Goal: Task Accomplishment & Management: Manage account settings

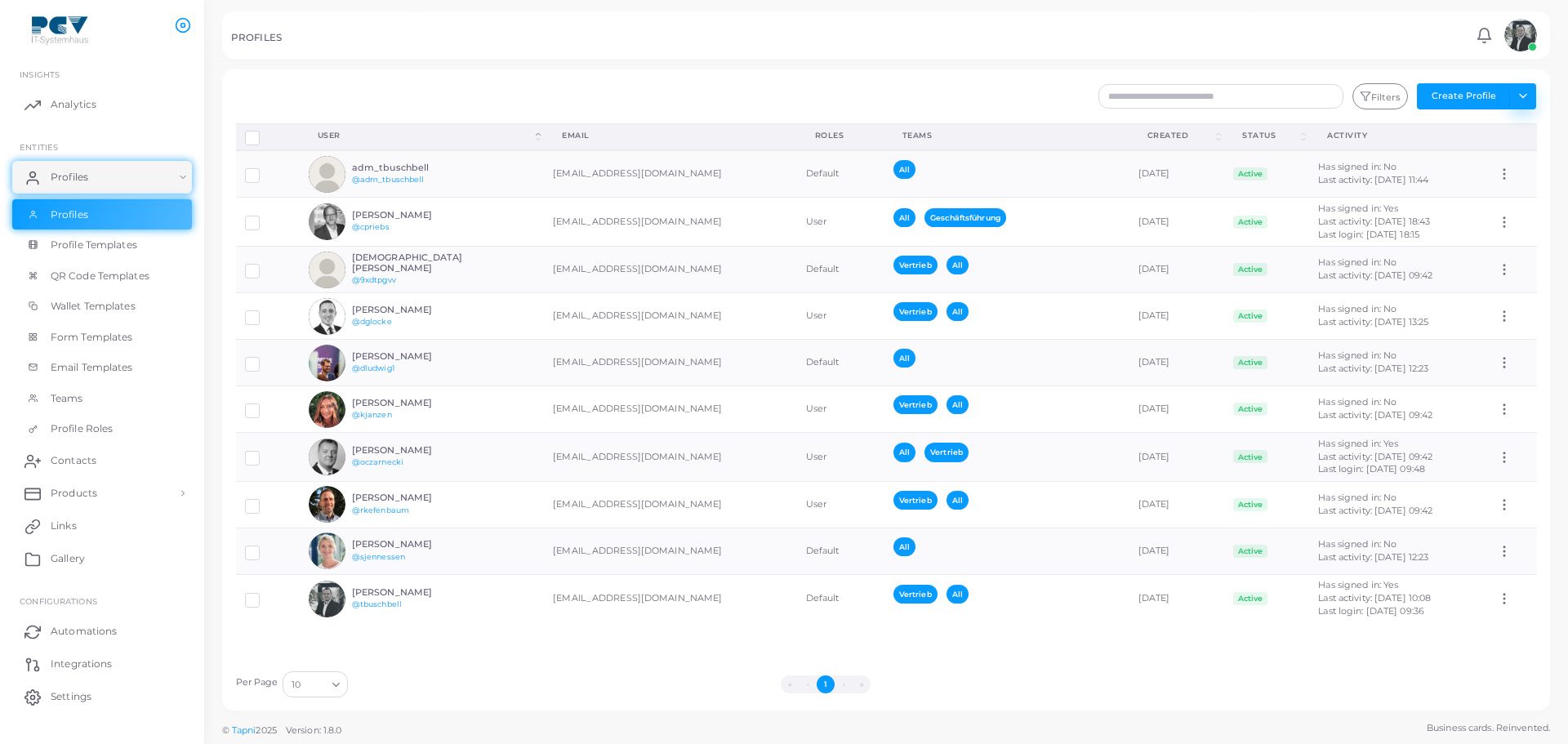
click at [1528, 94] on button "Toggle dropdown" at bounding box center [1523, 96] width 27 height 26
click at [1507, 200] on link "Import Logs" at bounding box center [1487, 204] width 90 height 24
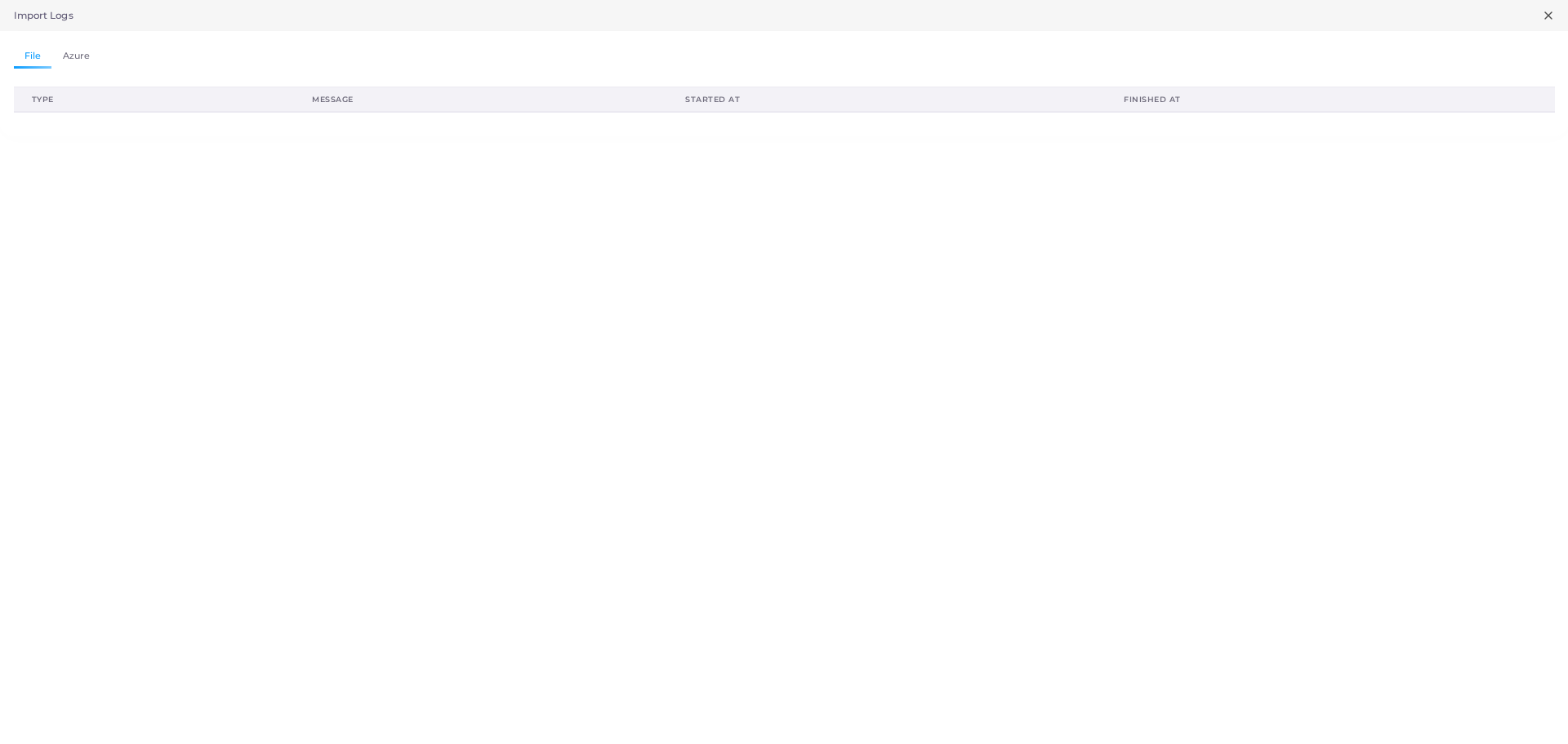
click at [103, 61] on ul "File Azure" at bounding box center [784, 57] width 1541 height 24
click at [78, 60] on link "Azure" at bounding box center [76, 57] width 49 height 24
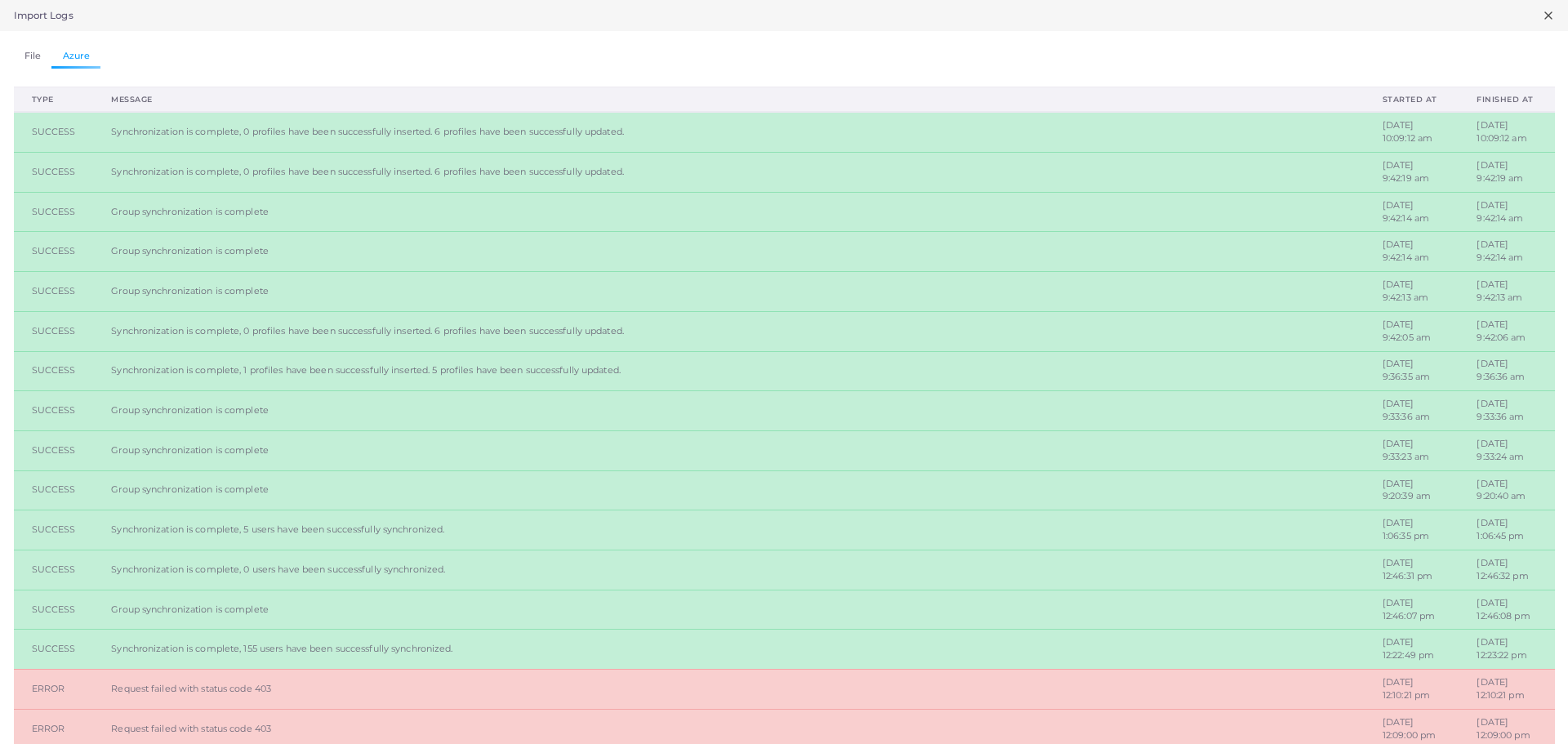
click at [1542, 19] on icon at bounding box center [1548, 15] width 13 height 13
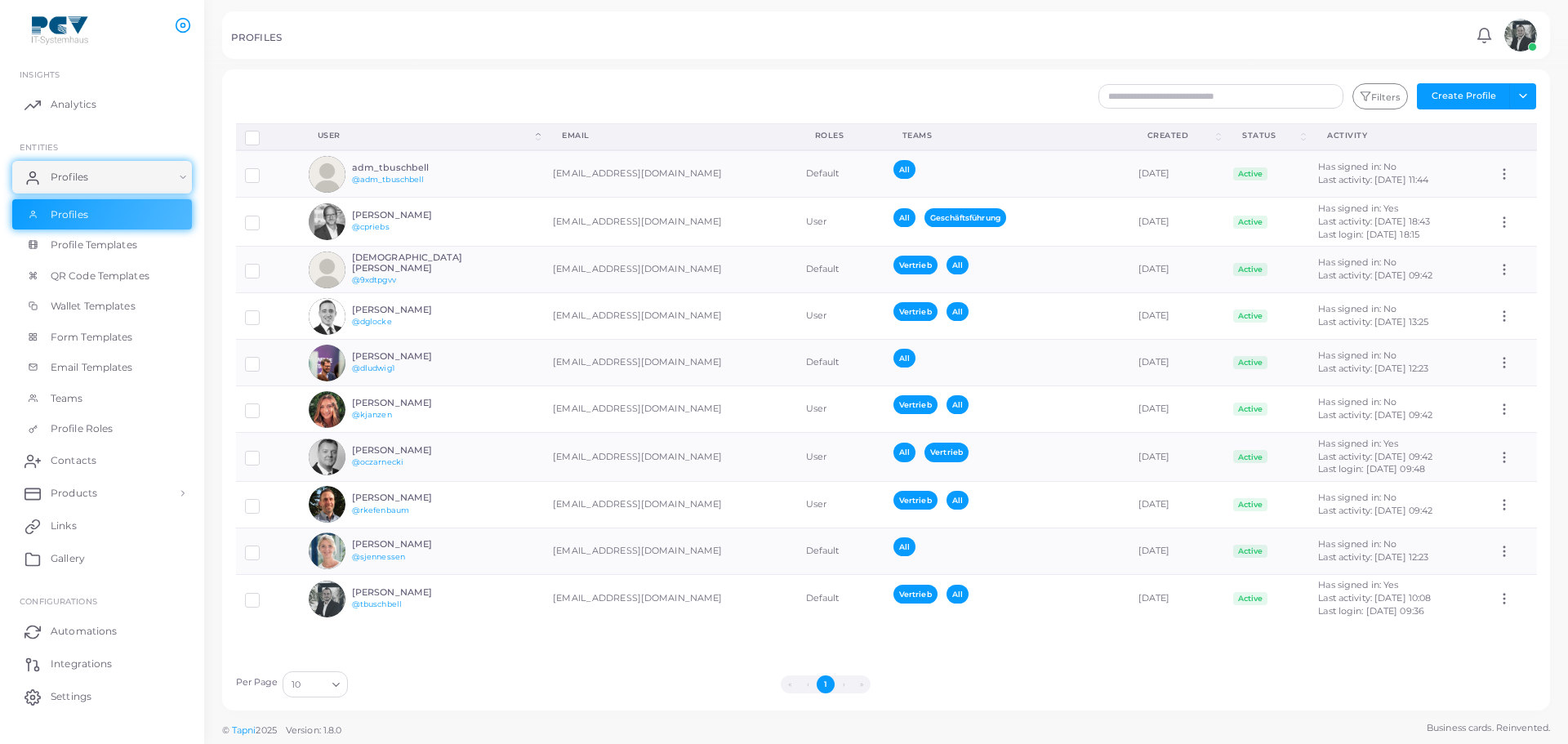
click at [842, 685] on li "›" at bounding box center [844, 684] width 18 height 18
click at [1393, 89] on button "Filters" at bounding box center [1380, 96] width 55 height 26
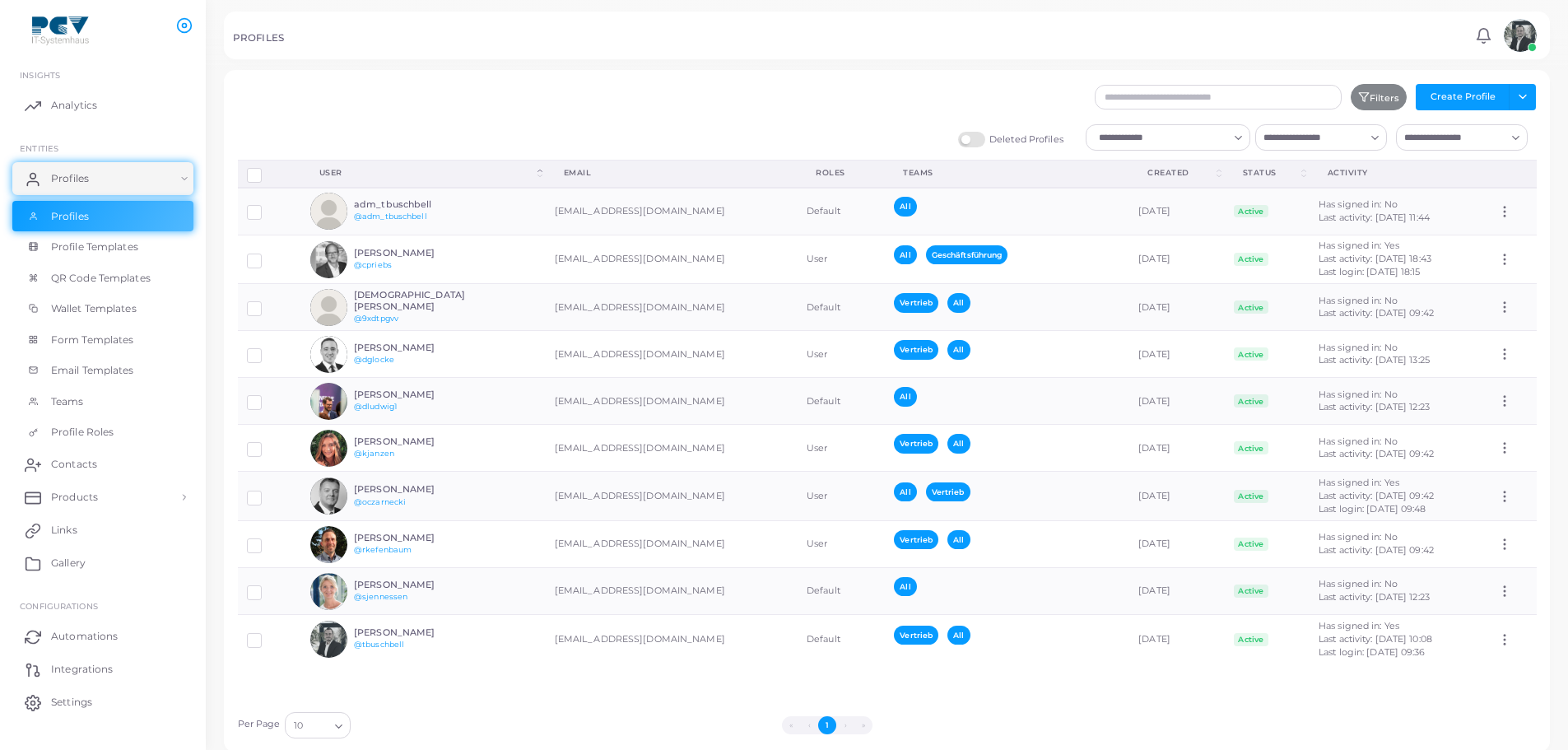
click at [1173, 149] on div "Loading..." at bounding box center [1167, 137] width 165 height 26
click at [1017, 112] on div "Filters Create Profile Toggle dropdown Import Profiles Invite Profiles Export P…" at bounding box center [886, 411] width 1298 height 655
click at [982, 140] on label "Deleted Profiles" at bounding box center [1010, 139] width 106 height 15
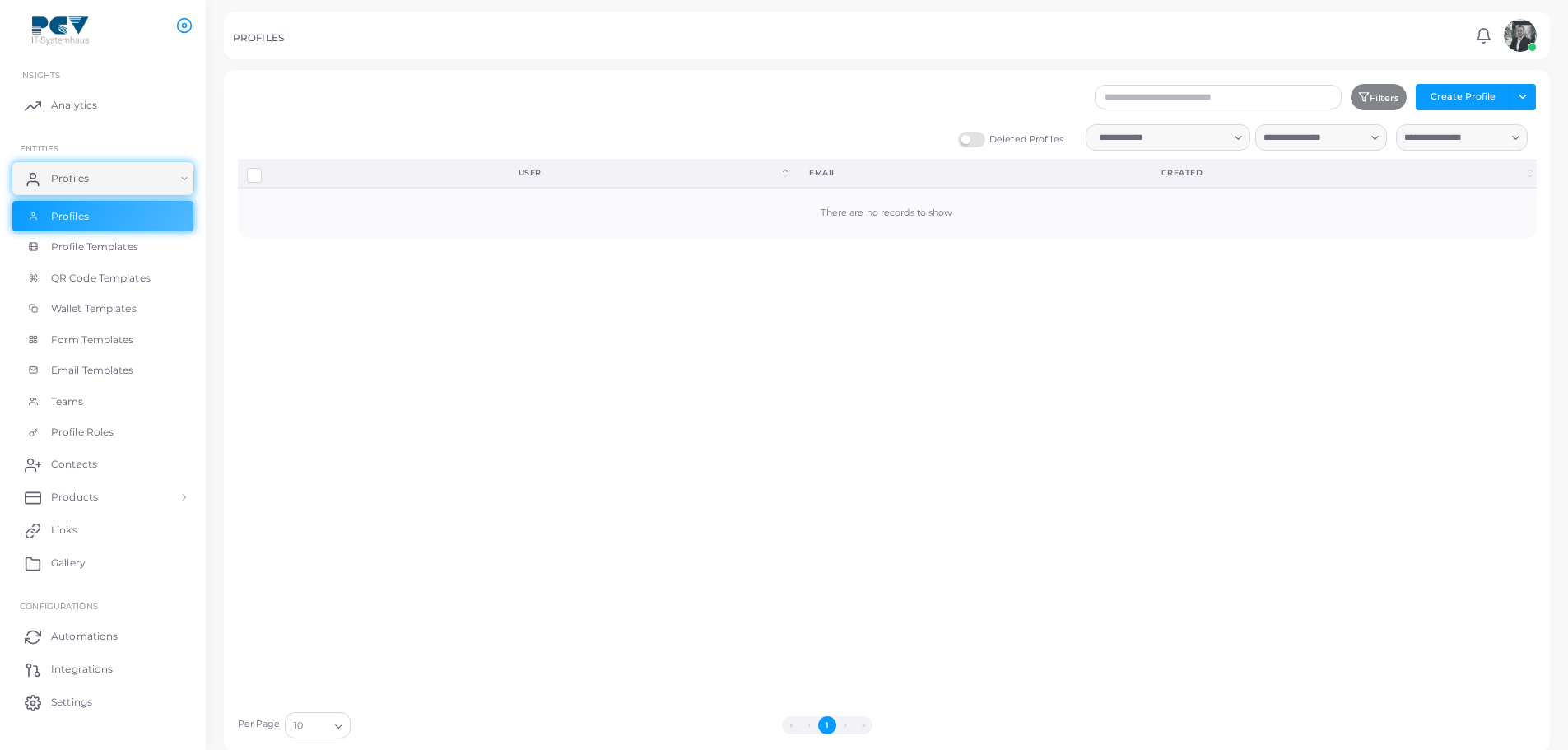
click at [977, 138] on label "Deleted Profiles" at bounding box center [1010, 139] width 106 height 15
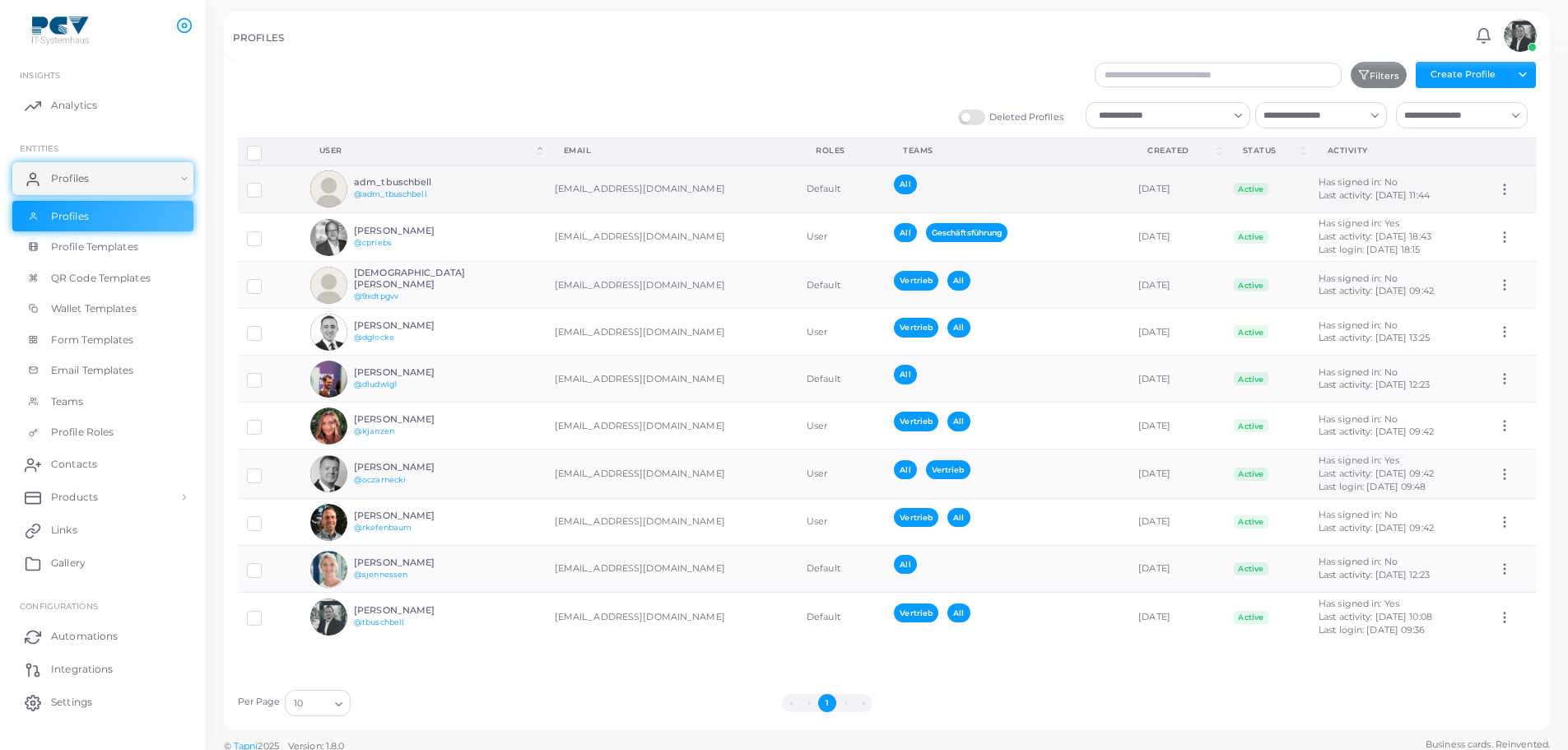
scroll to position [33, 0]
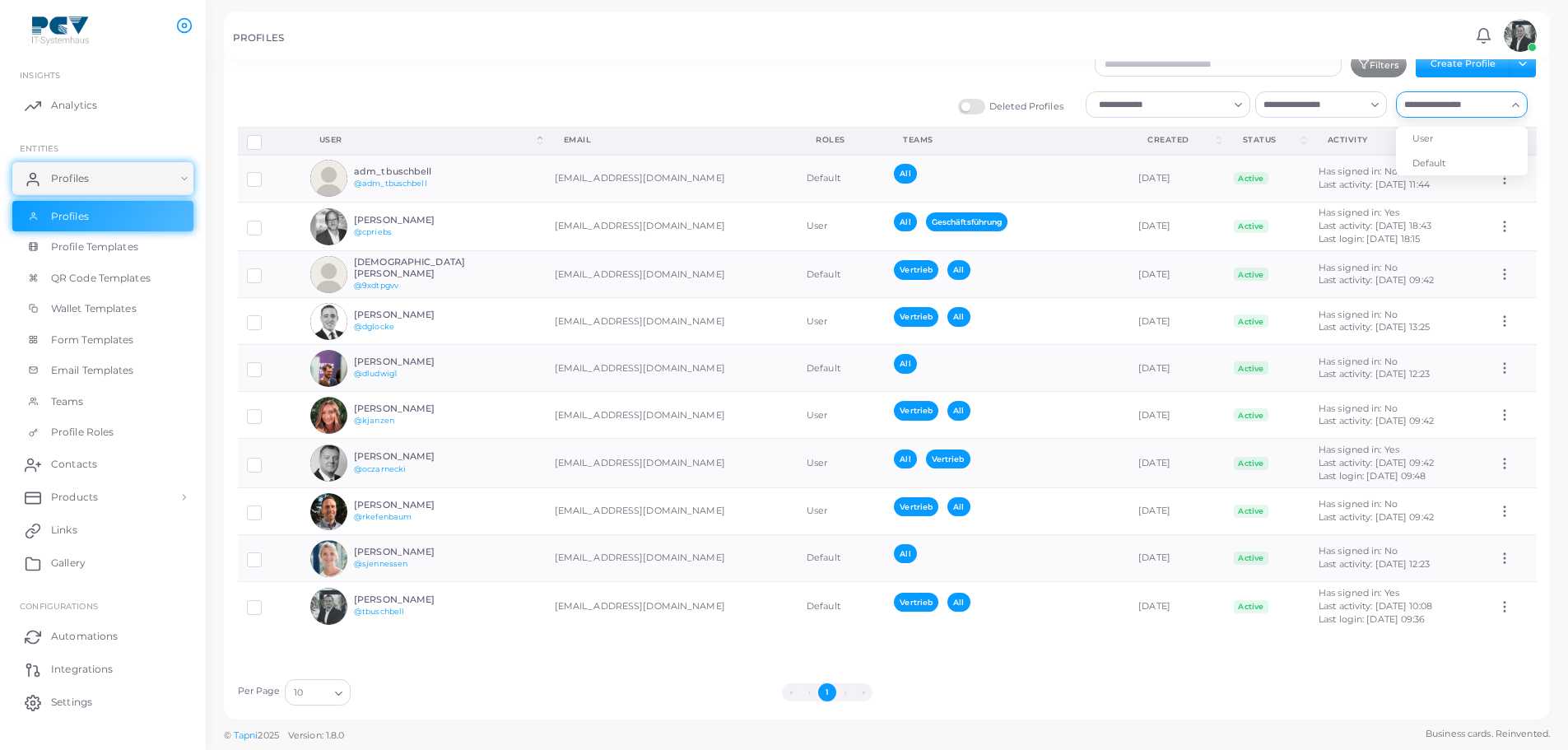
click at [1508, 98] on div "Loading..." at bounding box center [1517, 102] width 20 height 21
click at [1540, 92] on div "Deleted Profiles Loading... Loading... Loading... User Default" at bounding box center [886, 108] width 1317 height 36
click at [1518, 64] on div at bounding box center [784, 35] width 1568 height 70
click at [1496, 67] on div at bounding box center [784, 35] width 1568 height 70
click at [1477, 69] on div at bounding box center [784, 35] width 1568 height 70
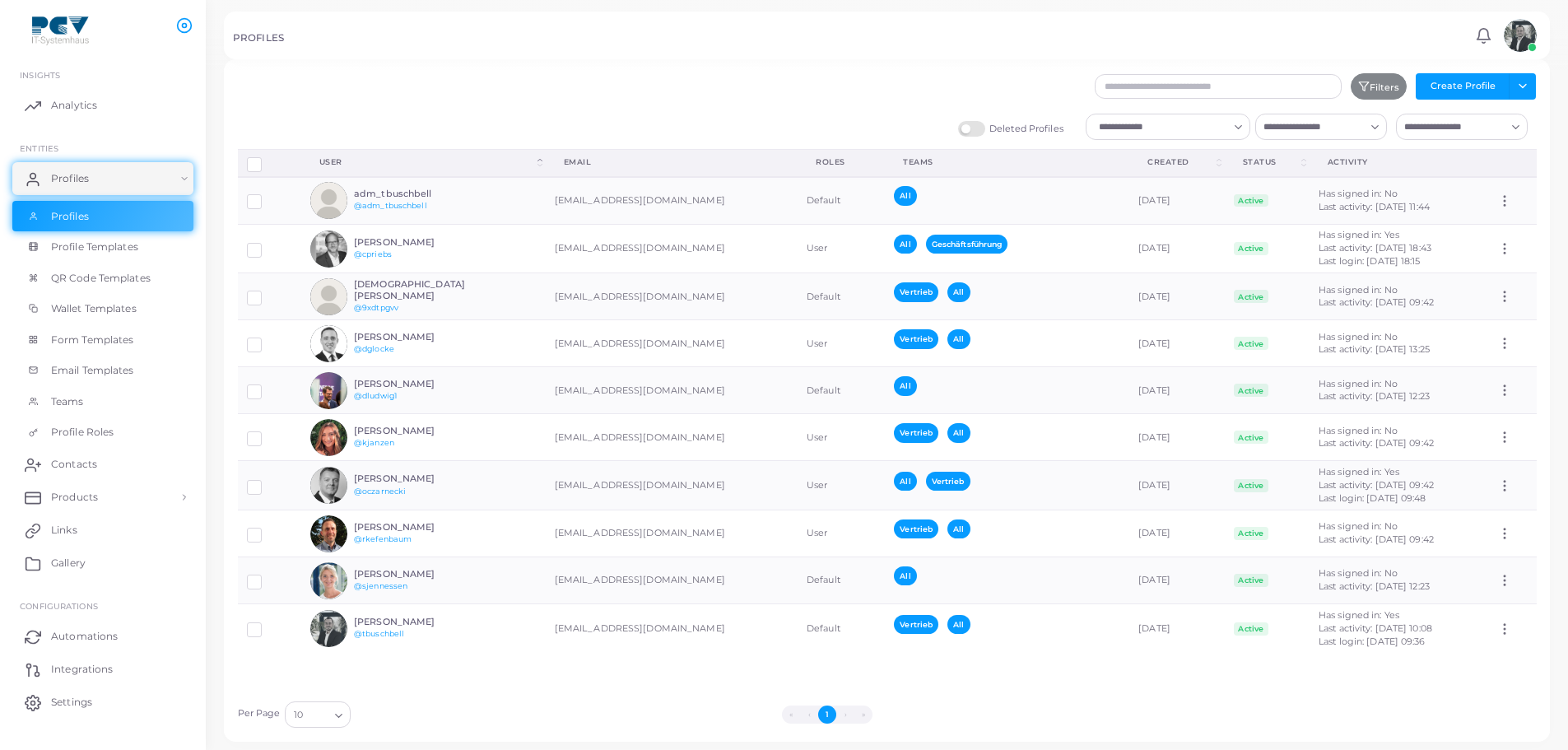
scroll to position [0, 0]
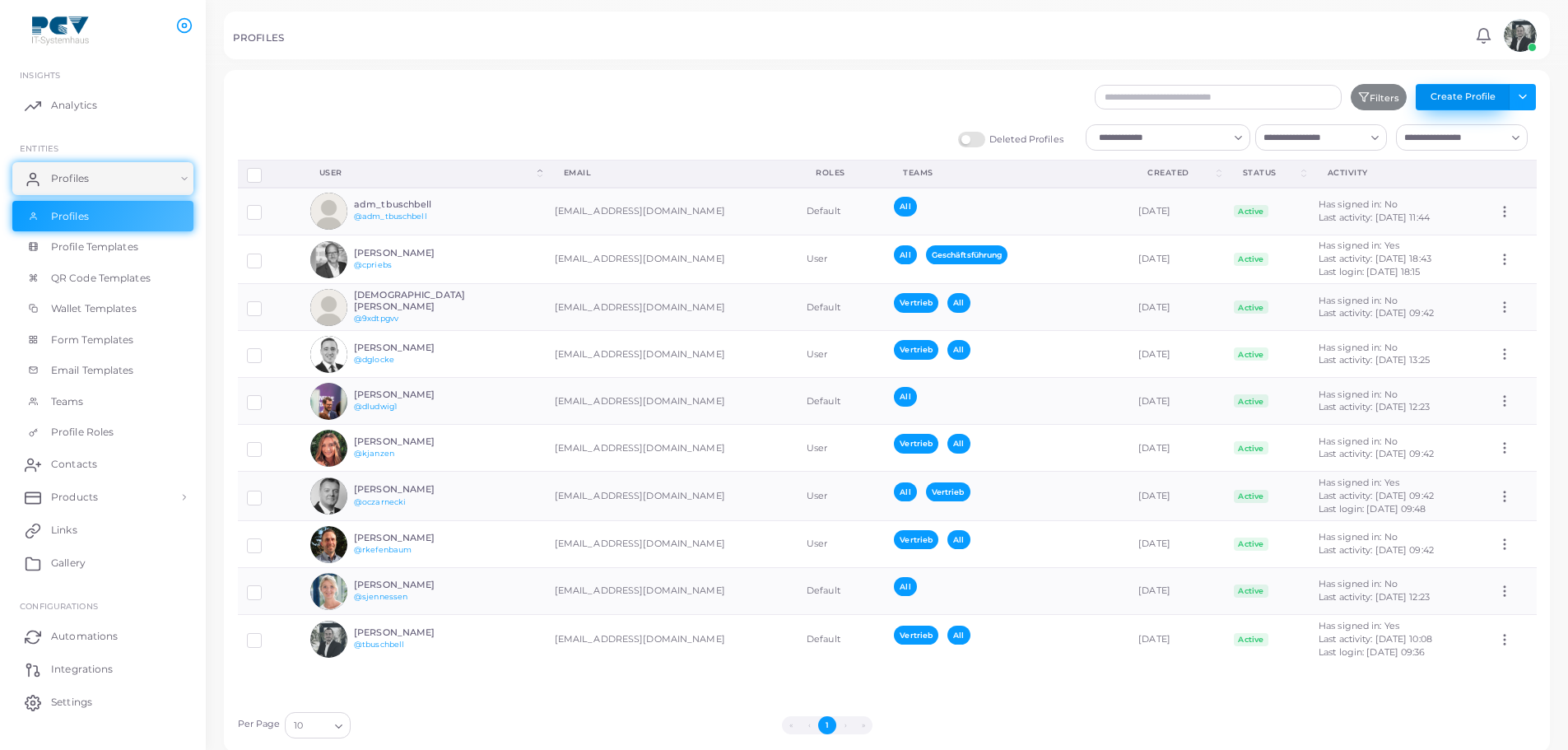
click at [1461, 102] on button "Create Profile" at bounding box center [1462, 97] width 94 height 26
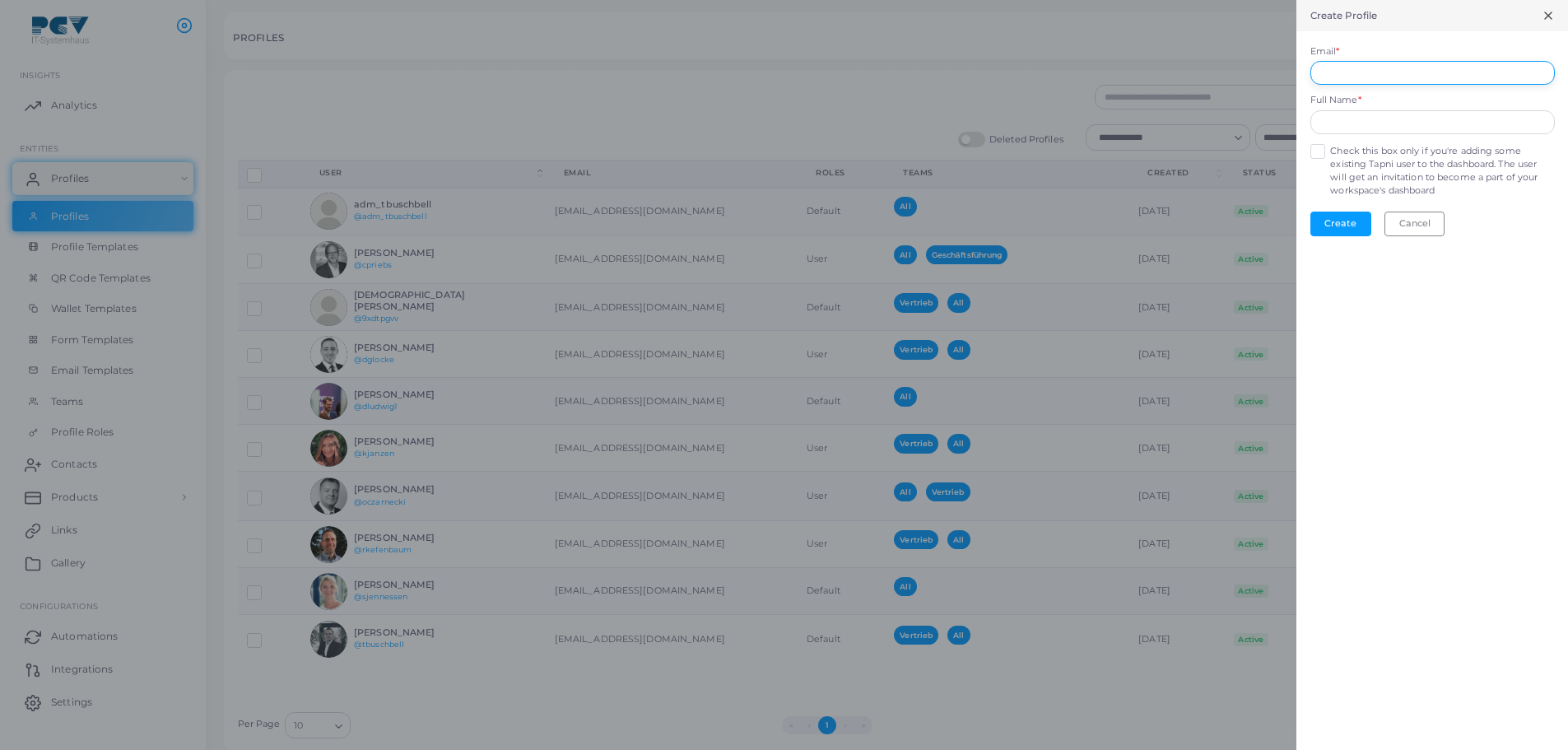
click at [1390, 67] on input "Email *" at bounding box center [1432, 73] width 244 height 25
type input "**********"
click at [1439, 228] on button "Cancel" at bounding box center [1414, 223] width 60 height 25
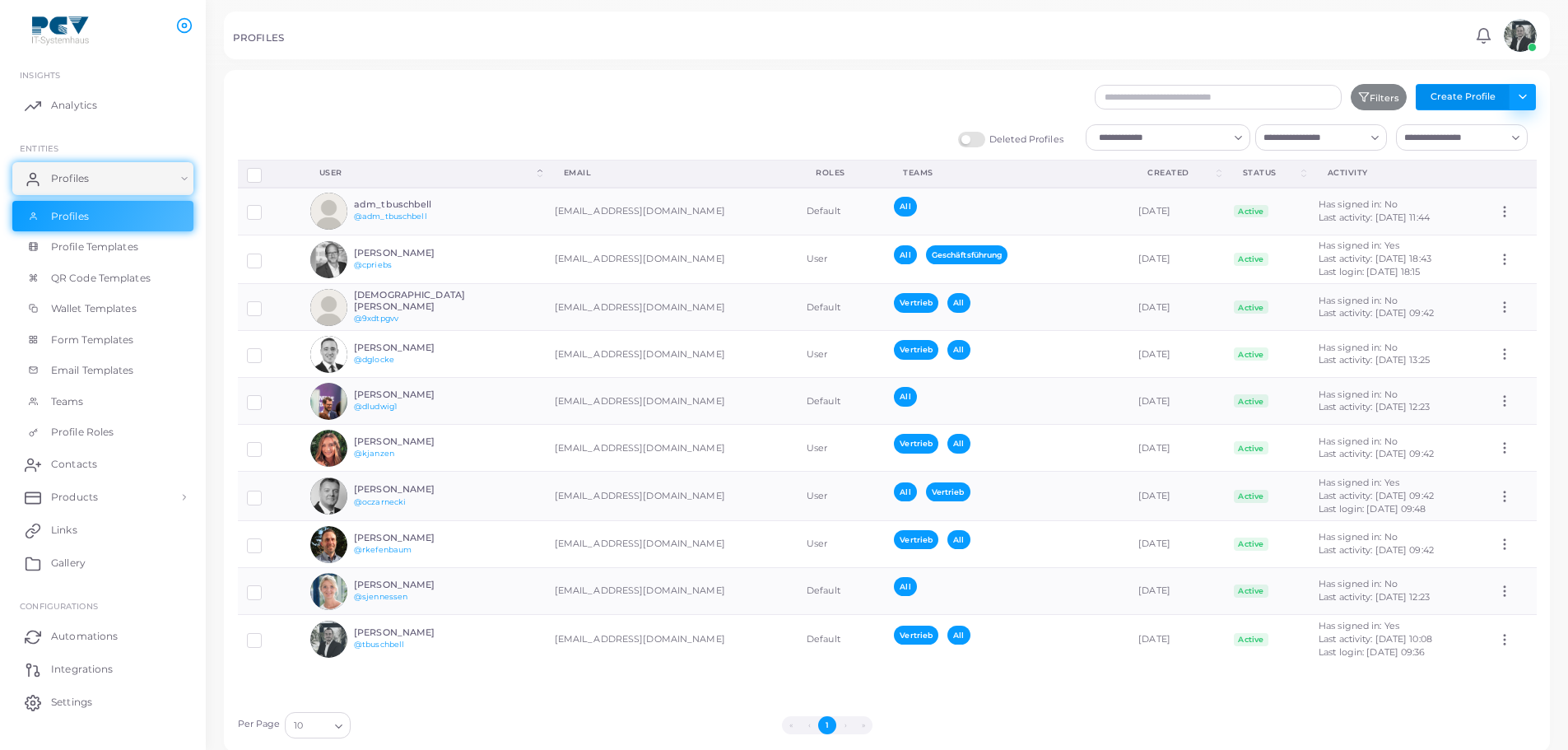
click at [1526, 101] on button "Toggle dropdown" at bounding box center [1522, 97] width 27 height 26
click at [1500, 133] on link "Import Profiles" at bounding box center [1486, 132] width 91 height 25
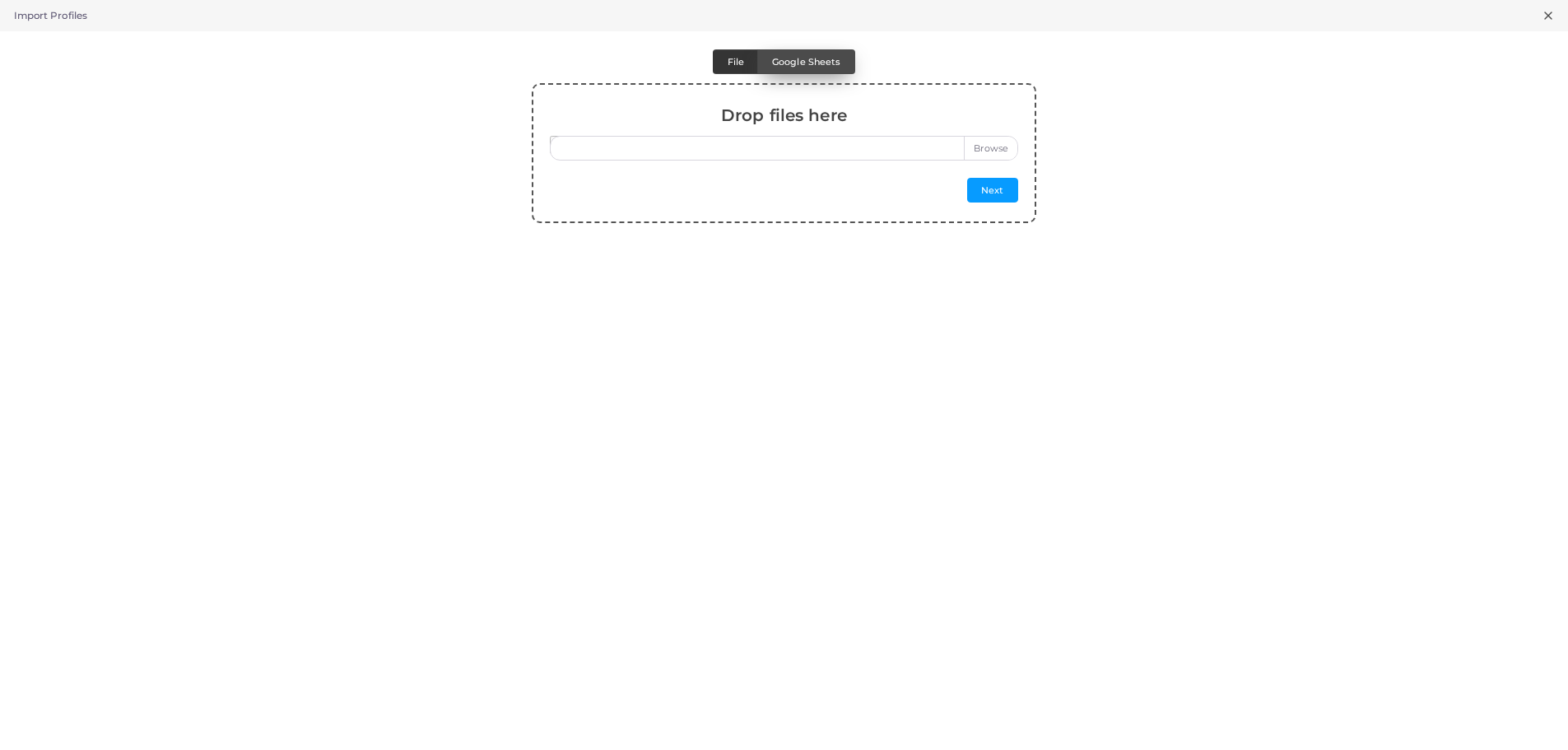
click at [804, 71] on label "Google Sheets" at bounding box center [805, 61] width 97 height 25
click at [719, 67] on label "File" at bounding box center [735, 61] width 46 height 25
click at [1562, 13] on div "Import Profiles" at bounding box center [784, 15] width 1568 height 31
click at [1550, 17] on line at bounding box center [1547, 15] width 6 height 6
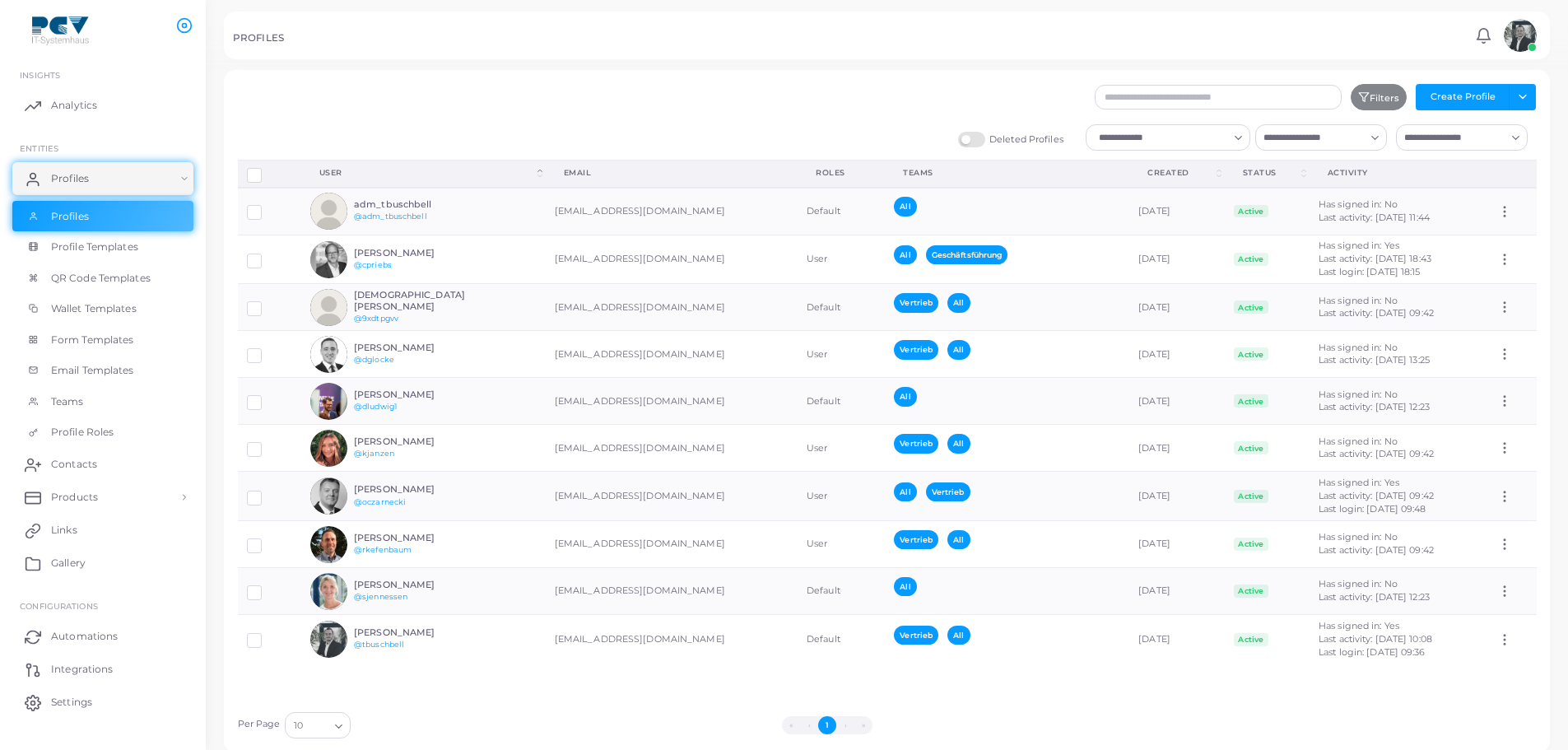
click at [1513, 42] on img at bounding box center [1520, 36] width 33 height 33
click at [240, 88] on div at bounding box center [338, 97] width 220 height 26
click at [99, 248] on span "Profile Templates" at bounding box center [99, 247] width 87 height 15
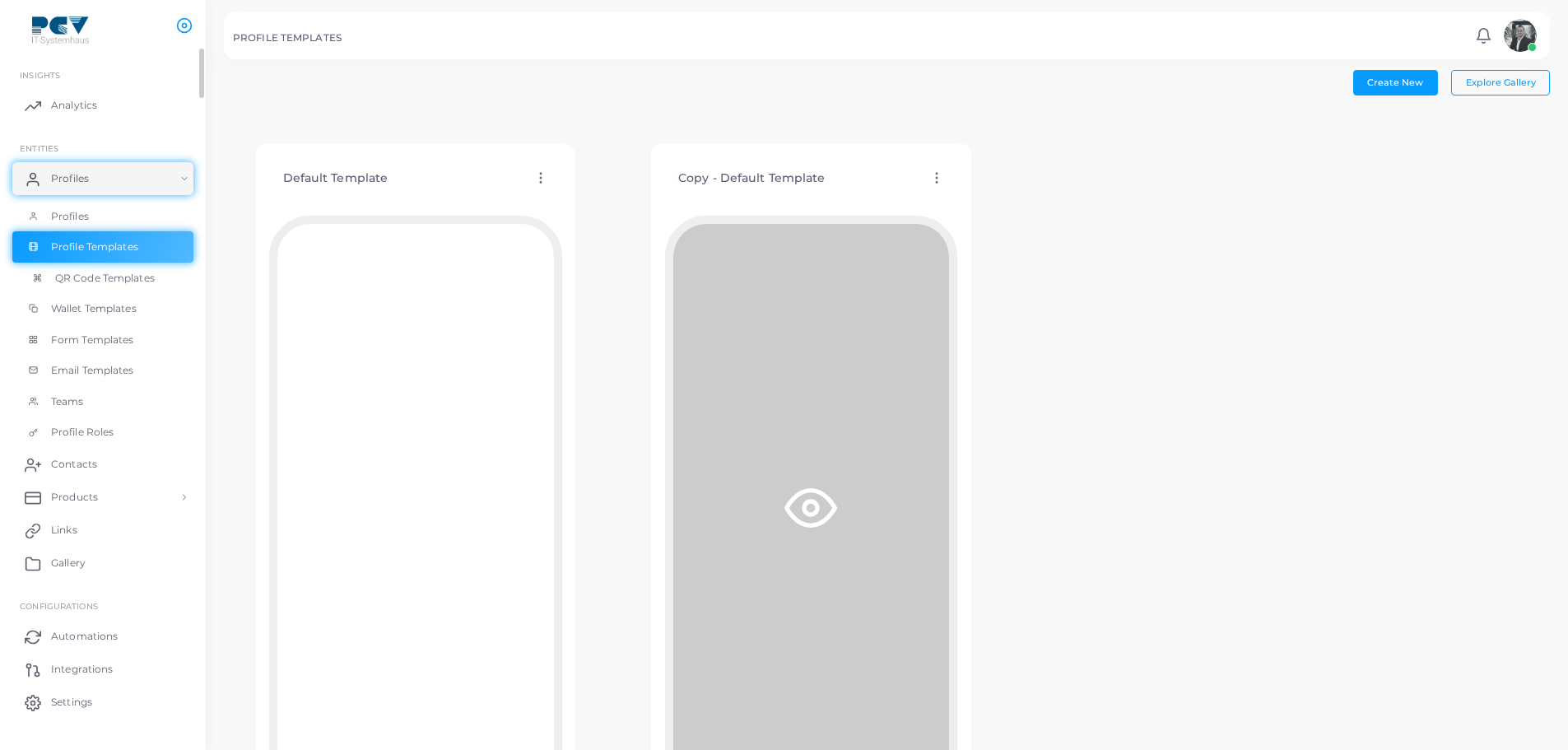
click at [129, 281] on span "QR Code Templates" at bounding box center [105, 278] width 99 height 15
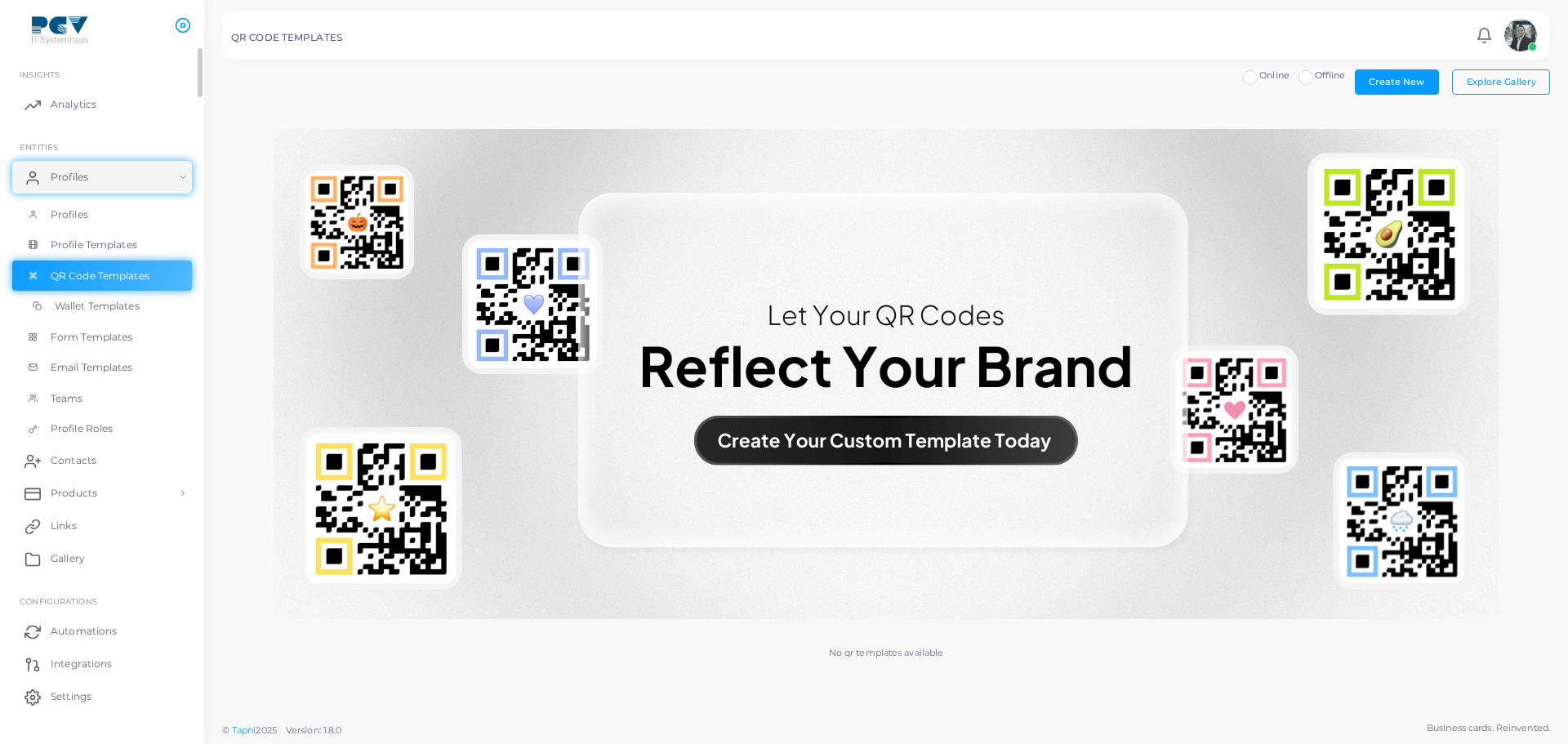
click at [116, 304] on span "Wallet Templates" at bounding box center [98, 306] width 85 height 14
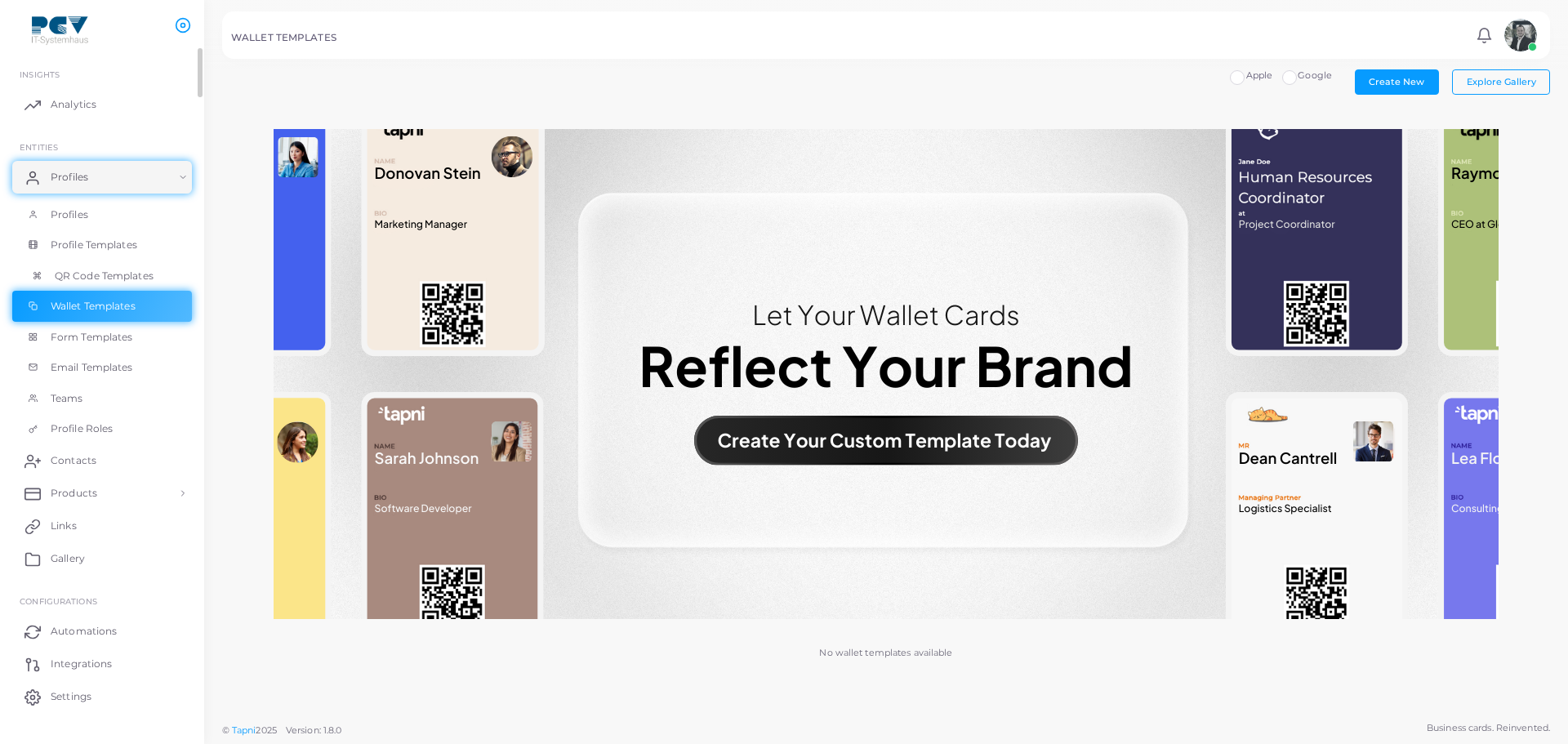
click at [121, 278] on span "QR Code Templates" at bounding box center [104, 276] width 99 height 14
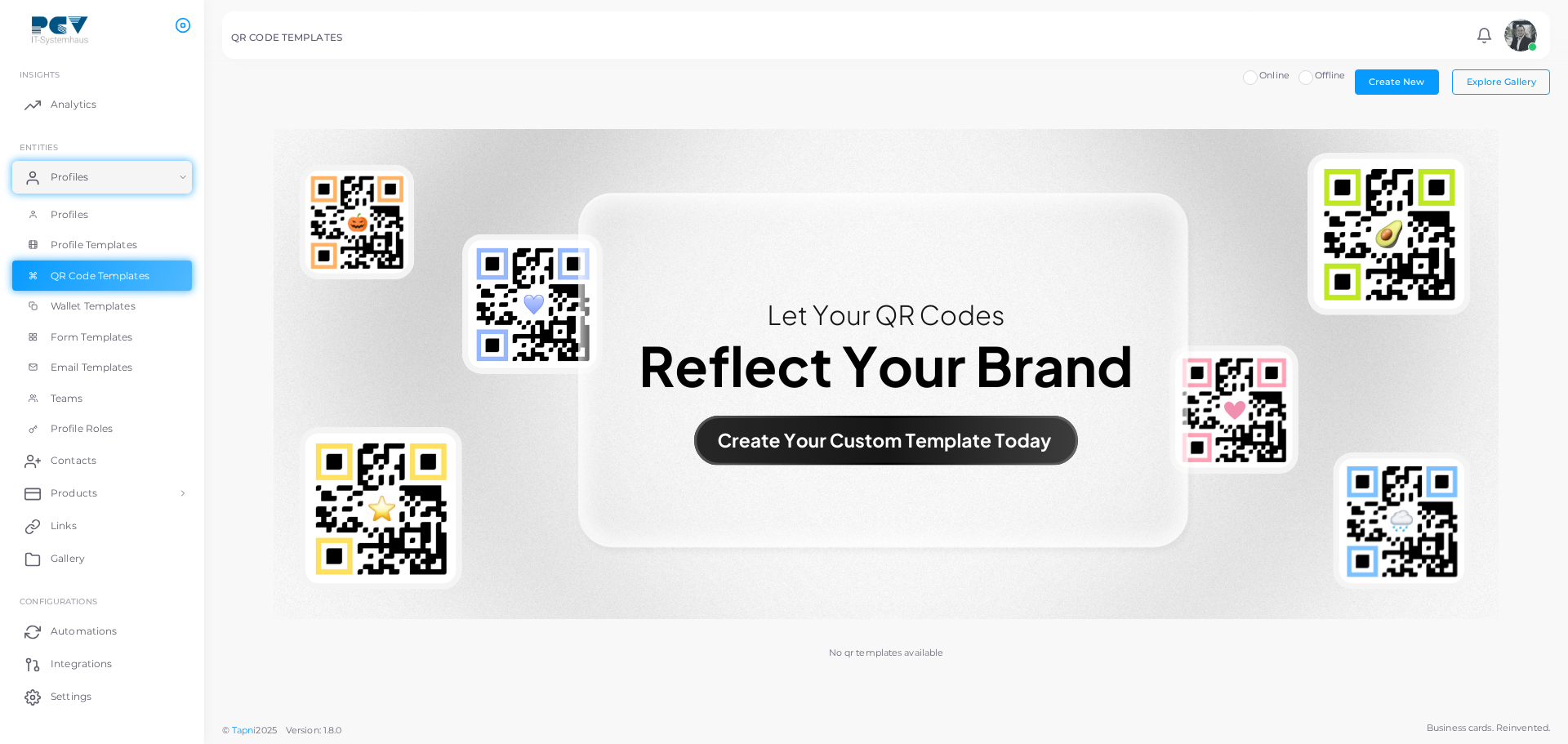
click at [783, 439] on img at bounding box center [886, 374] width 1225 height 490
click at [939, 439] on img at bounding box center [886, 374] width 1225 height 490
click at [940, 439] on img at bounding box center [886, 374] width 1225 height 490
click at [1400, 89] on button "Create New" at bounding box center [1396, 81] width 84 height 24
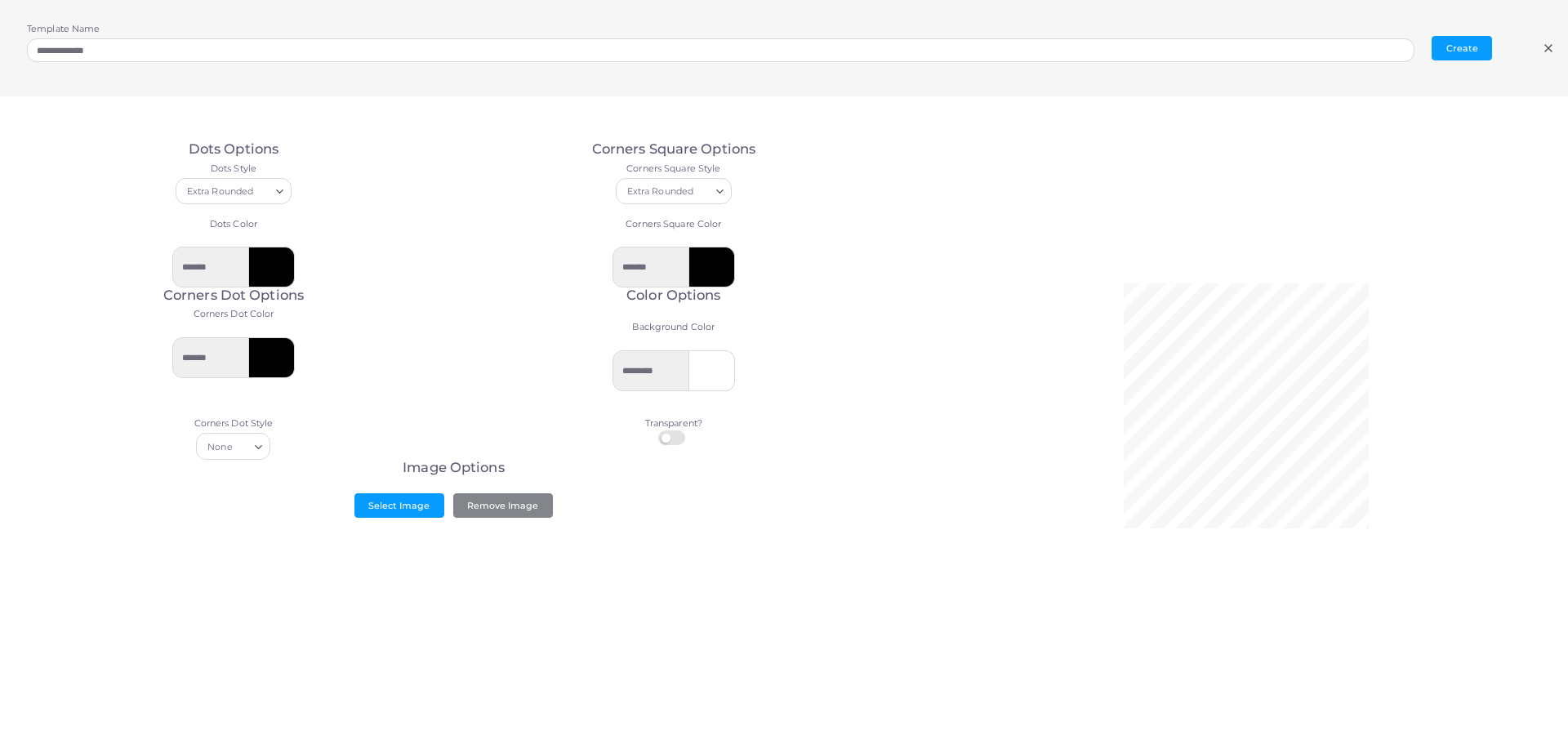
click at [1550, 47] on icon at bounding box center [1548, 48] width 13 height 13
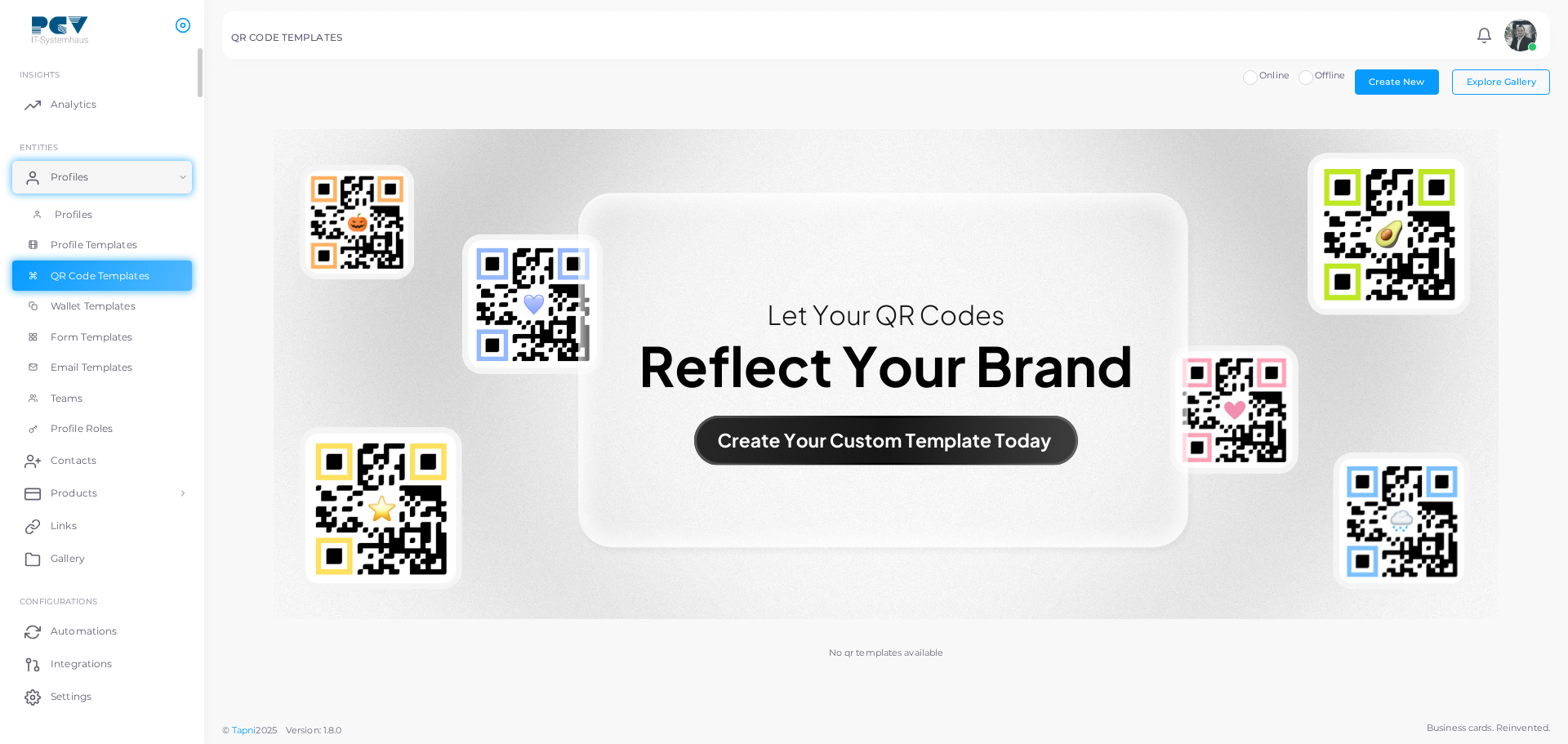
click at [111, 212] on link "Profiles" at bounding box center [102, 214] width 180 height 31
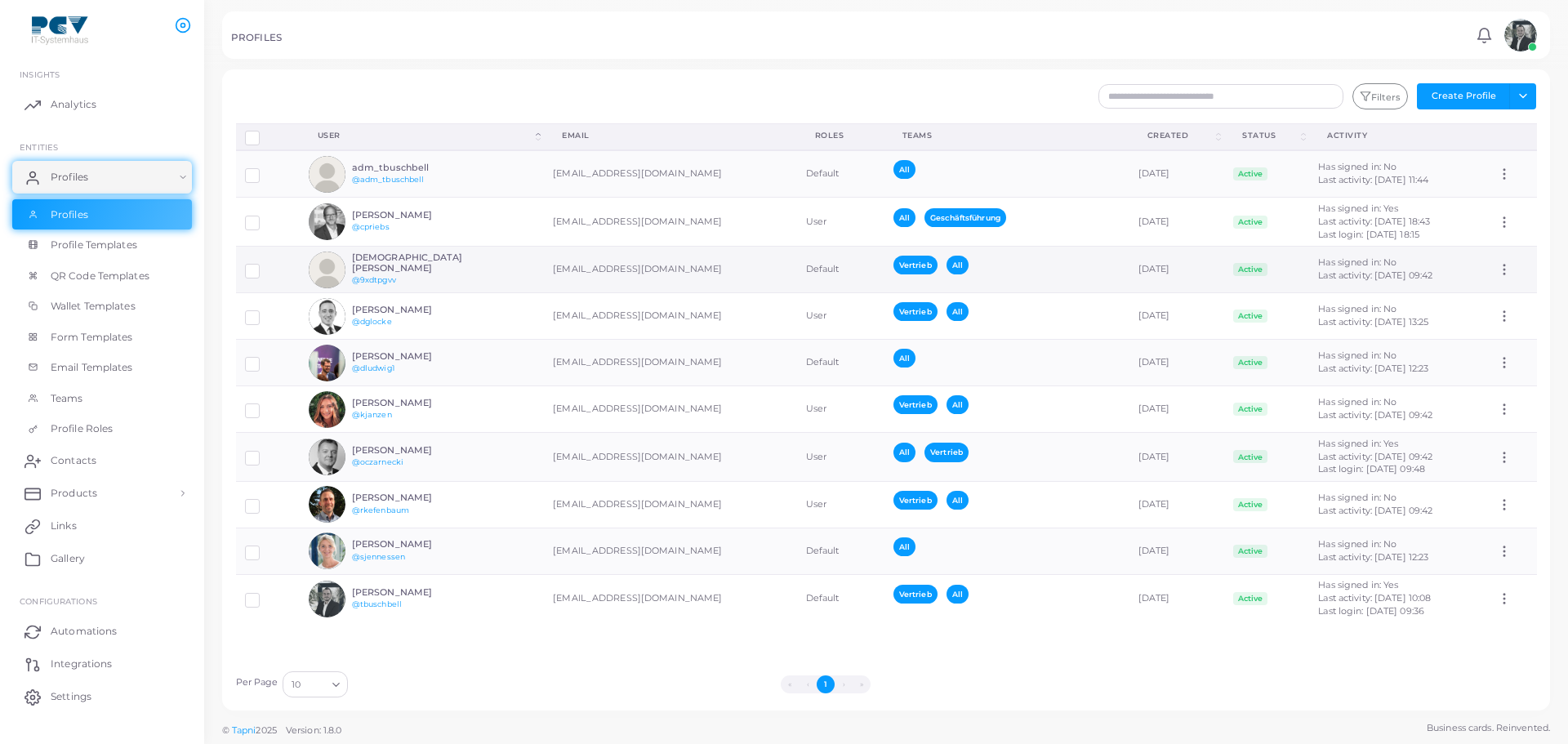
click at [415, 267] on h6 "[DEMOGRAPHIC_DATA][PERSON_NAME]" at bounding box center [411, 262] width 120 height 21
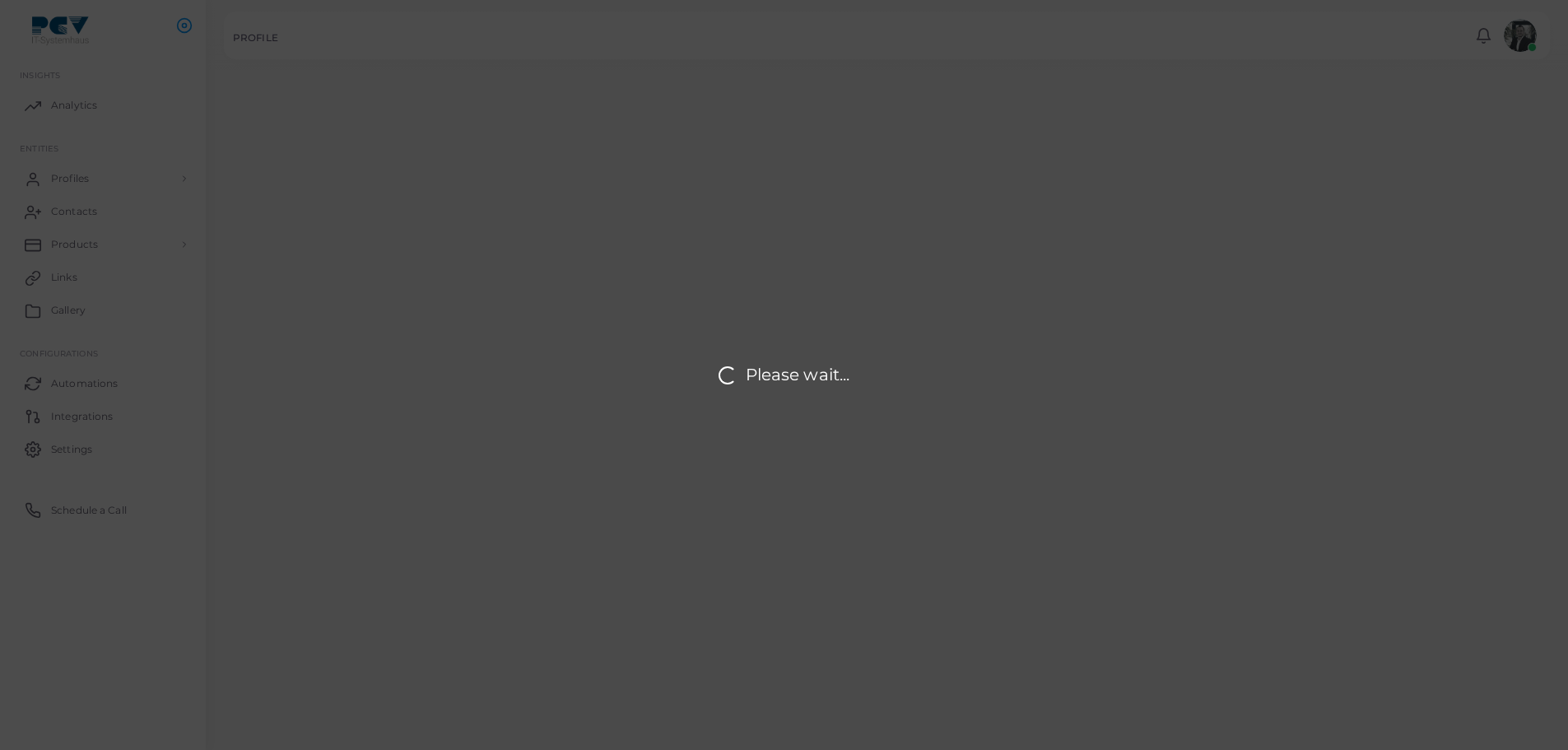
type input "**********"
type textarea "**********"
type input "**********"
type input "********"
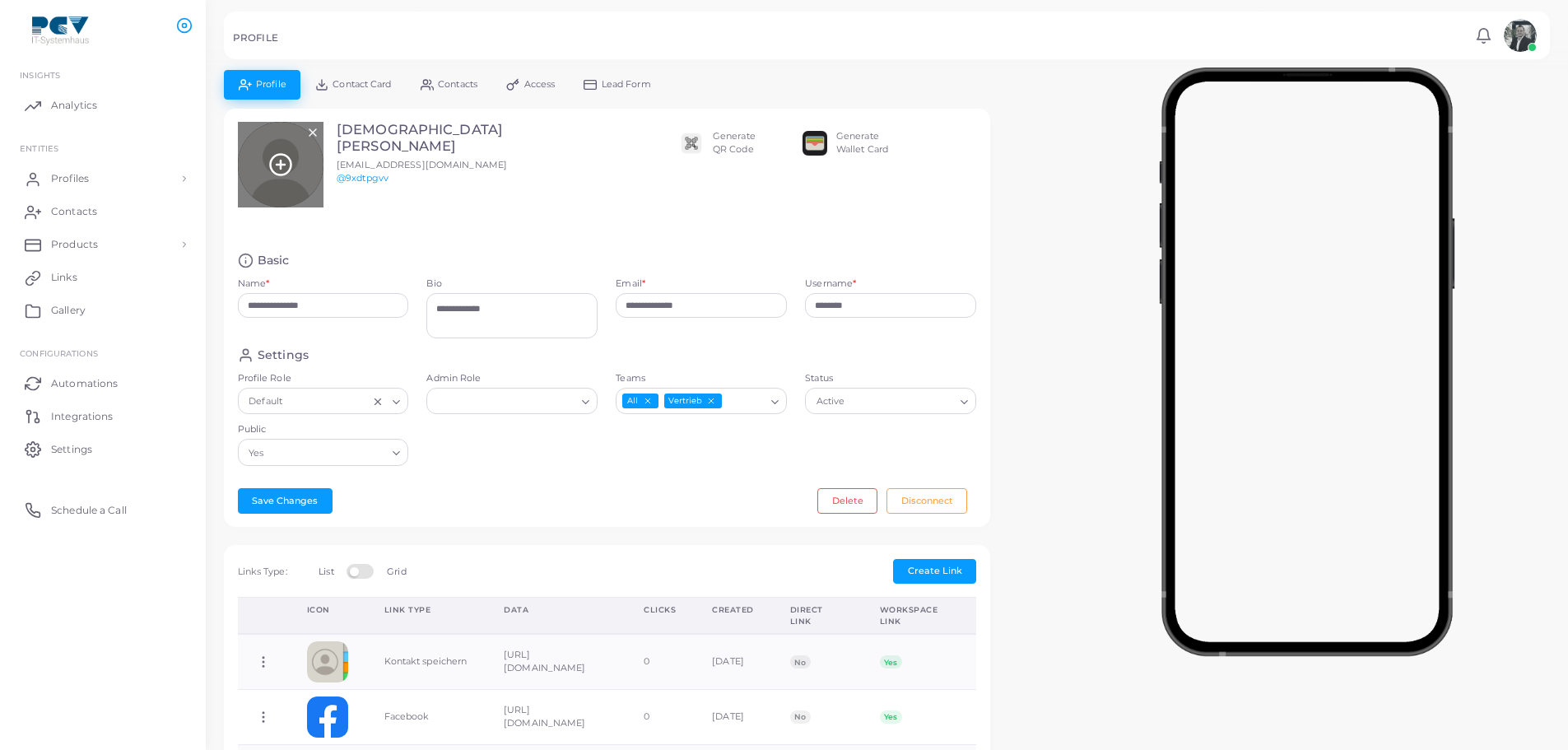
click at [296, 181] on div at bounding box center [281, 165] width 86 height 86
click at [284, 161] on icon at bounding box center [280, 164] width 25 height 25
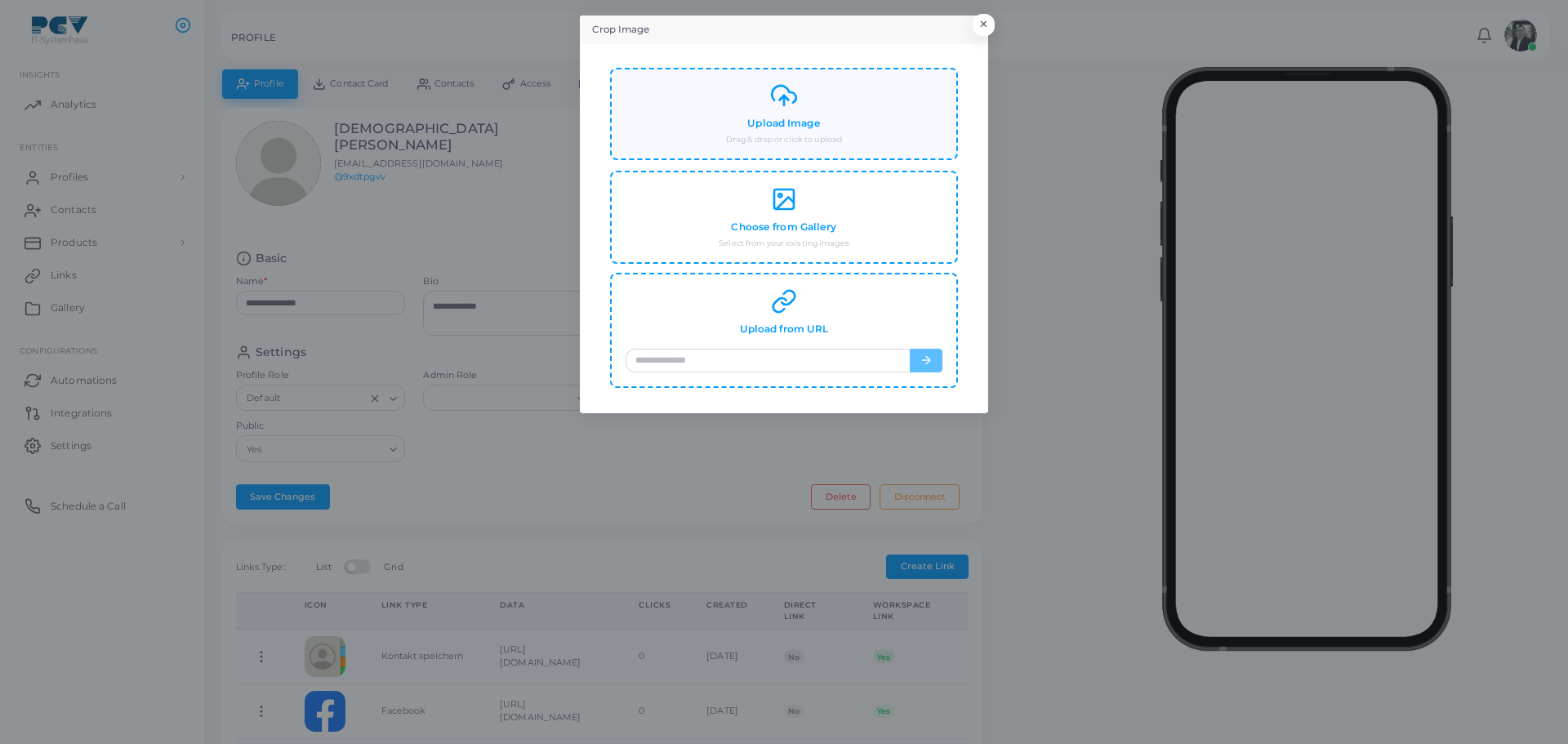
click at [760, 137] on small "Drag & drop or click to upload" at bounding box center [784, 139] width 116 height 12
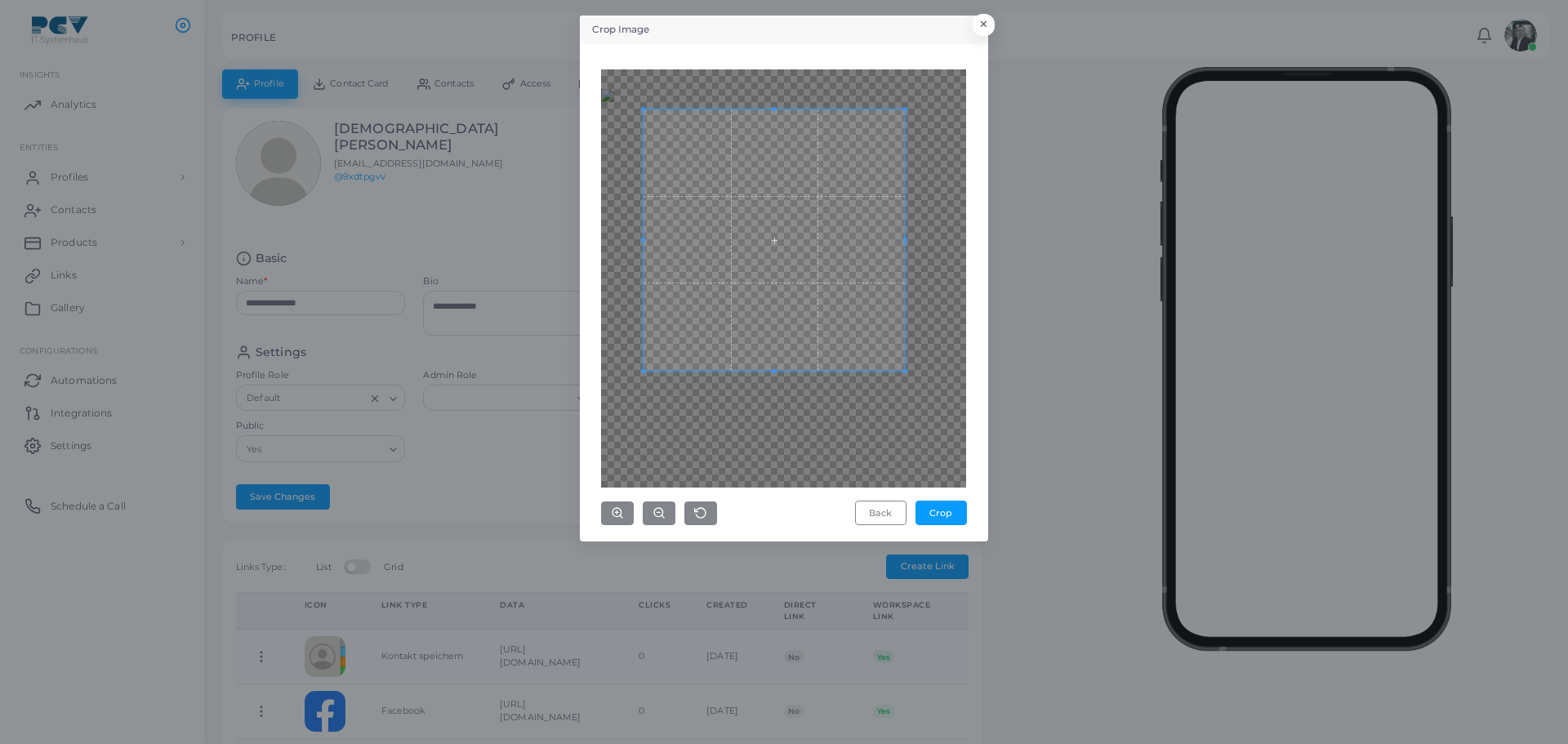
click at [836, 291] on span at bounding box center [774, 240] width 261 height 261
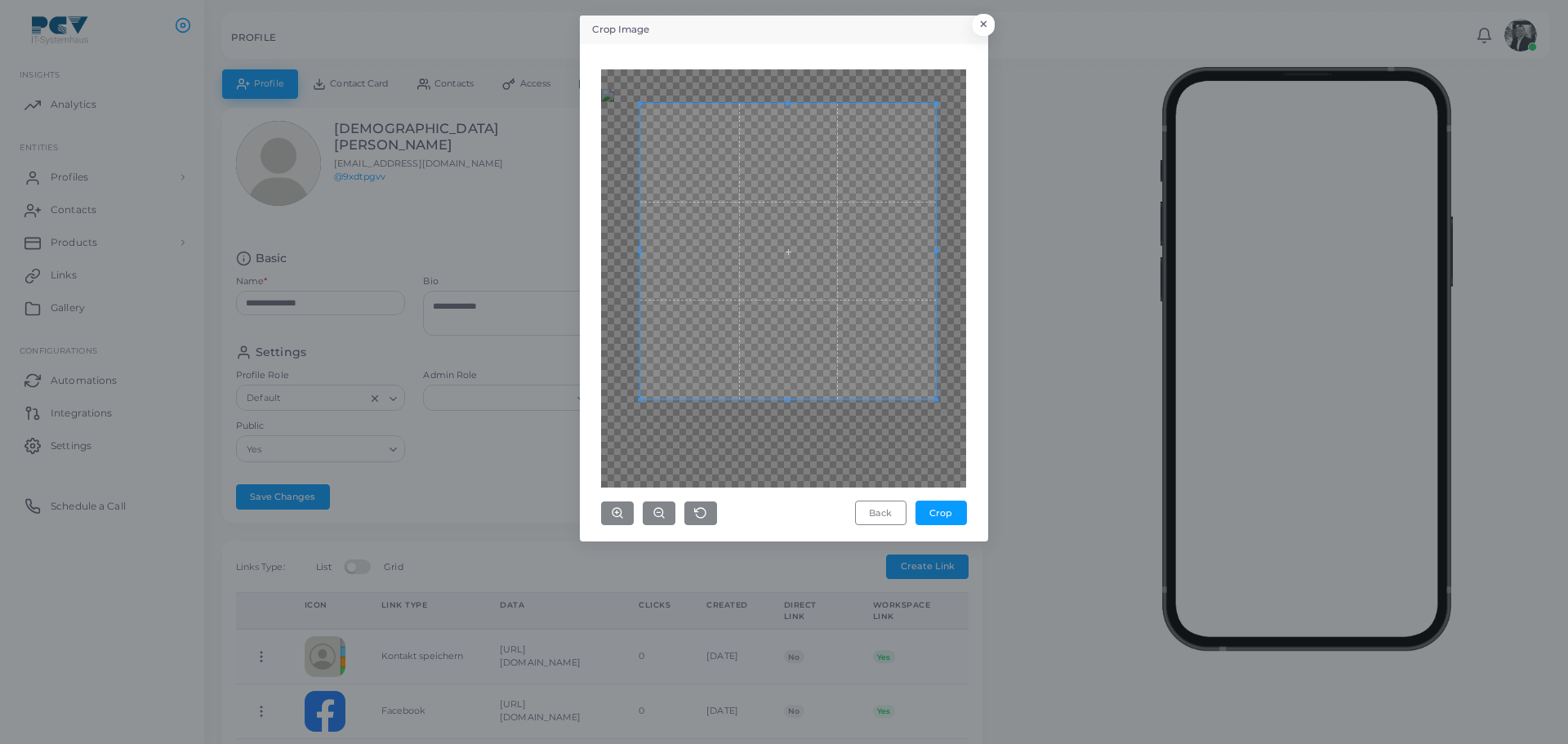
click at [938, 404] on div at bounding box center [784, 278] width 365 height 418
click at [883, 366] on span at bounding box center [798, 256] width 296 height 296
click at [949, 514] on button "Crop" at bounding box center [941, 513] width 52 height 24
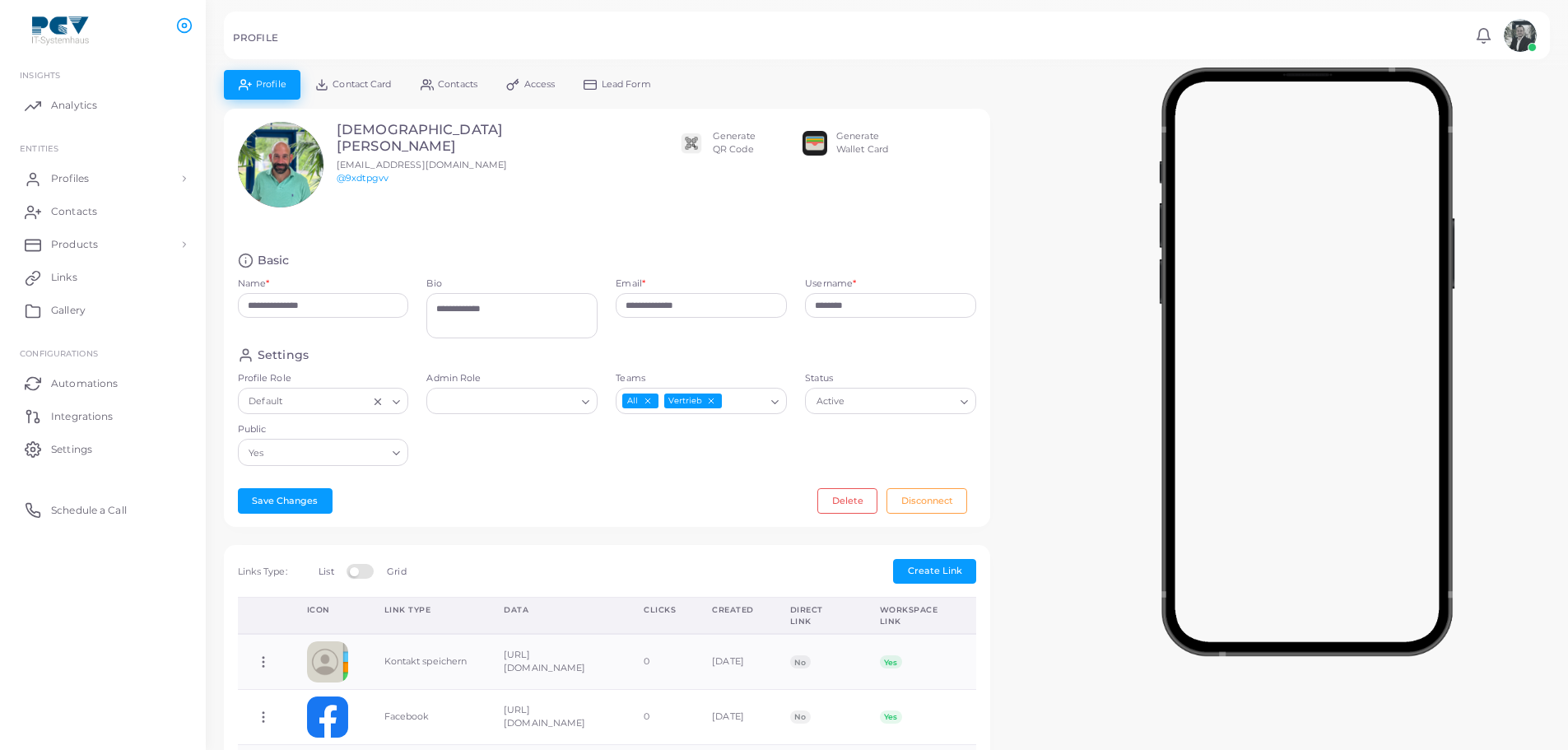
click at [965, 446] on div "Settings Profile Role Default Loading... Admin Role Loading... Teams All Vertri…" at bounding box center [607, 411] width 757 height 128
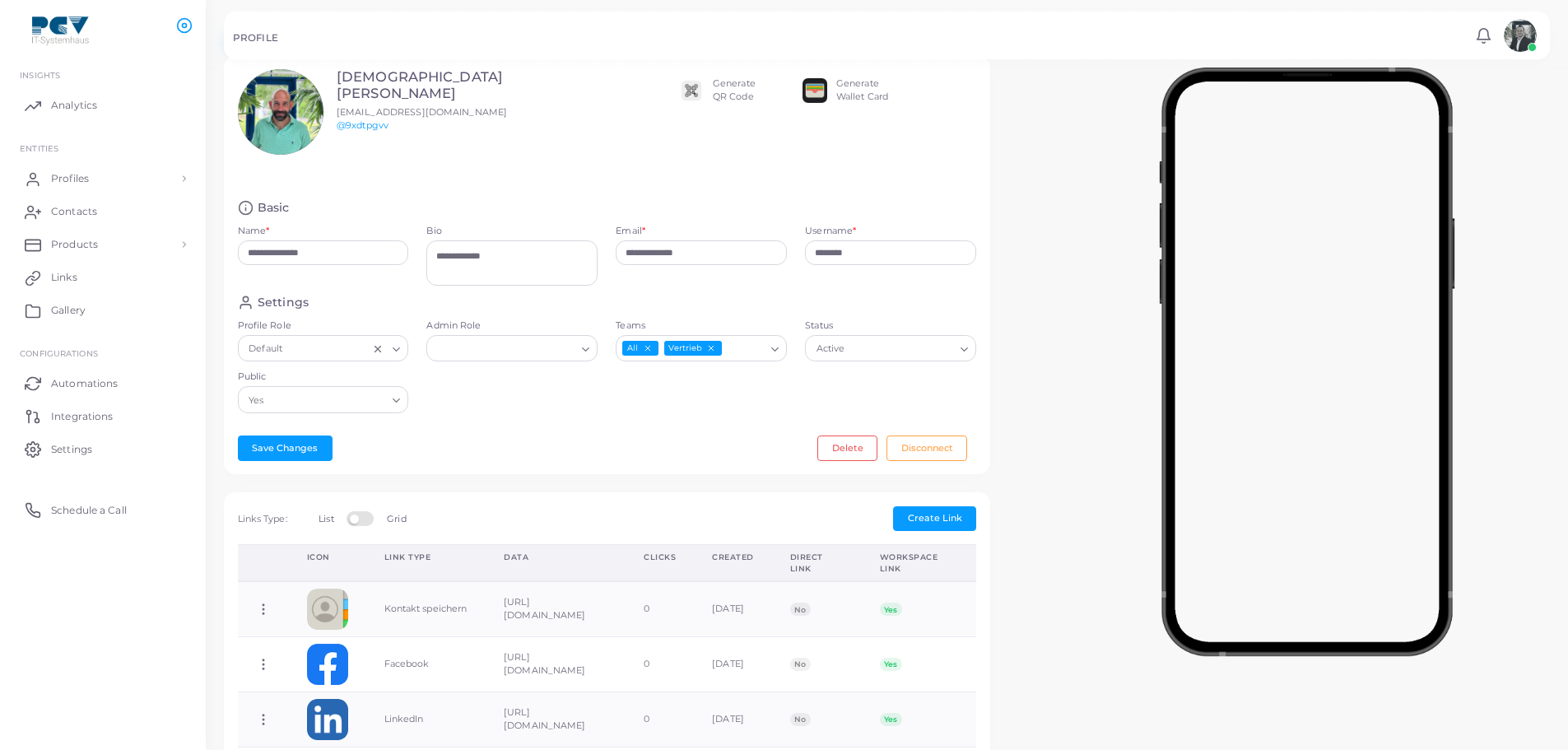
scroll to position [82, 0]
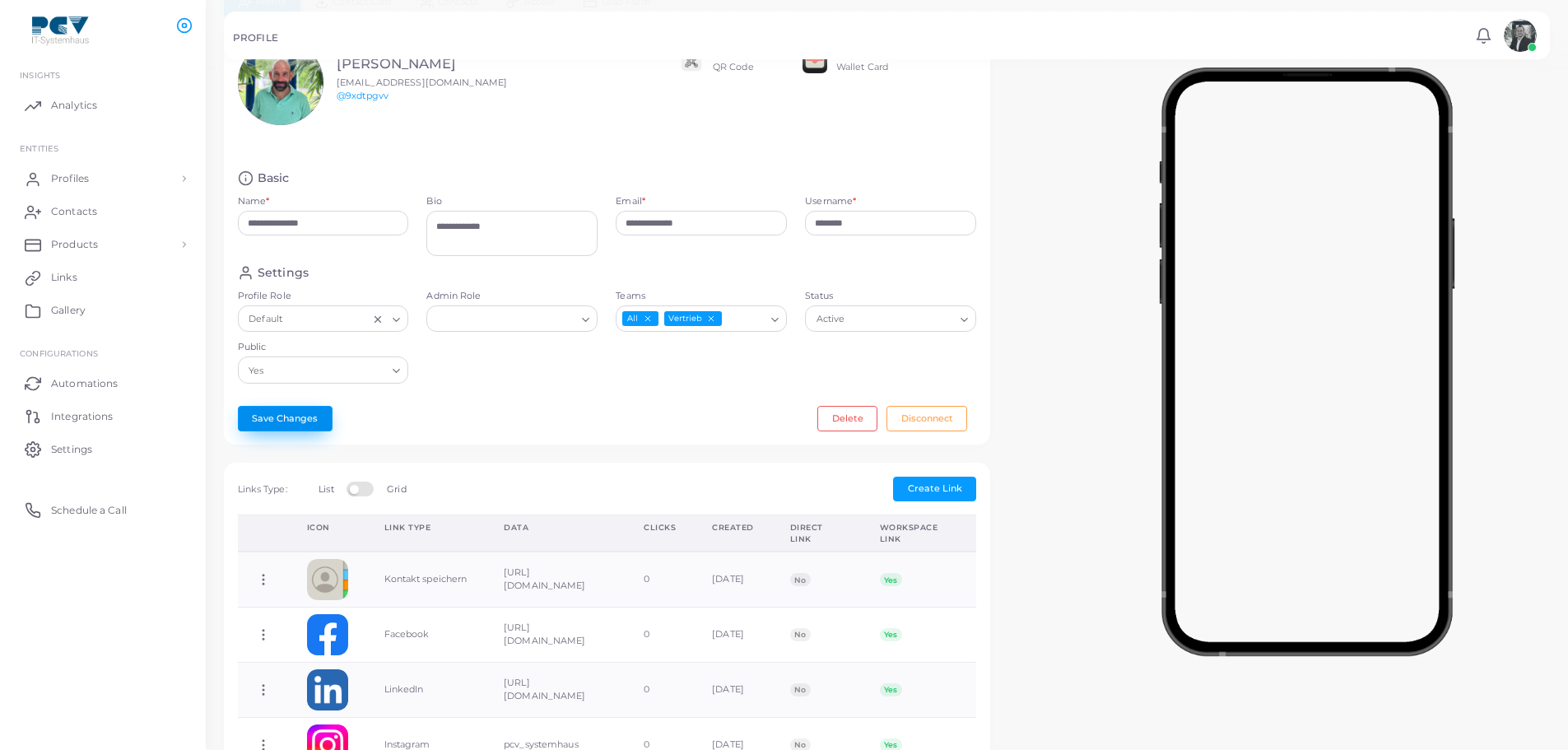
click at [278, 415] on button "Save Changes" at bounding box center [285, 417] width 95 height 25
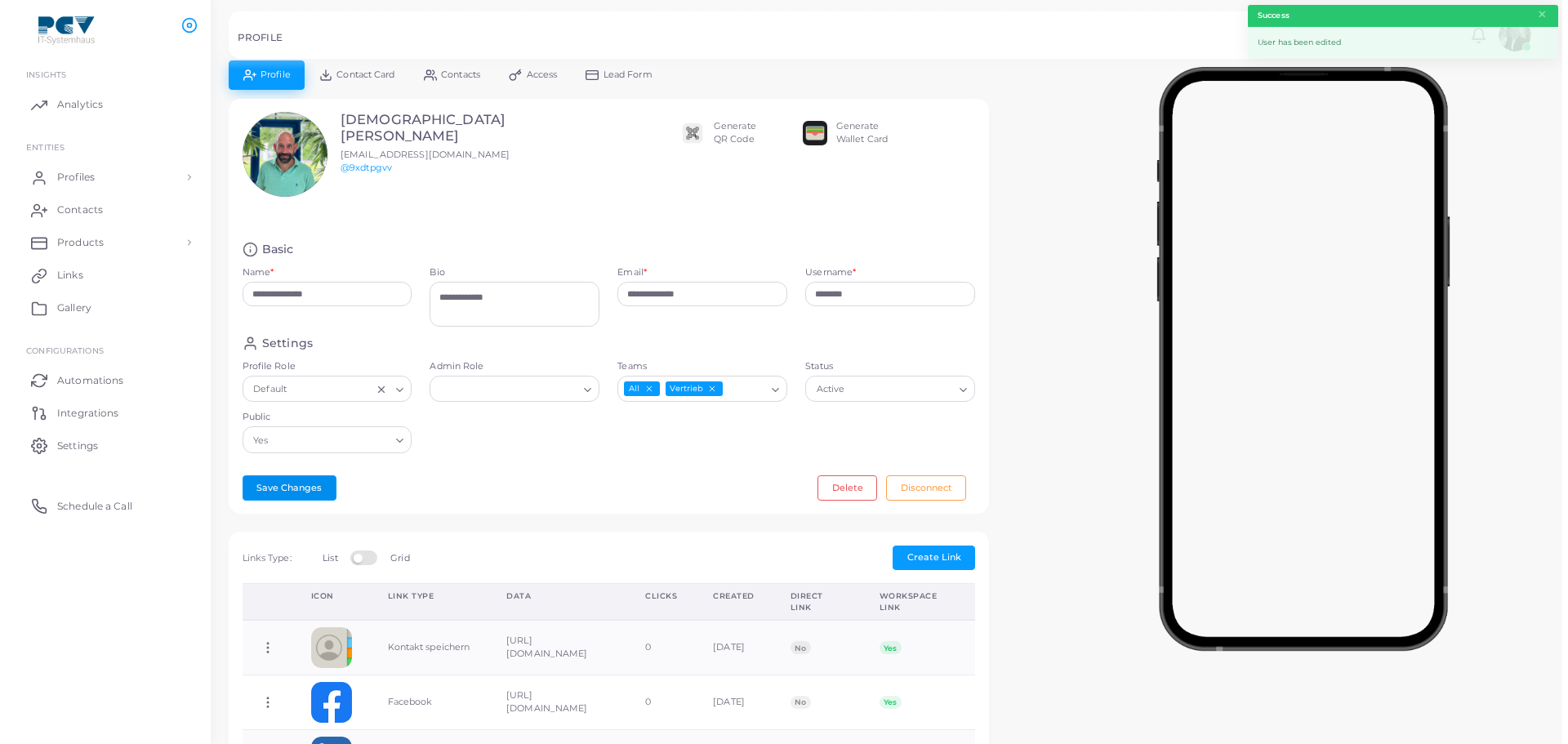
scroll to position [0, 0]
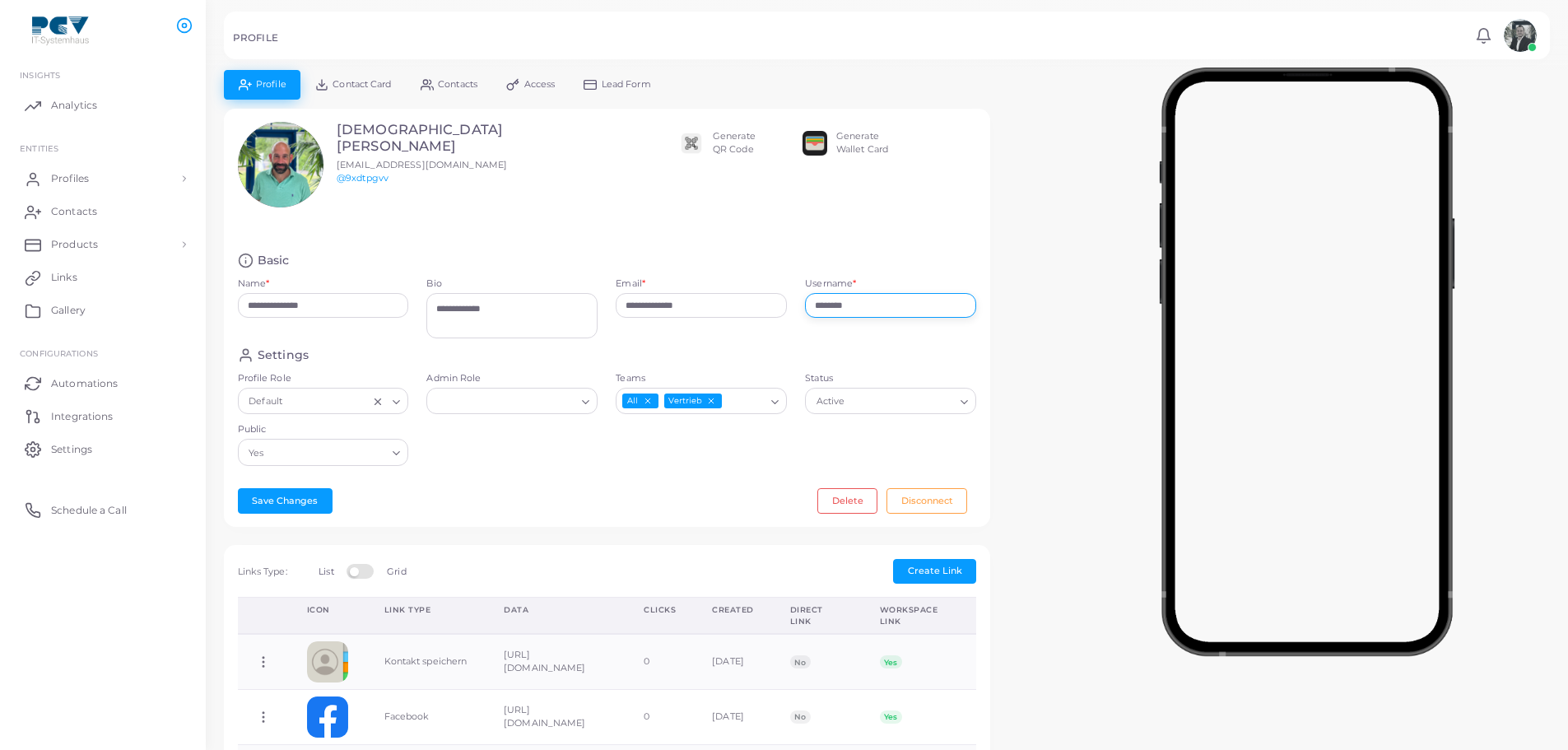
drag, startPoint x: 892, startPoint y: 311, endPoint x: 728, endPoint y: 306, distance: 164.1
click at [728, 306] on div "**********" at bounding box center [607, 300] width 757 height 95
type input "*******"
click at [292, 508] on button "Save Changes" at bounding box center [285, 500] width 95 height 25
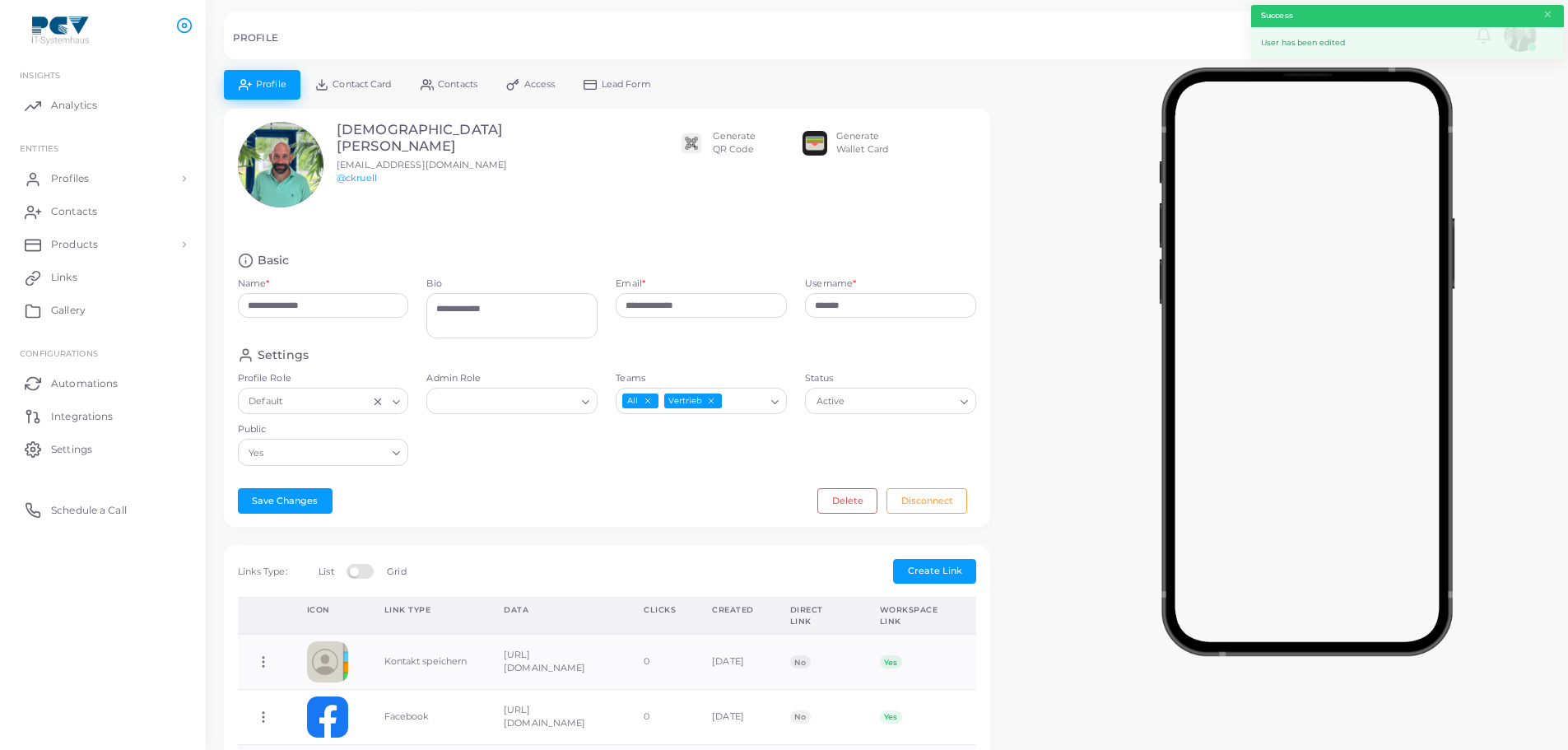
drag, startPoint x: 370, startPoint y: 85, endPoint x: 374, endPoint y: 92, distance: 8.1
click at [370, 85] on span "Contact Card" at bounding box center [362, 85] width 58 height 9
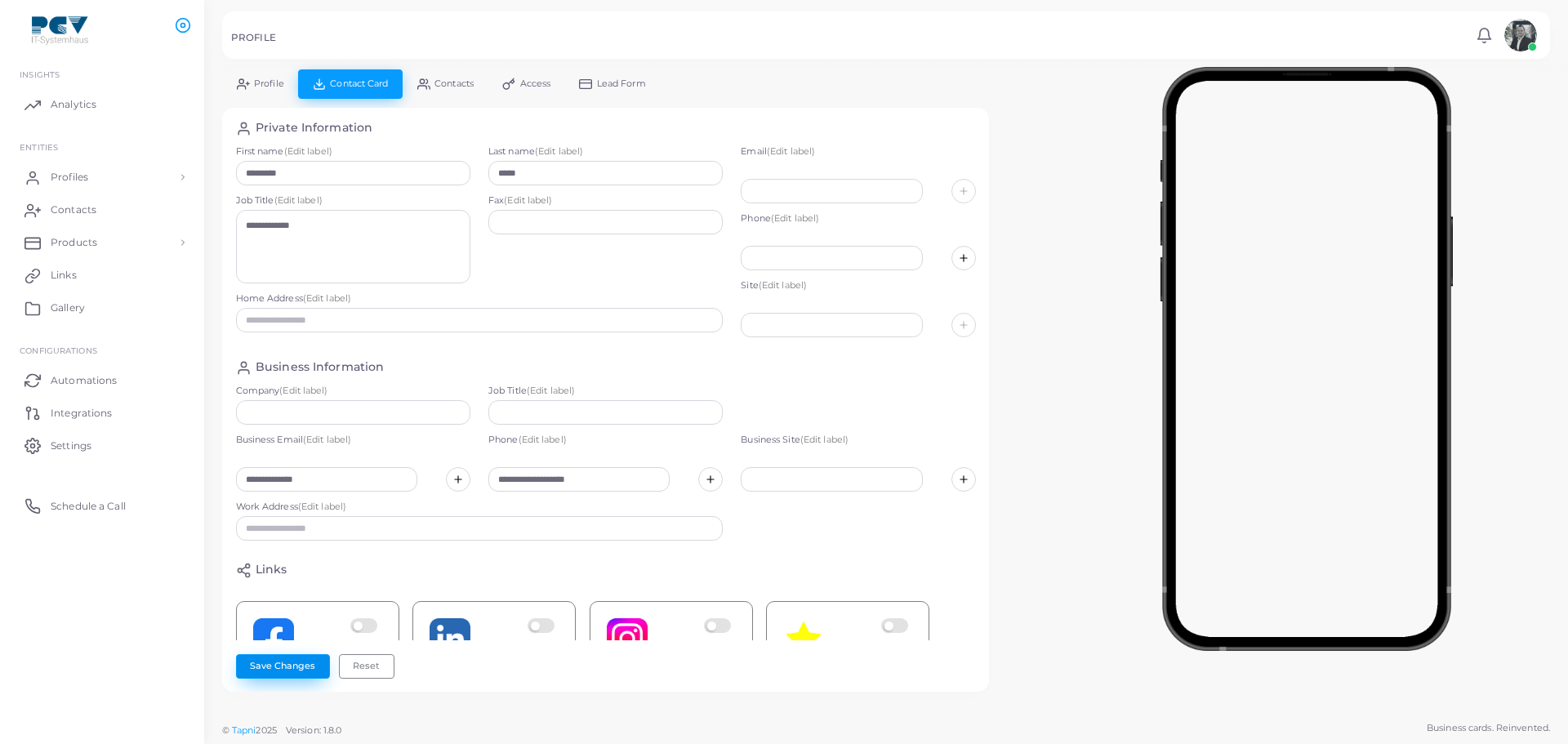
click at [261, 664] on button "Save Changes" at bounding box center [283, 665] width 94 height 24
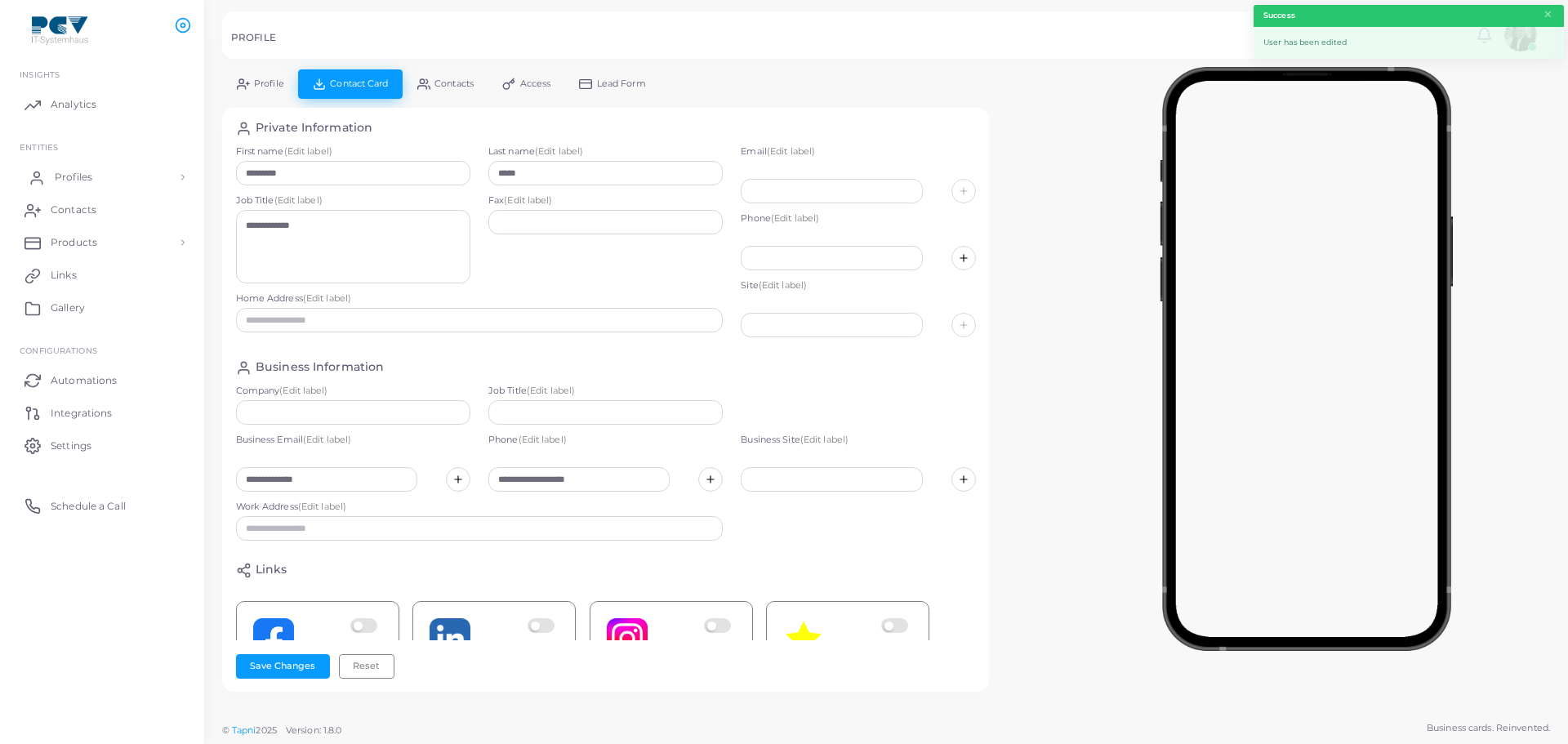
click at [131, 182] on link "Profiles" at bounding box center [102, 177] width 180 height 33
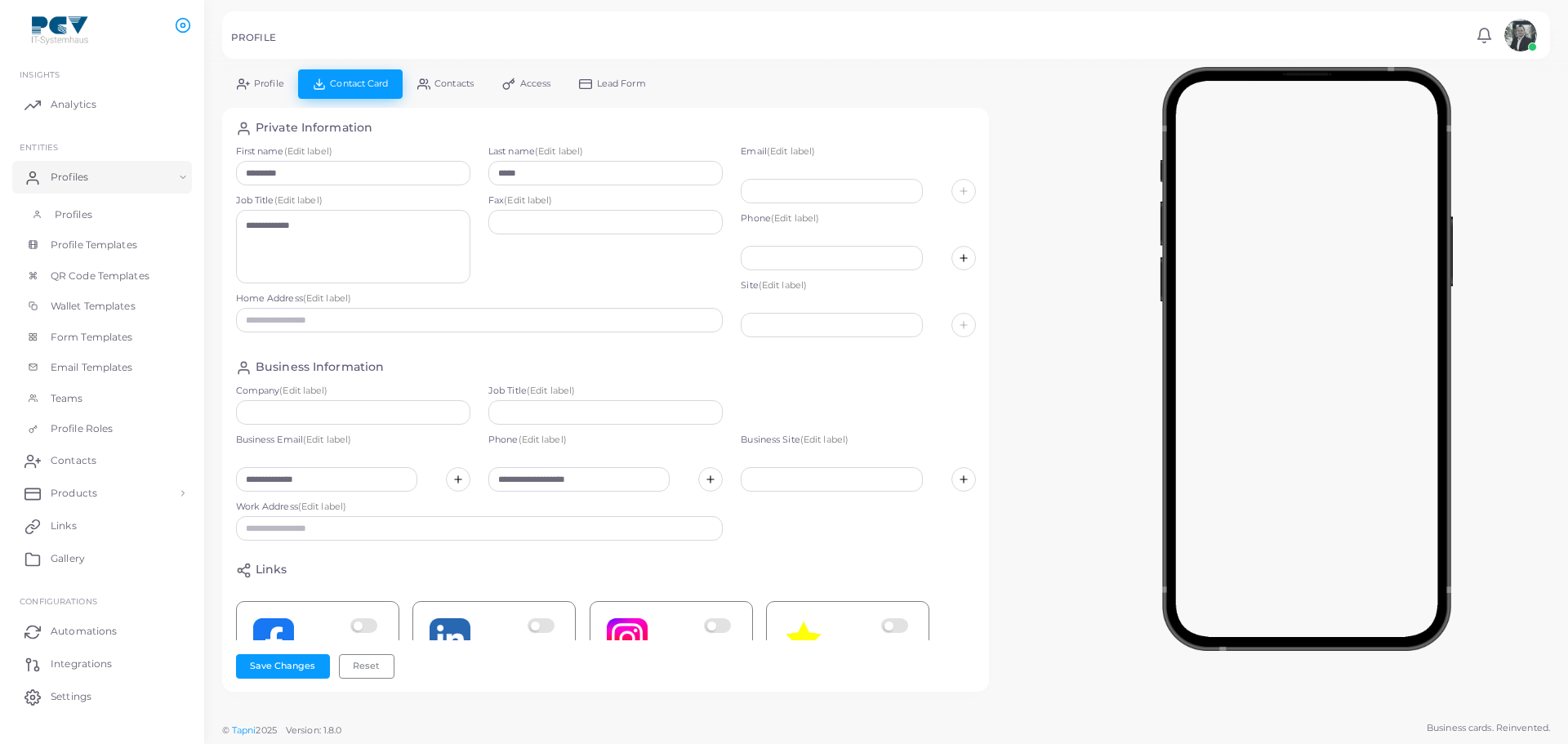
click at [128, 211] on link "Profiles" at bounding box center [102, 214] width 180 height 31
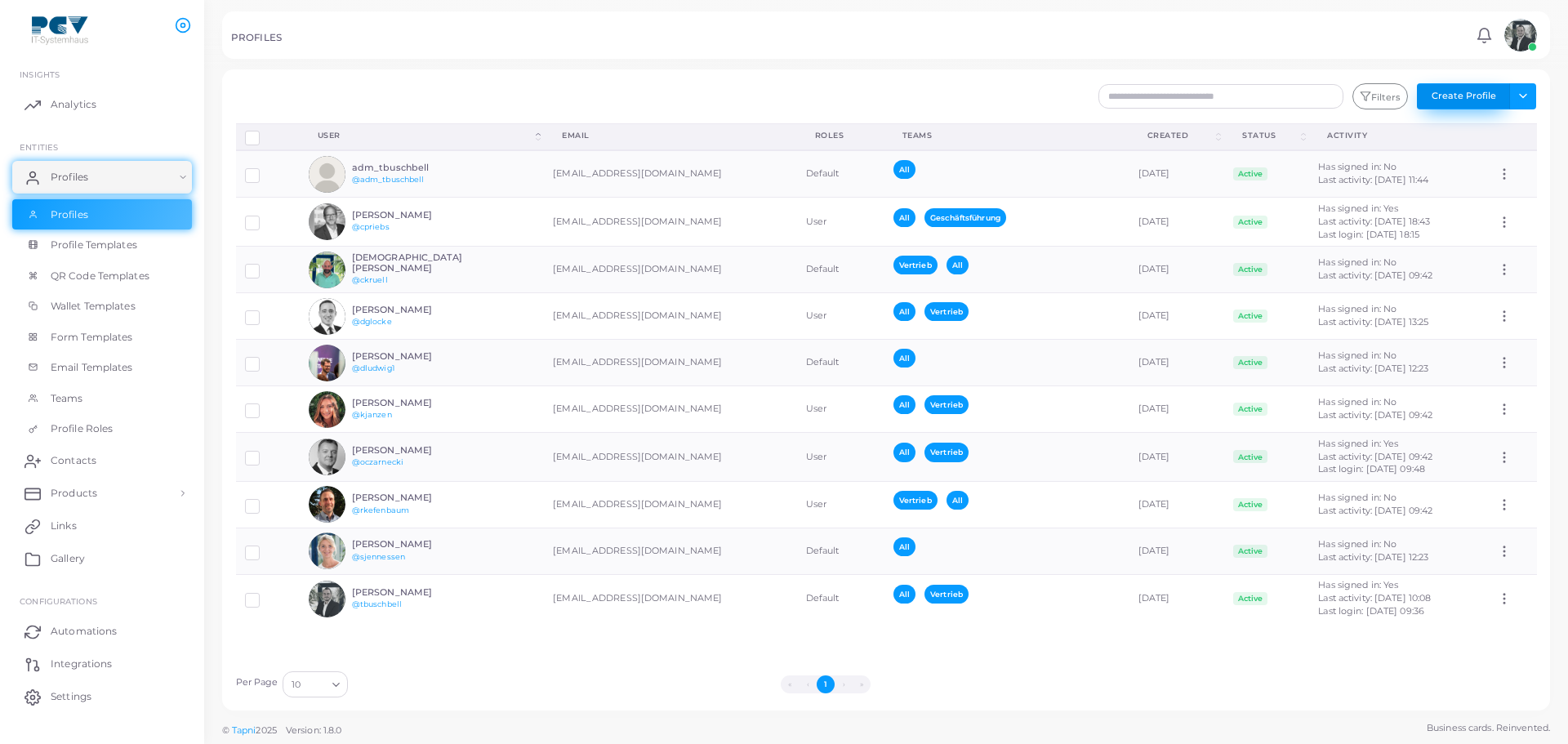
click at [1481, 89] on button "Create Profile" at bounding box center [1463, 96] width 93 height 26
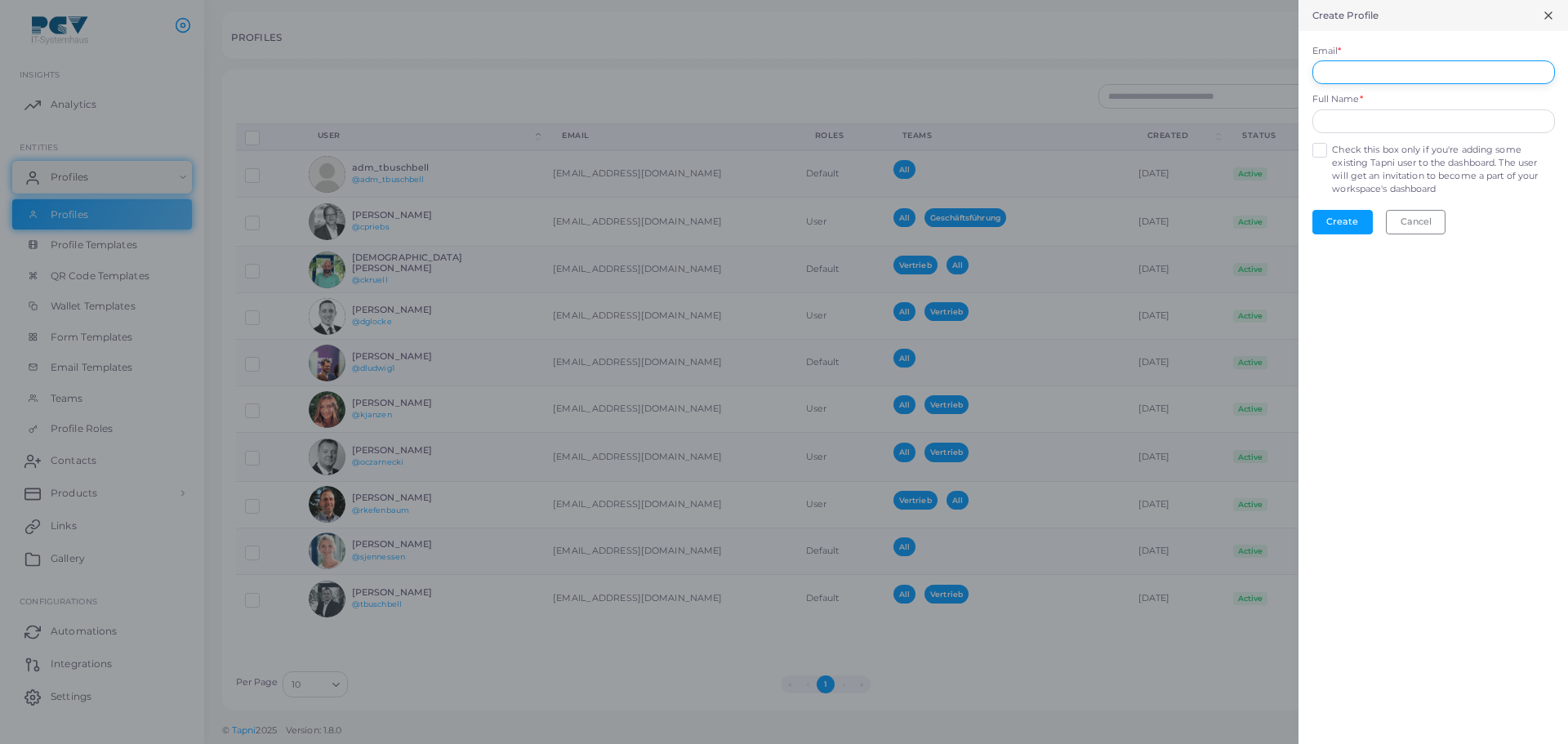
click at [1390, 75] on input "Email *" at bounding box center [1433, 72] width 242 height 24
type input "**********"
click at [1333, 217] on button "Create" at bounding box center [1342, 221] width 61 height 24
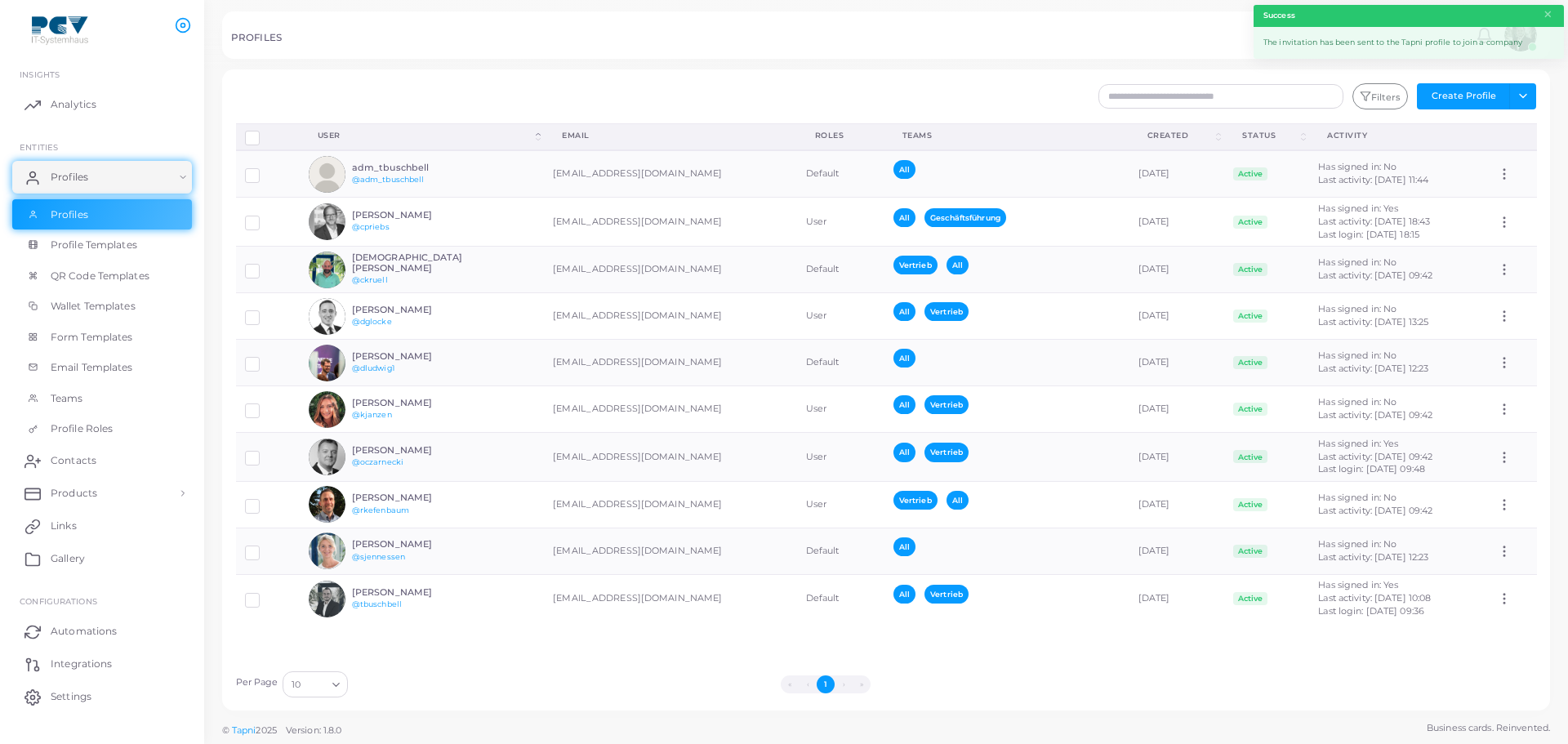
click at [1349, 43] on div "The invitation has been sent to the Tapni profile to join a company" at bounding box center [1408, 42] width 310 height 32
click at [881, 65] on div at bounding box center [784, 34] width 1568 height 70
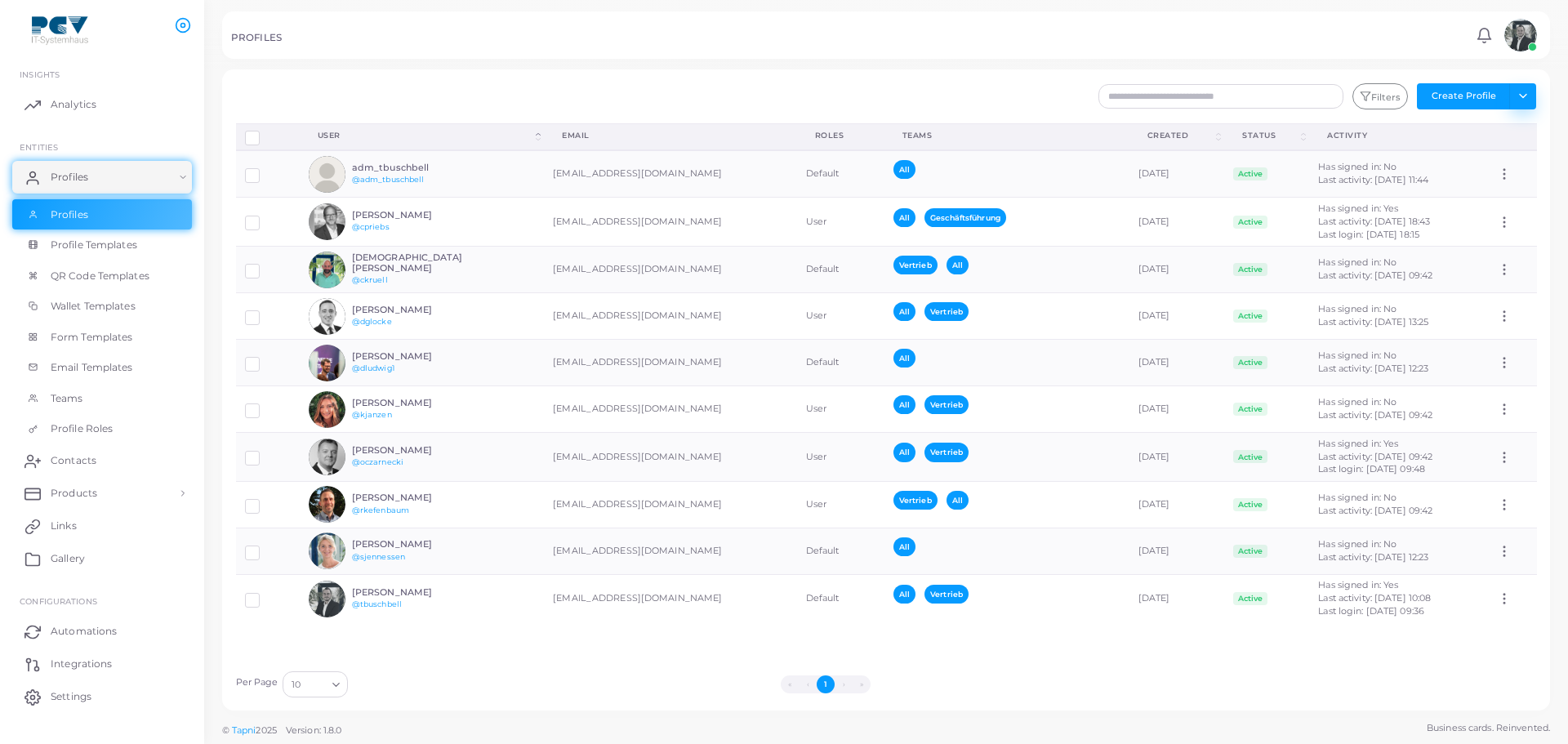
click at [1525, 99] on button "Toggle dropdown" at bounding box center [1523, 96] width 27 height 26
click at [1507, 152] on link "Invite Profiles" at bounding box center [1487, 155] width 90 height 24
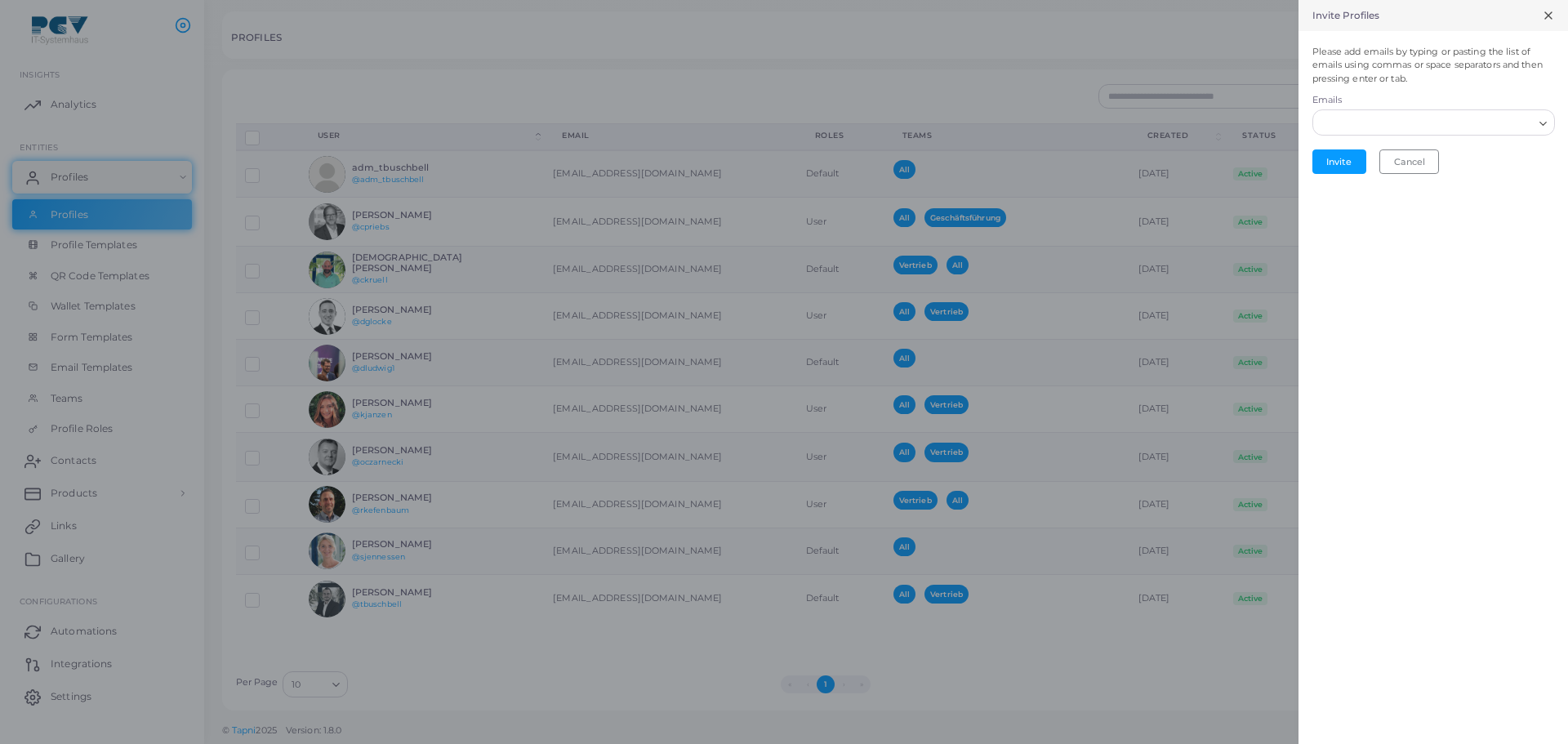
click at [1542, 122] on icon "Search for option" at bounding box center [1544, 124] width 13 height 13
click at [1544, 123] on polyline "Search for option" at bounding box center [1543, 124] width 6 height 4
click at [1403, 123] on input "Search for option" at bounding box center [1423, 123] width 218 height 18
type input "*"
click at [1547, 17] on line at bounding box center [1548, 15] width 6 height 6
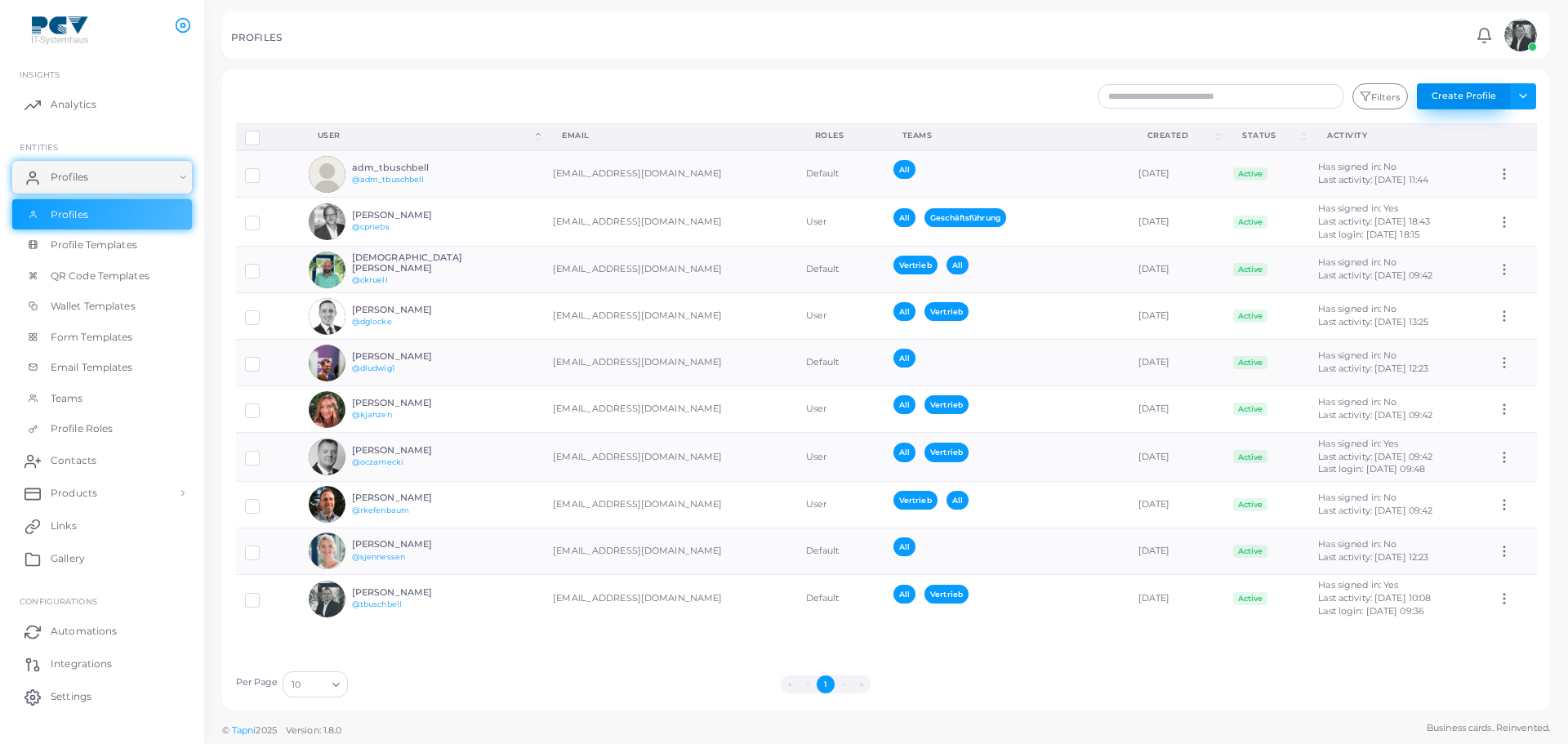
click at [1481, 103] on button "Create Profile" at bounding box center [1463, 96] width 93 height 26
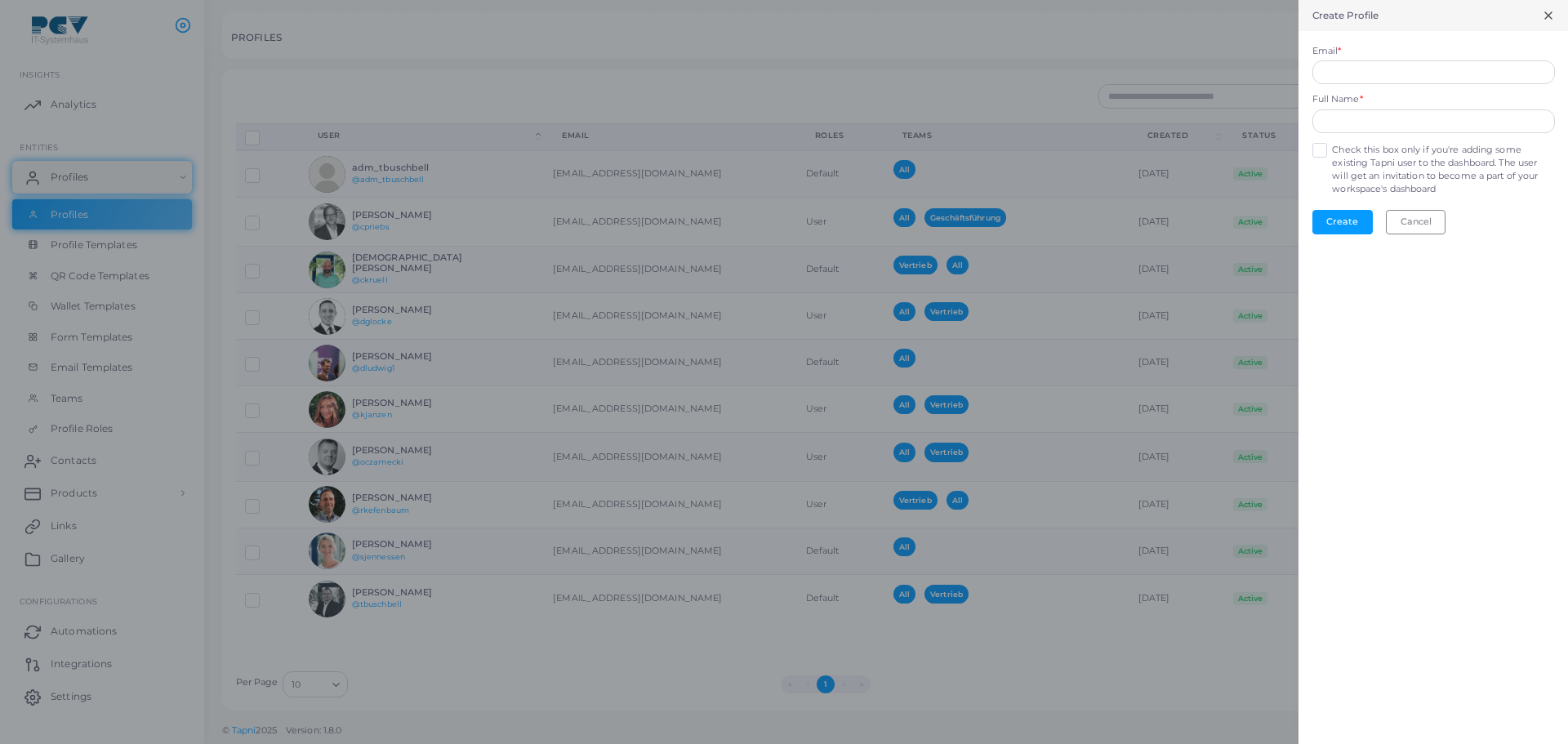
click at [1529, 13] on div "Create Profile" at bounding box center [1433, 15] width 269 height 31
click at [1540, 20] on div "Create Profile" at bounding box center [1433, 15] width 269 height 31
click at [1547, 14] on icon at bounding box center [1548, 15] width 13 height 13
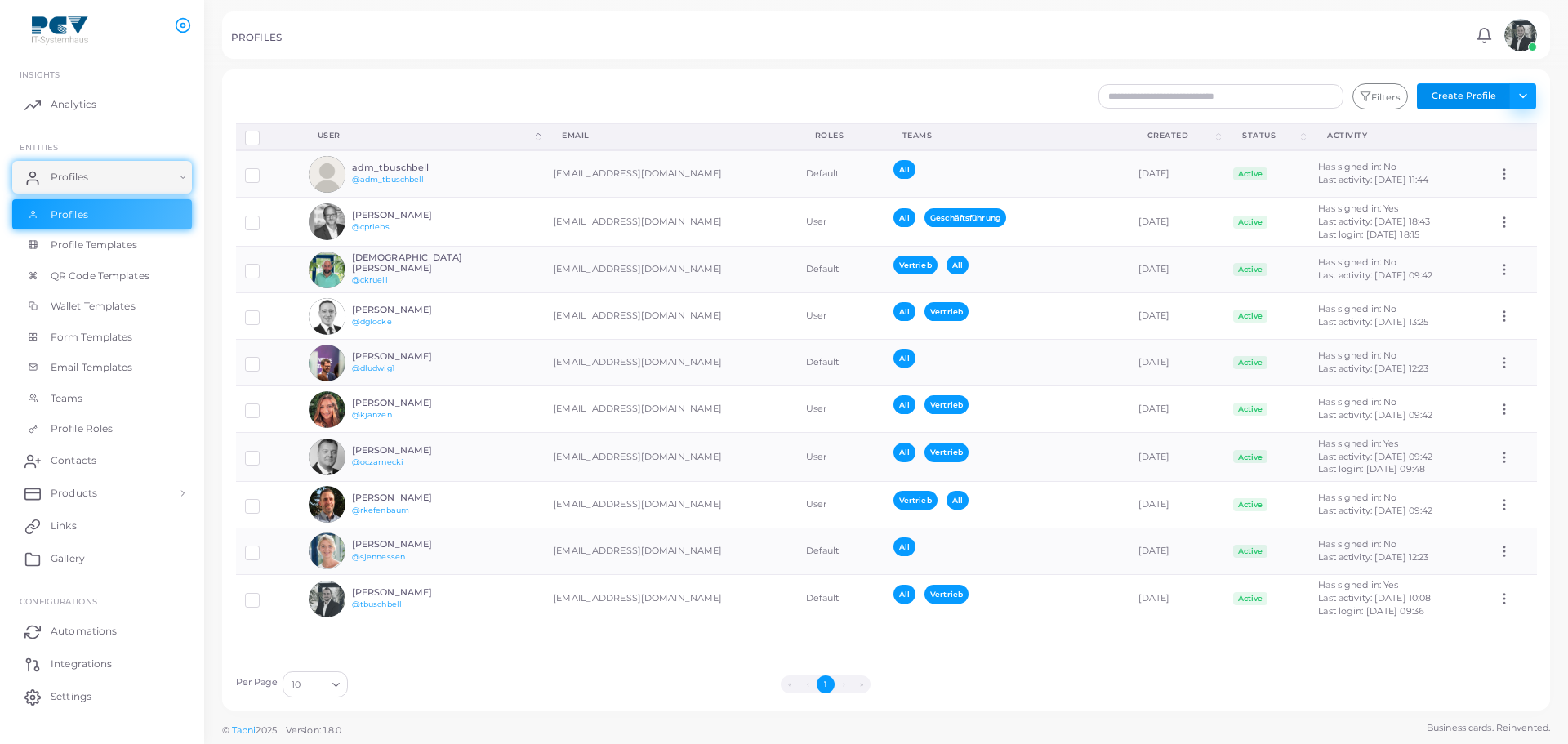
click at [1523, 95] on button "Toggle dropdown" at bounding box center [1523, 96] width 27 height 26
click at [1509, 133] on link "Import Profiles" at bounding box center [1487, 131] width 90 height 24
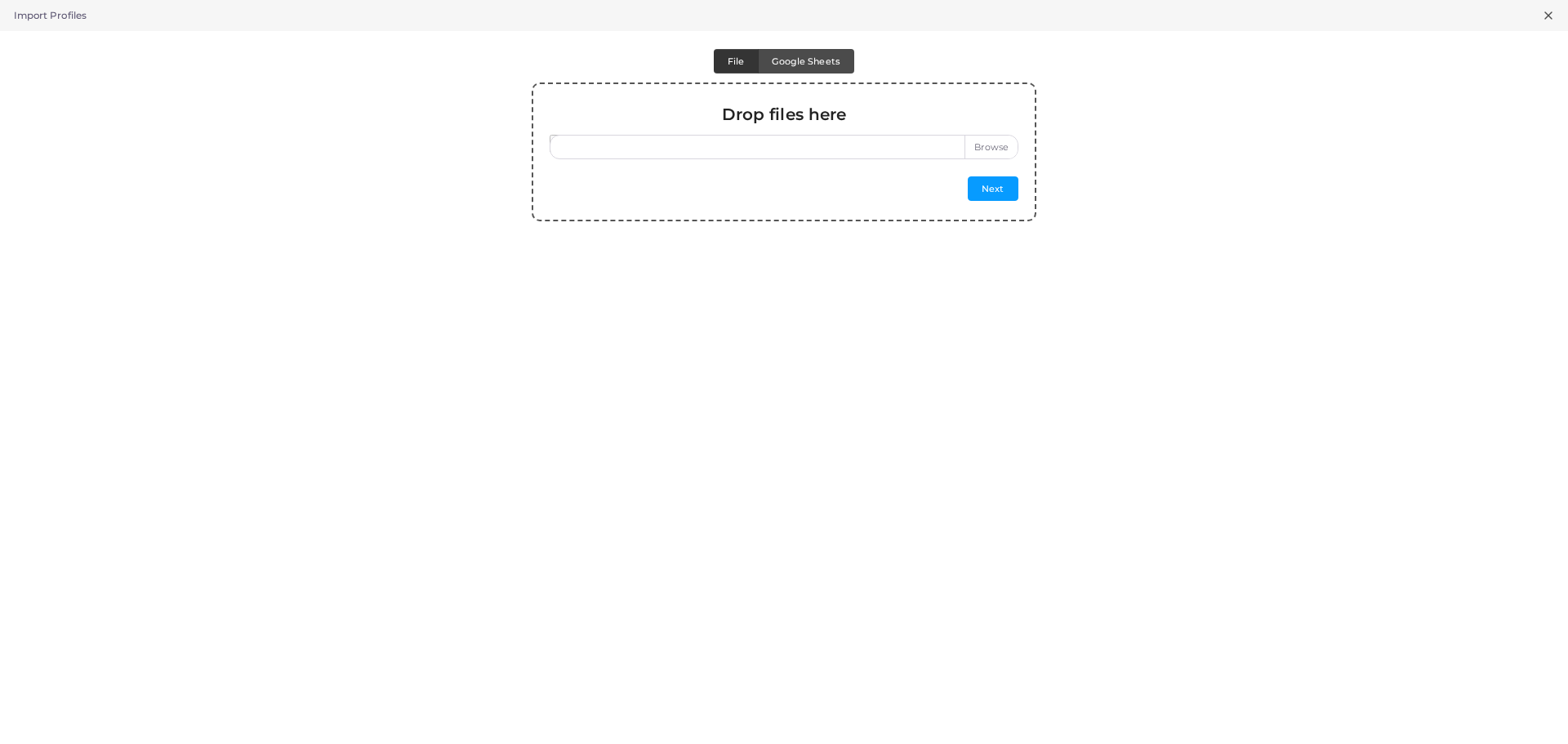
click at [780, 141] on label at bounding box center [784, 146] width 468 height 24
click at [780, 141] on input "file" at bounding box center [784, 146] width 468 height 24
drag, startPoint x: 17, startPoint y: 13, endPoint x: 488, endPoint y: 86, distance: 476.6
click at [115, 34] on div "Import Profiles File Google Sheets Drop files here Next" at bounding box center [784, 372] width 1568 height 744
drag, startPoint x: 1311, startPoint y: 156, endPoint x: 1321, endPoint y: 146, distance: 14.1
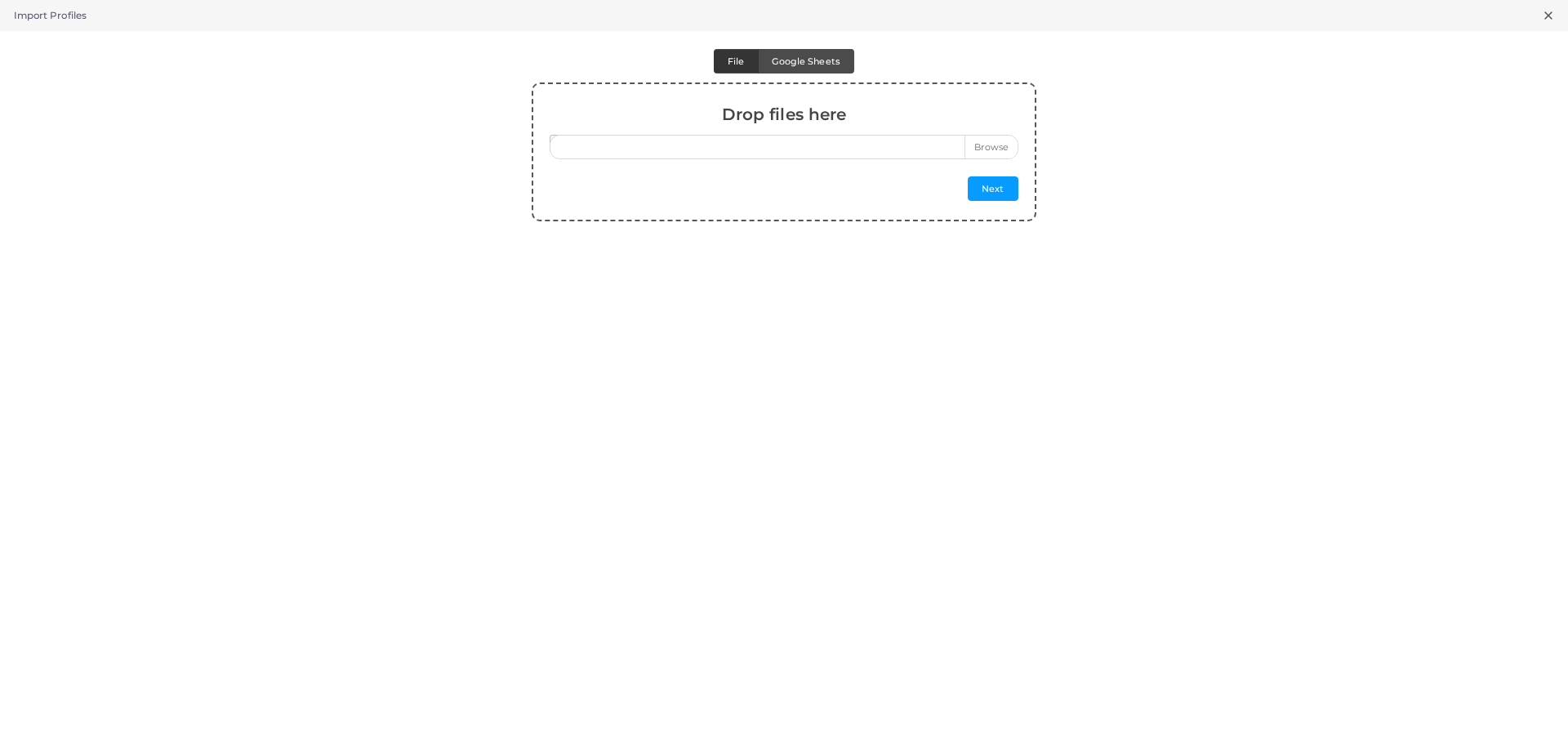
click at [1318, 149] on div "Drop files here Next" at bounding box center [784, 152] width 1568 height 139
click at [1544, 13] on icon at bounding box center [1548, 15] width 13 height 13
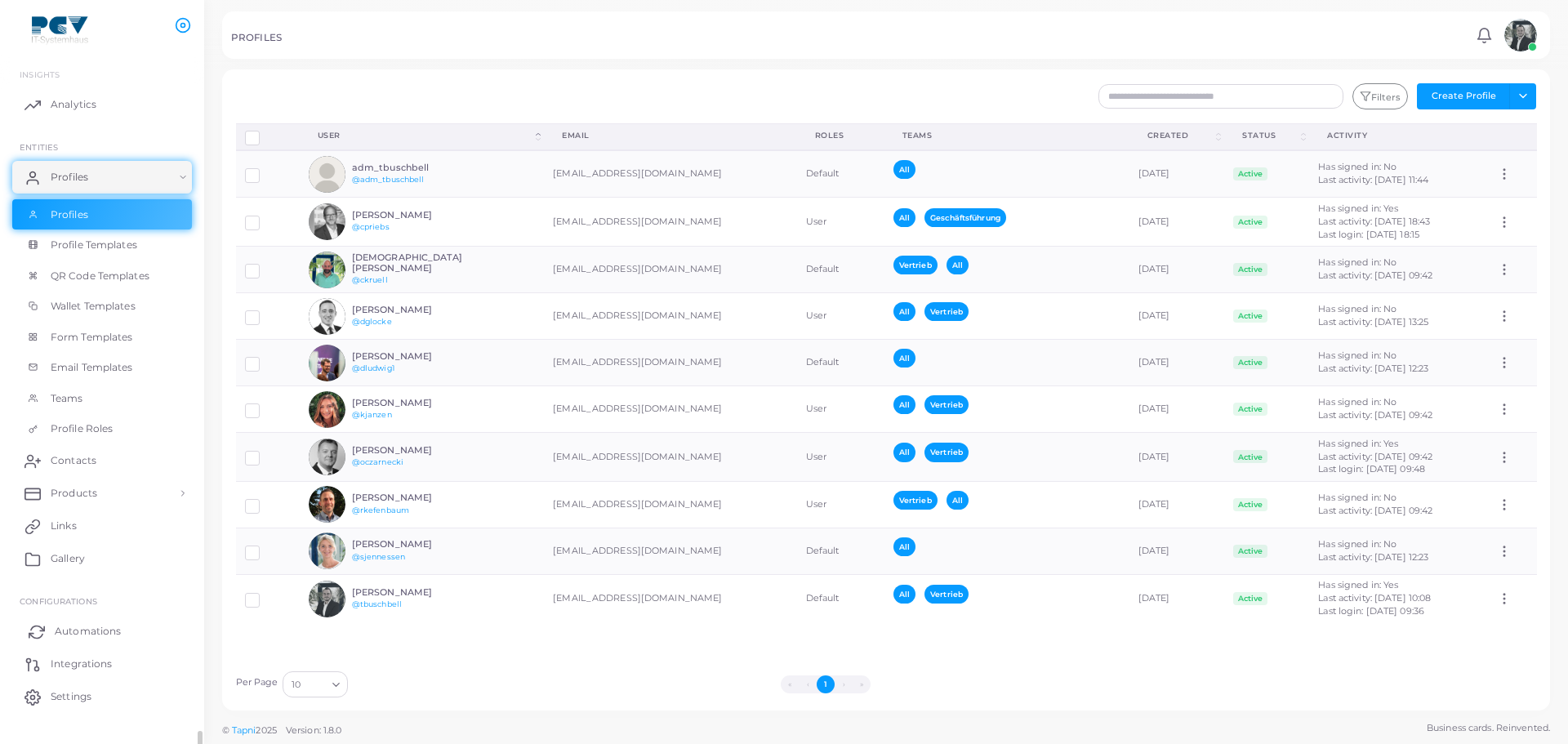
scroll to position [28, 0]
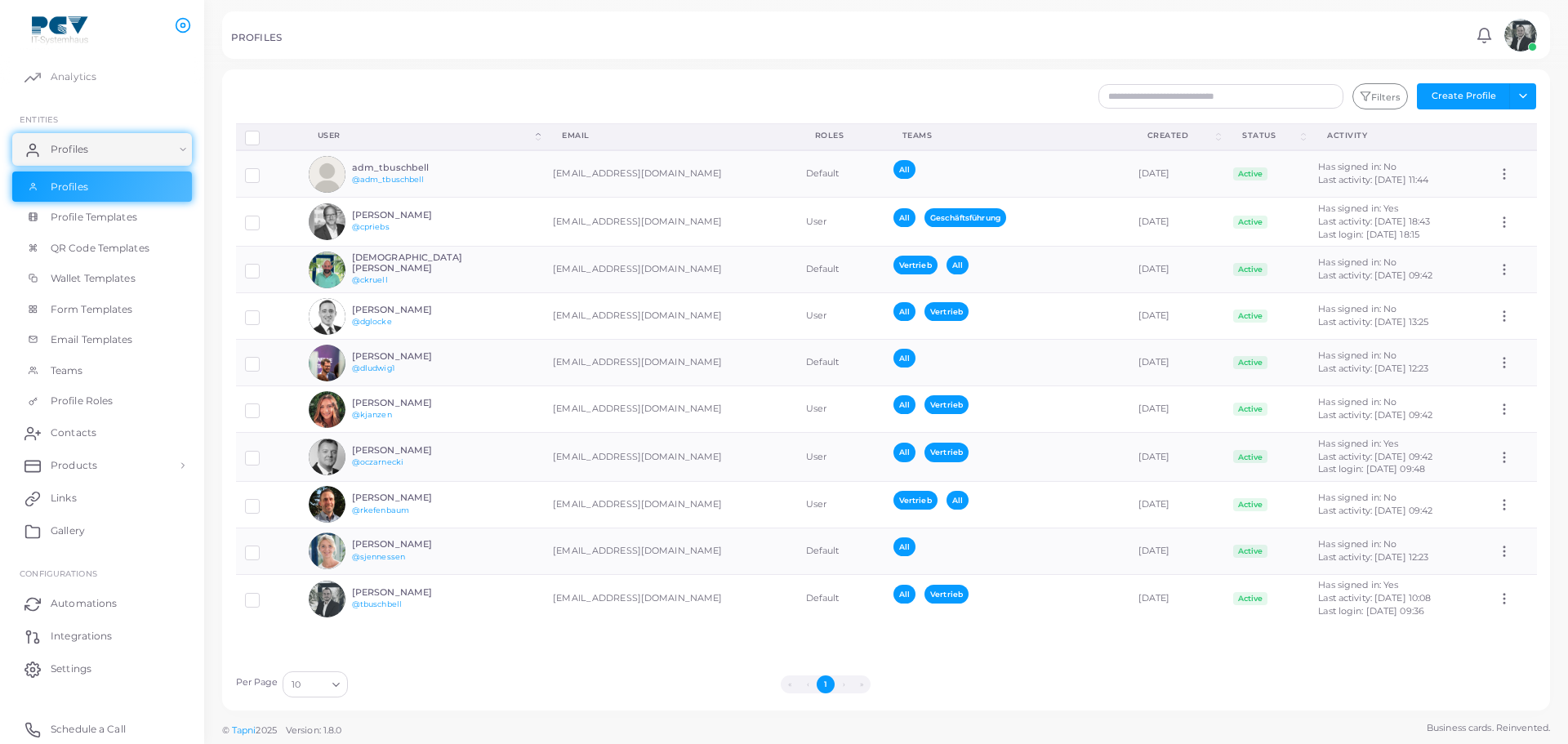
click at [322, 686] on input "Search for option" at bounding box center [314, 684] width 24 height 18
click at [352, 615] on li "20" at bounding box center [347, 616] width 131 height 24
click at [776, 98] on div "Filters Create Profile Toggle dropdown Import Profiles Invite Profiles Export P…" at bounding box center [997, 96] width 1100 height 26
click at [1519, 41] on img at bounding box center [1521, 35] width 33 height 33
click at [1457, 33] on div "PROFILES" at bounding box center [851, 40] width 1240 height 16
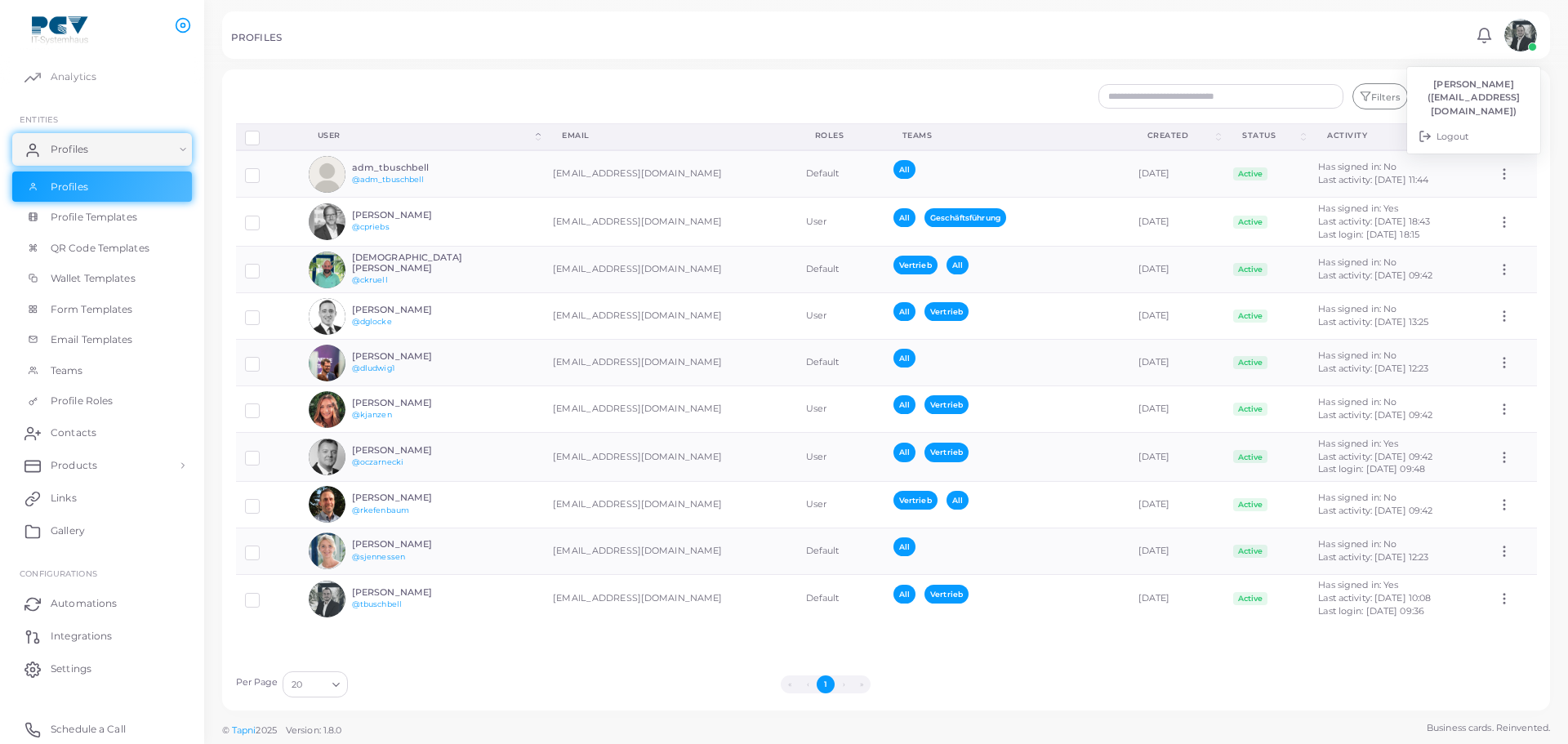
click at [1473, 33] on link at bounding box center [1484, 35] width 26 height 17
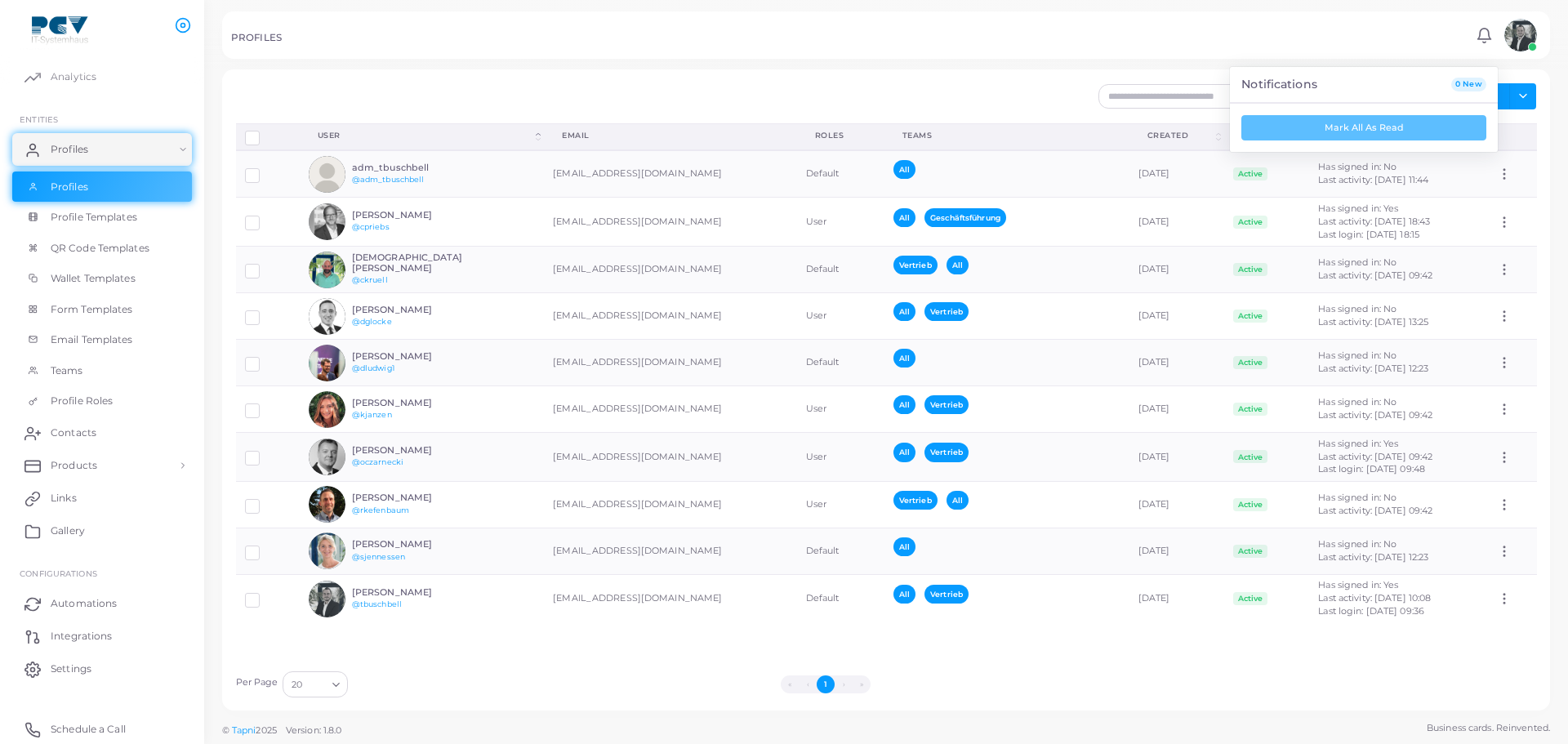
click at [1185, 41] on div "PROFILES" at bounding box center [851, 40] width 1240 height 16
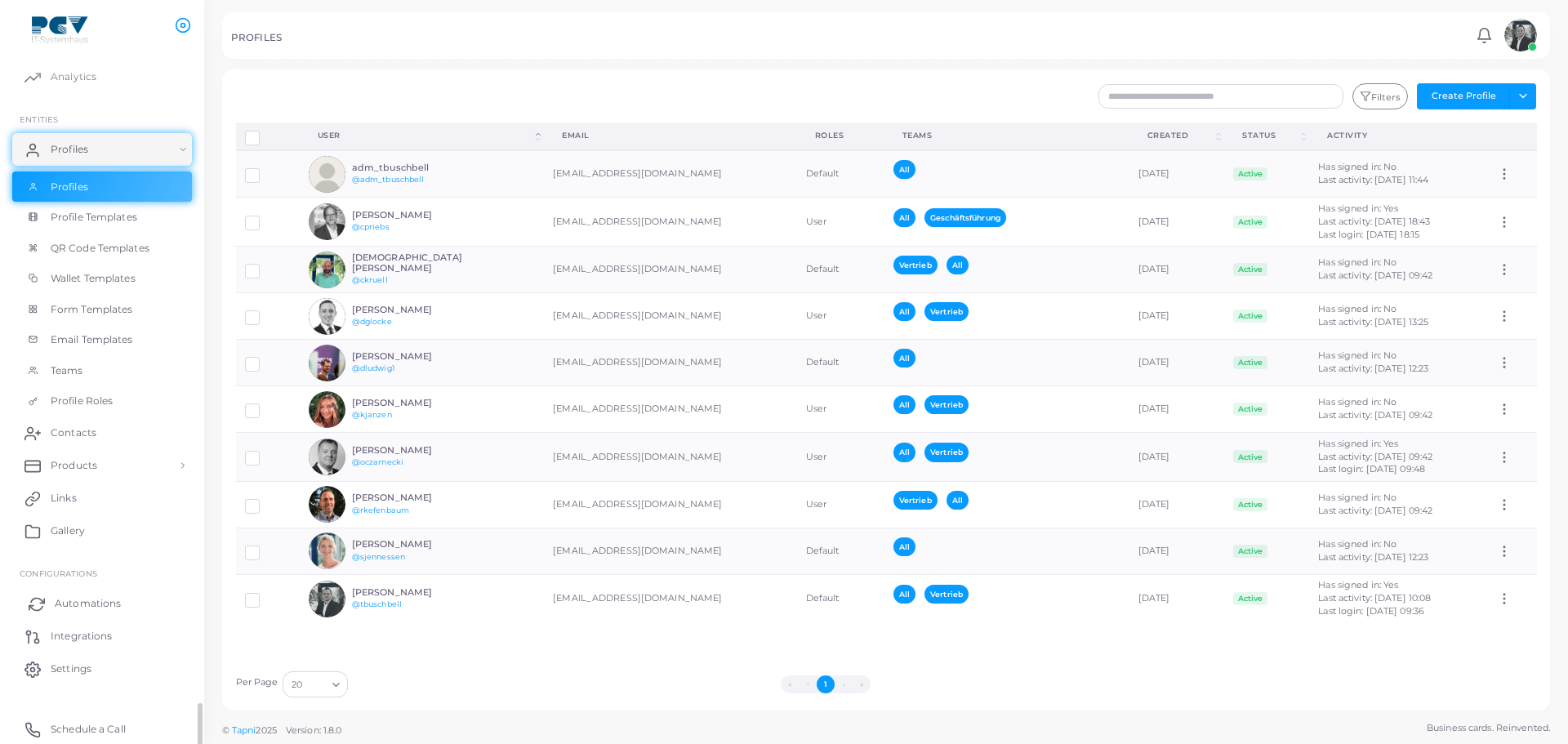
click at [127, 616] on link "Automations" at bounding box center [102, 603] width 180 height 33
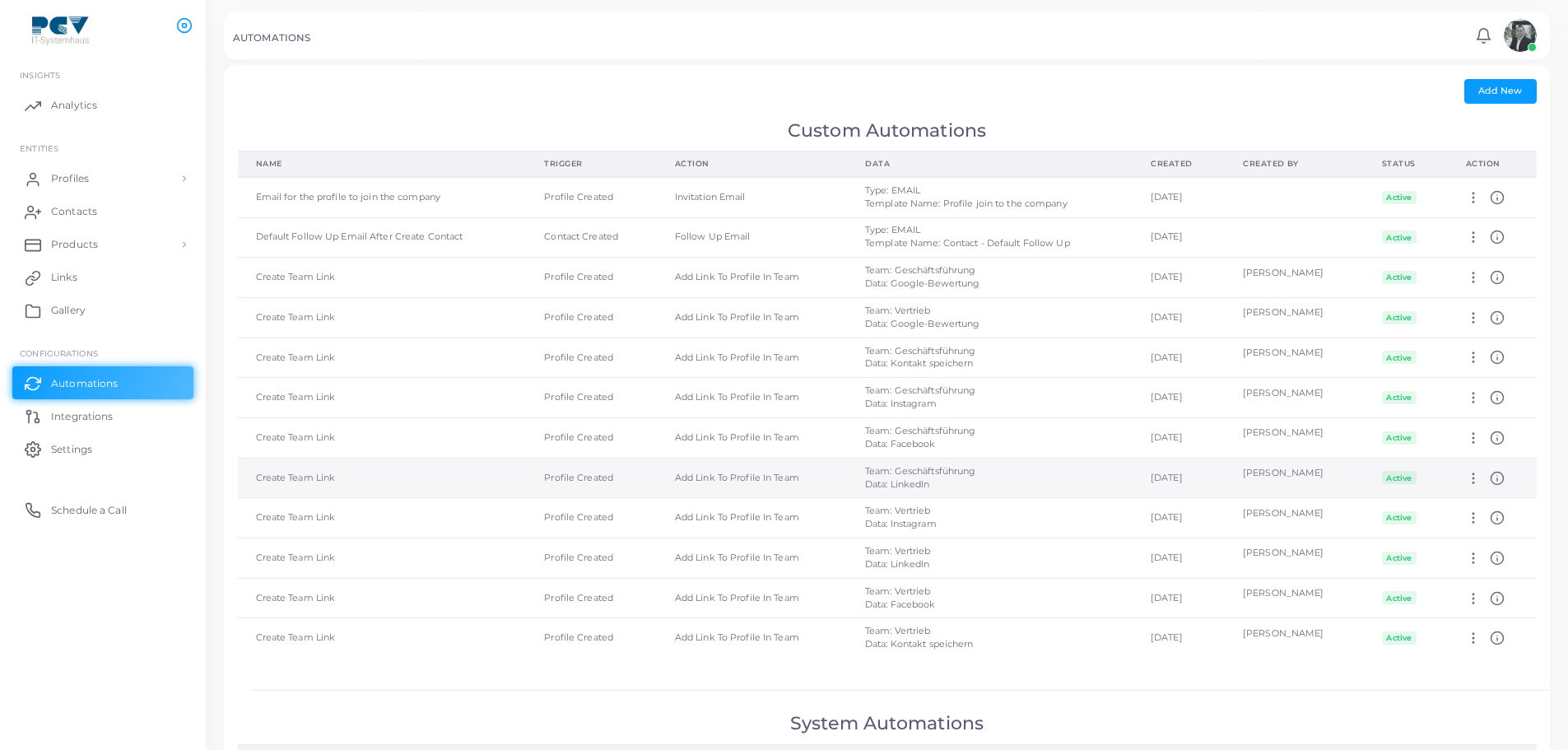
scroll to position [246, 0]
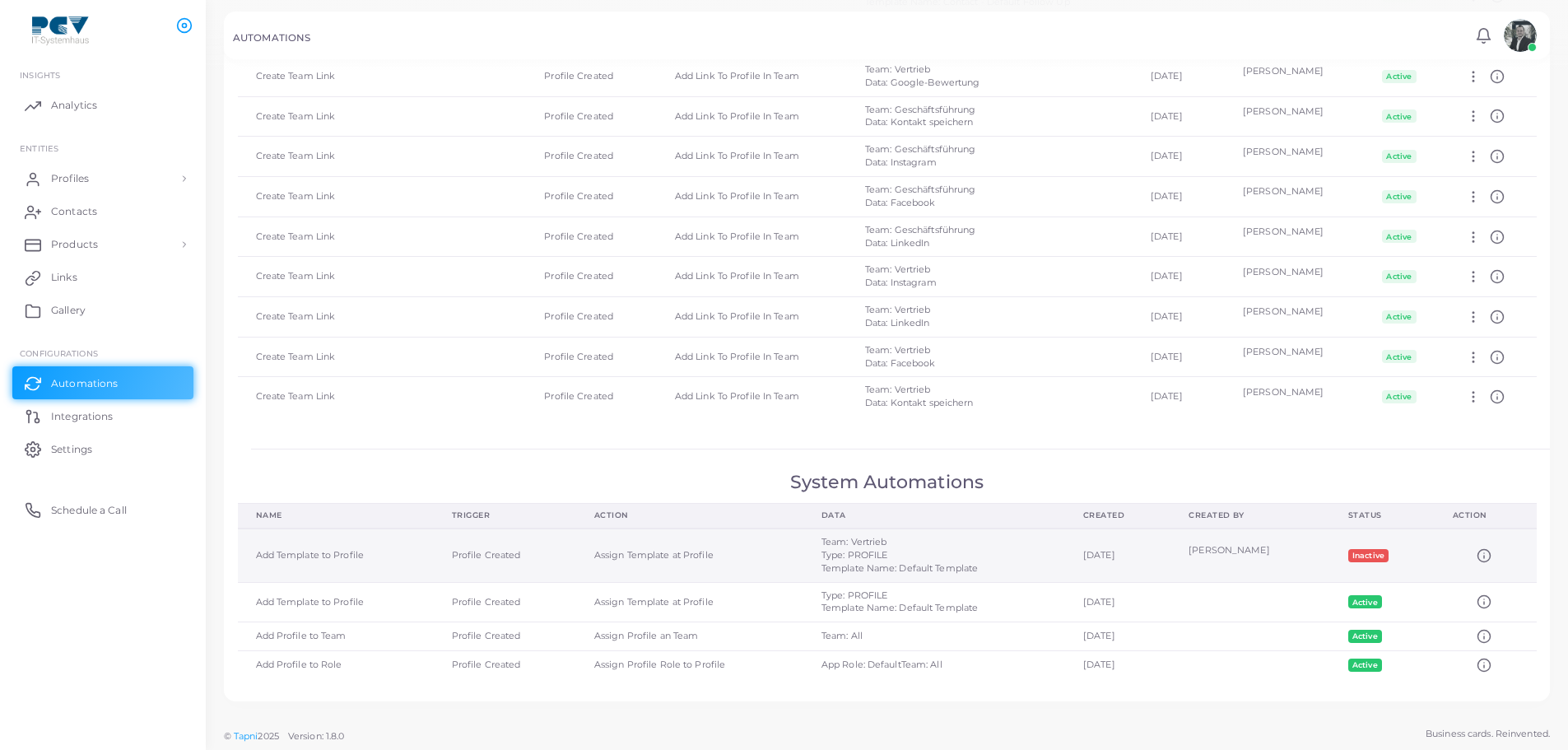
click at [821, 570] on div "Team: Vertrieb Type: PROFILE Template Name: Default Template" at bounding box center [933, 555] width 225 height 39
click at [1484, 556] on line at bounding box center [1484, 557] width 0 height 3
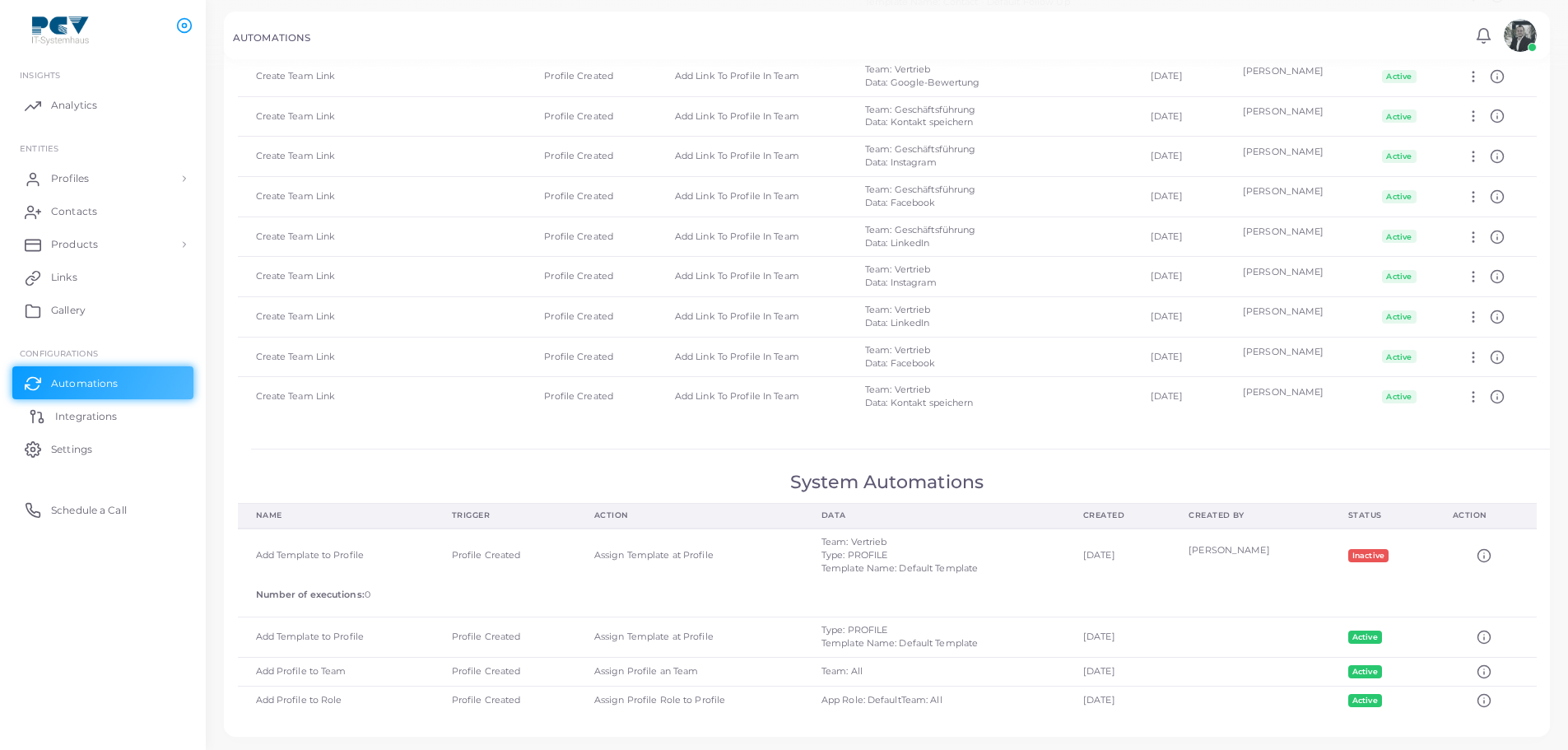
click at [163, 412] on link "Integrations" at bounding box center [103, 416] width 181 height 33
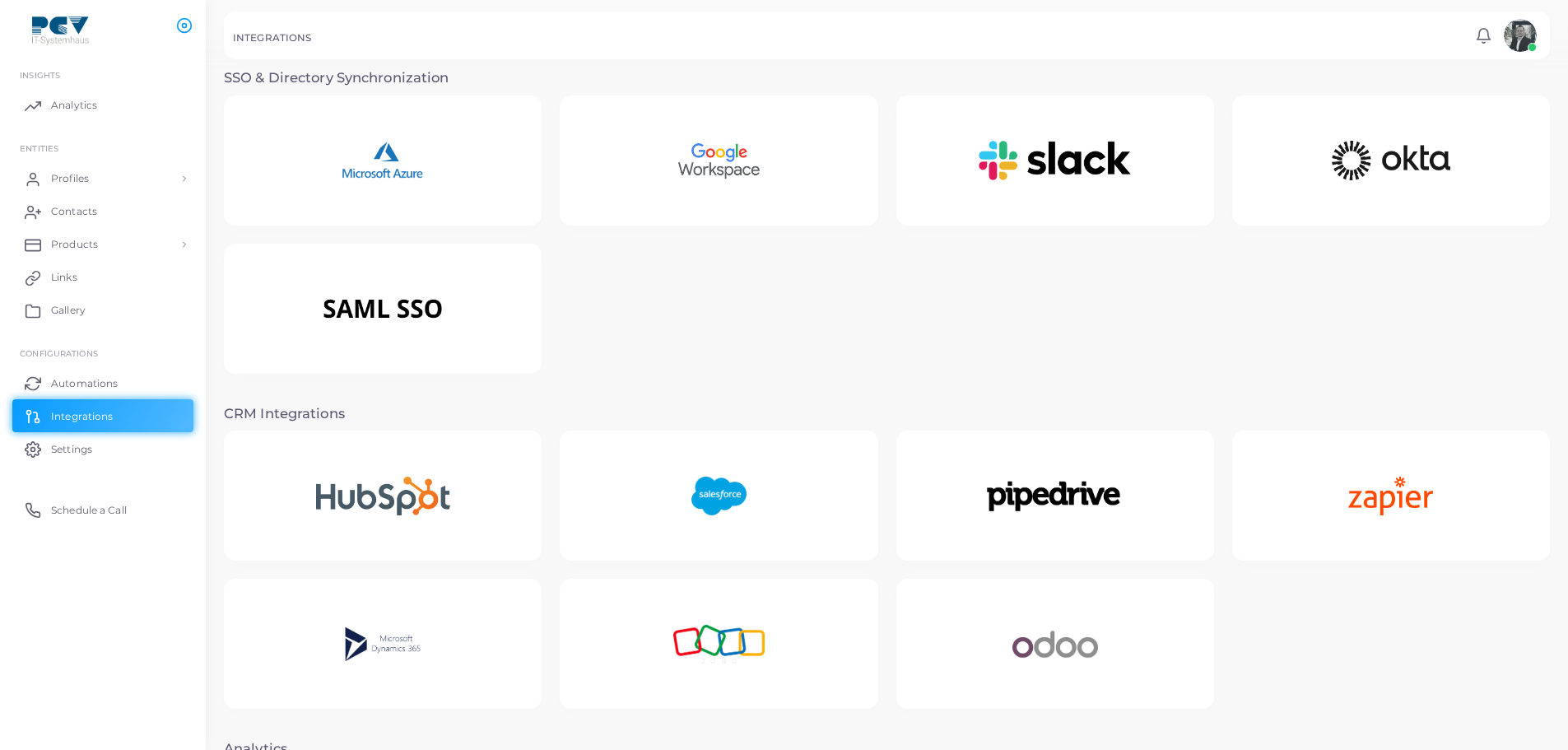
click at [401, 166] on img at bounding box center [383, 160] width 147 height 103
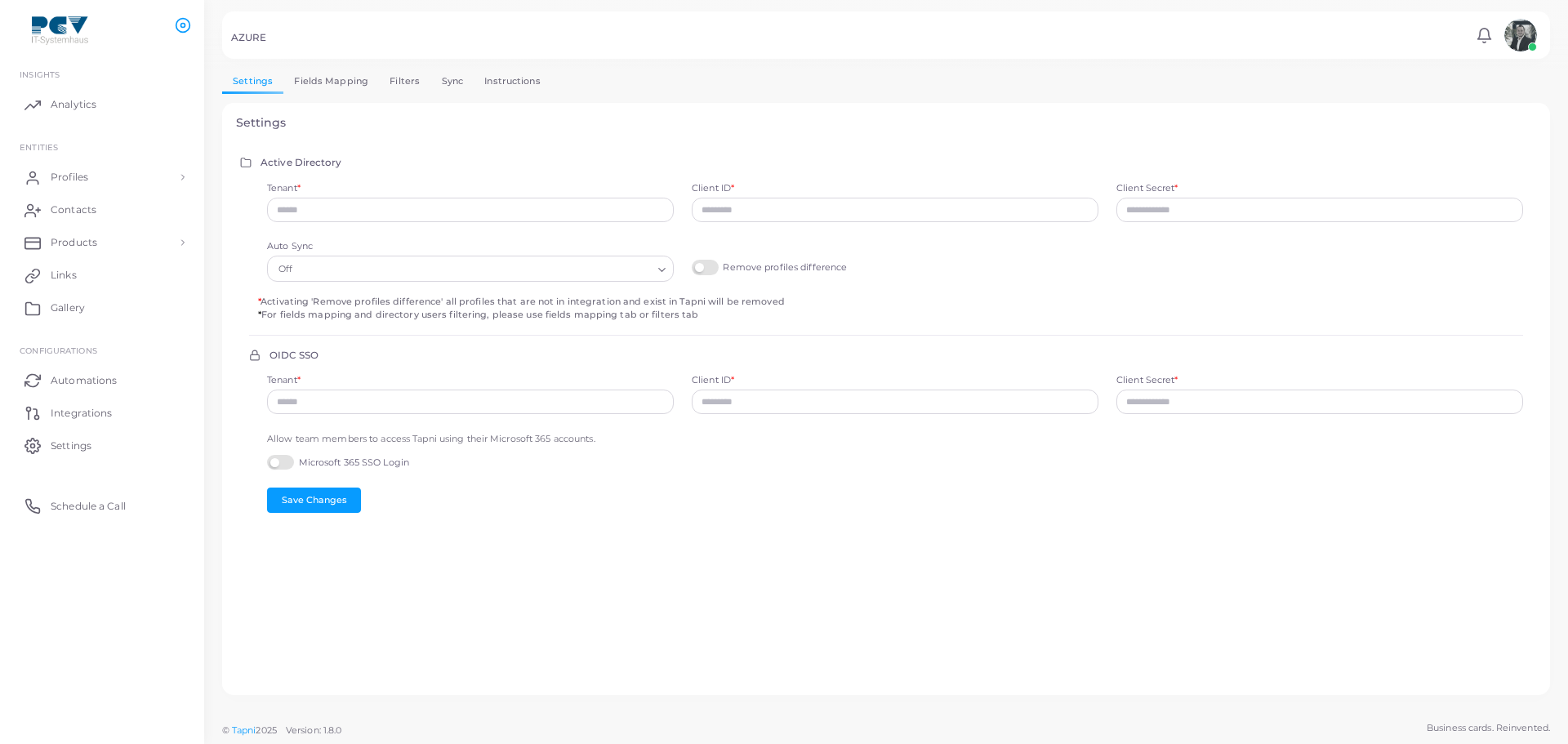
type input "**********"
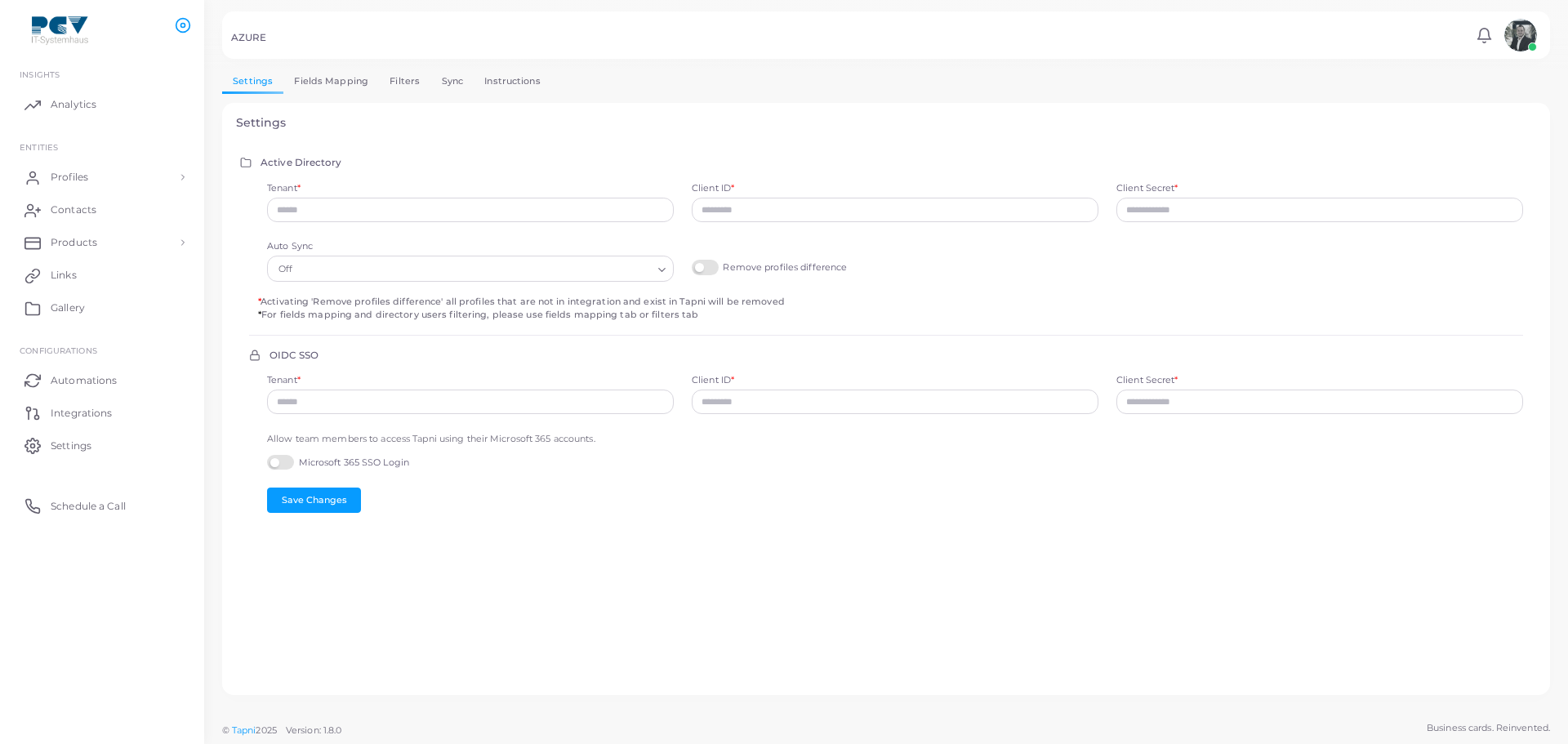
type input "**********"
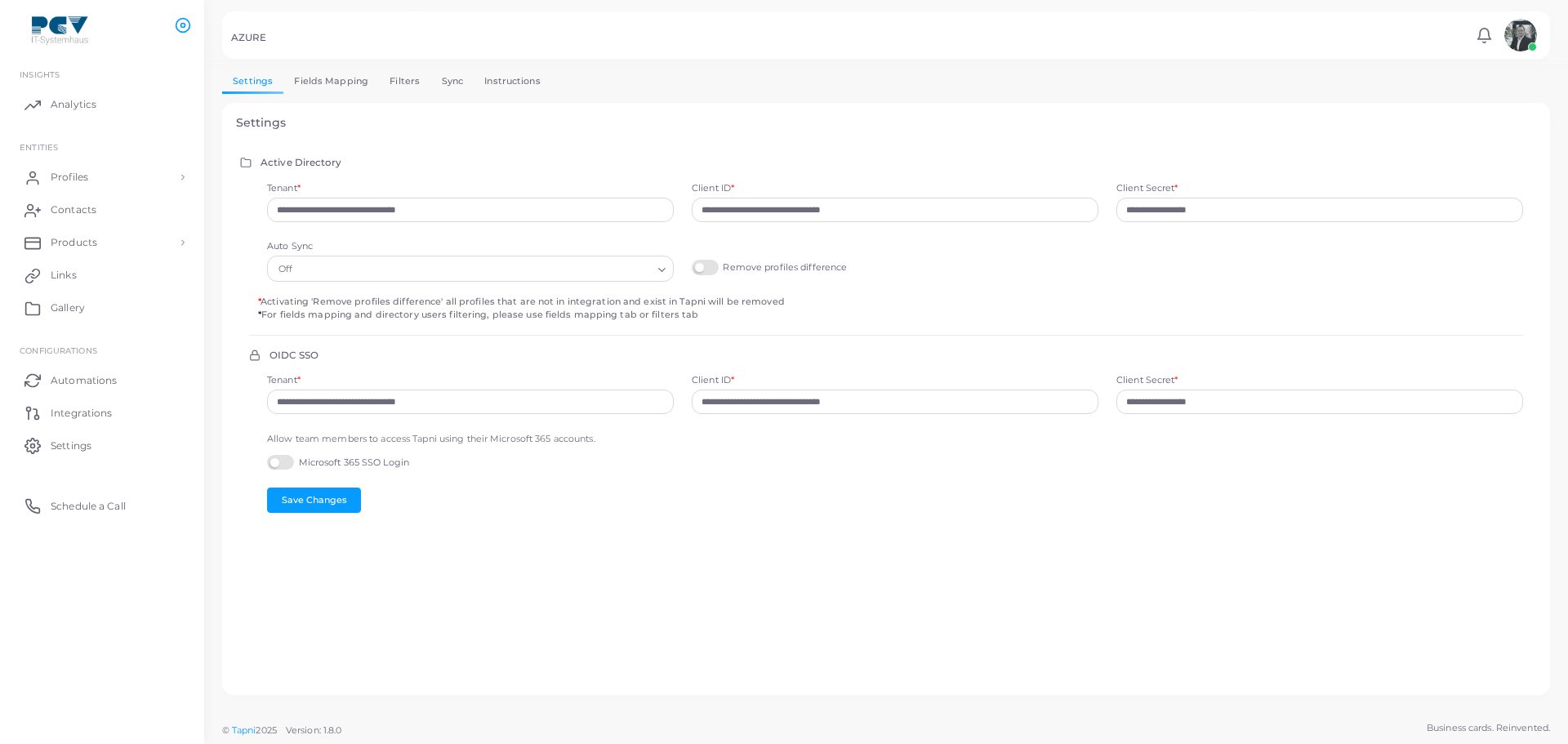
click at [453, 85] on link "Sync" at bounding box center [452, 81] width 43 height 24
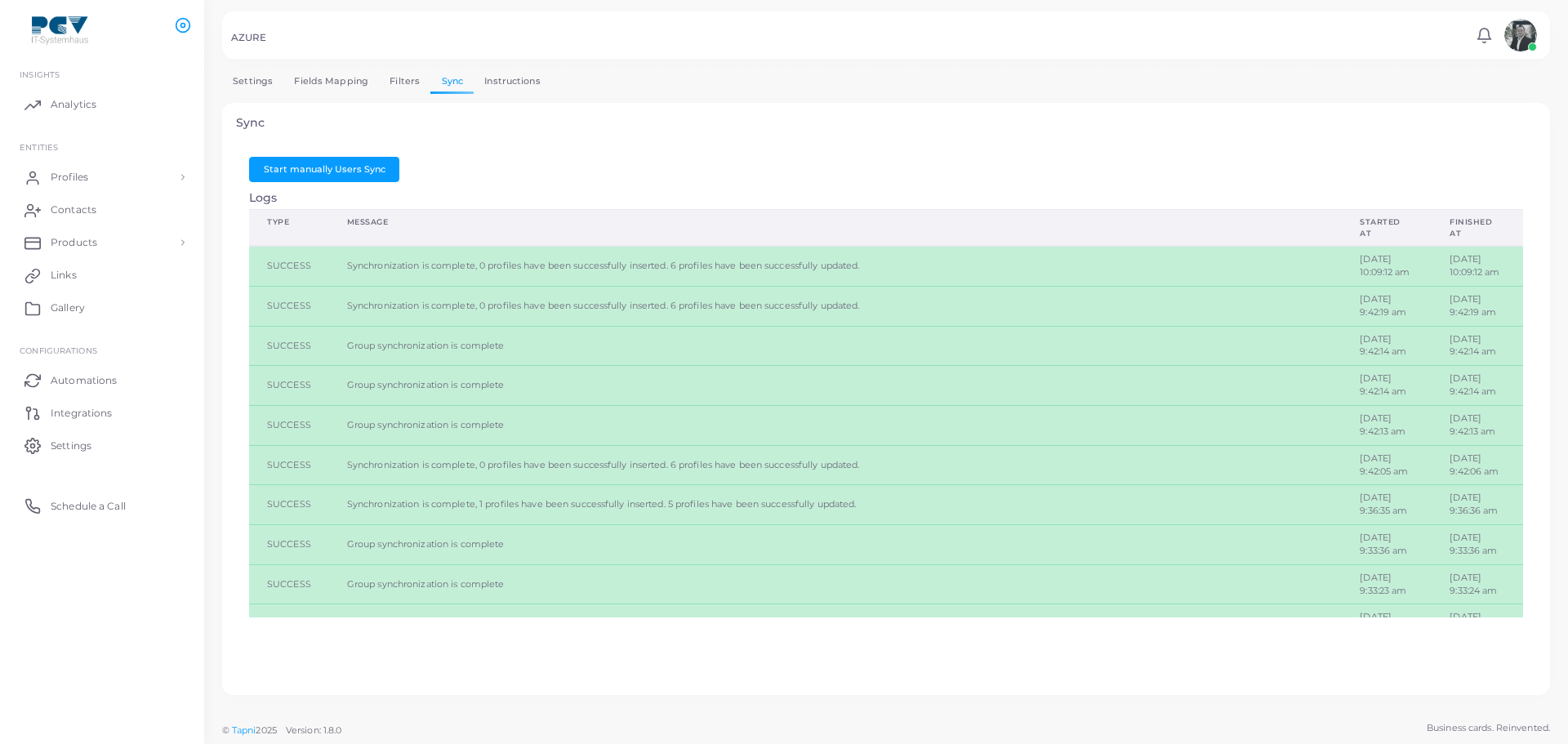
click at [396, 82] on link "Filters" at bounding box center [404, 81] width 52 height 24
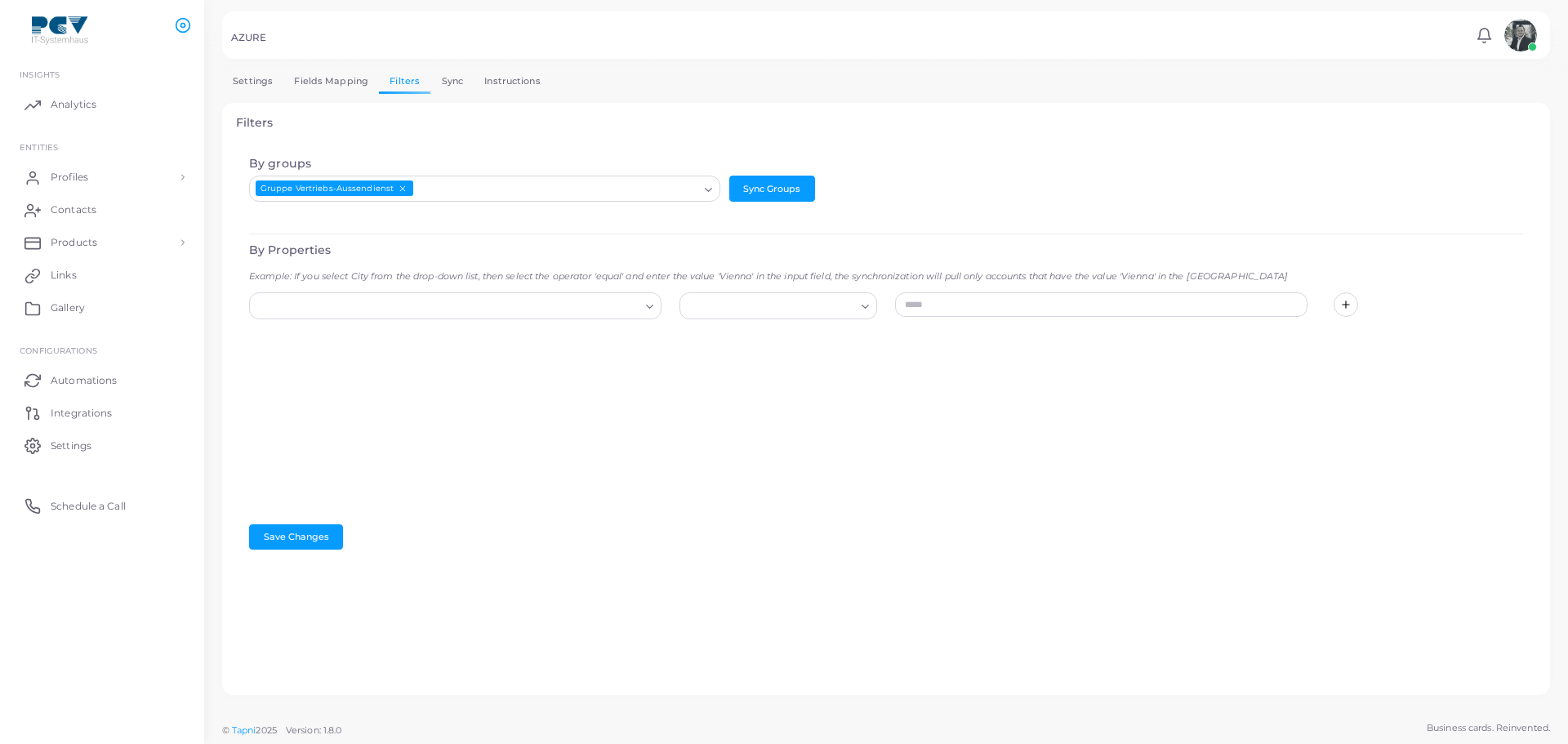
click at [329, 78] on link "Fields Mapping" at bounding box center [331, 81] width 96 height 24
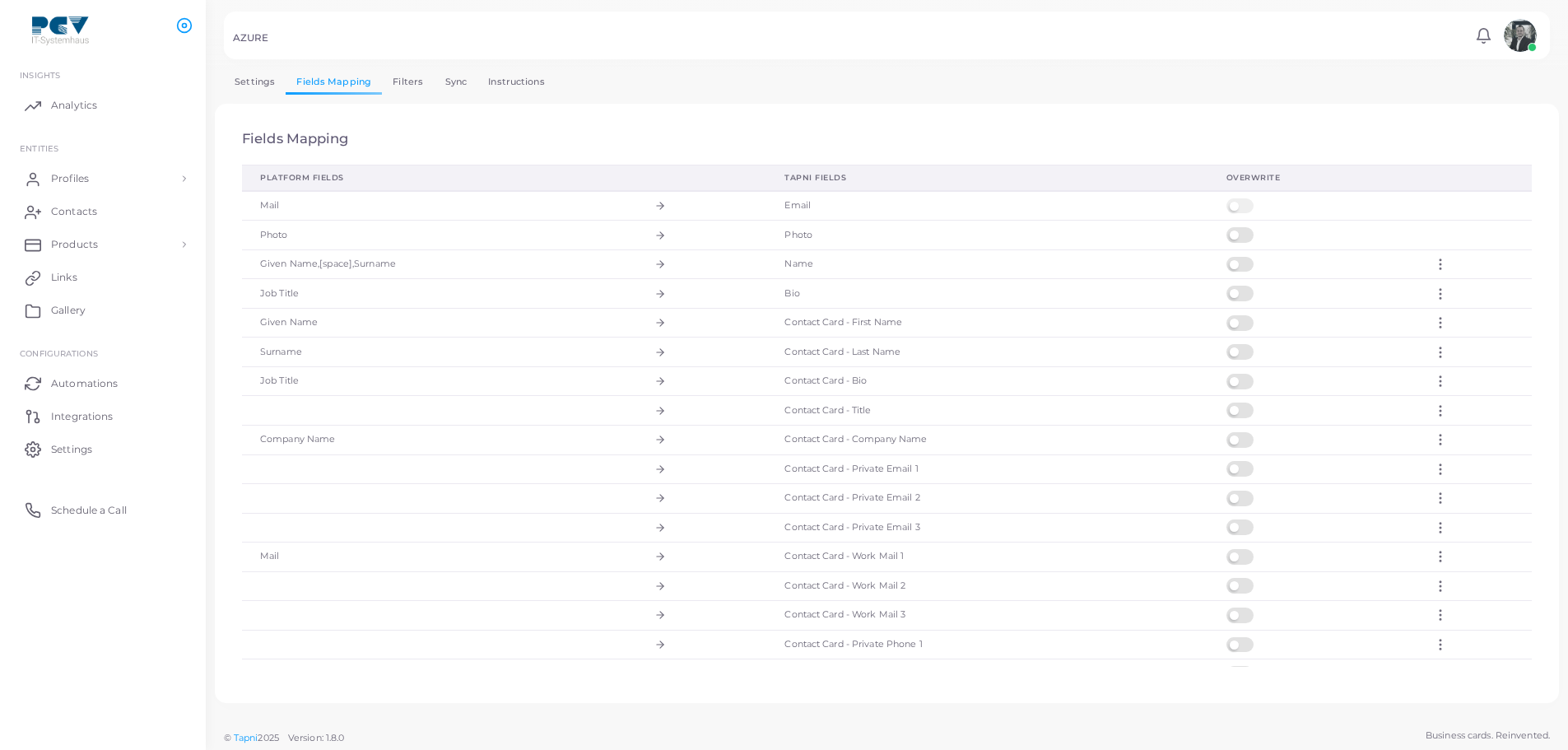
click at [390, 82] on link "Filters" at bounding box center [407, 82] width 52 height 24
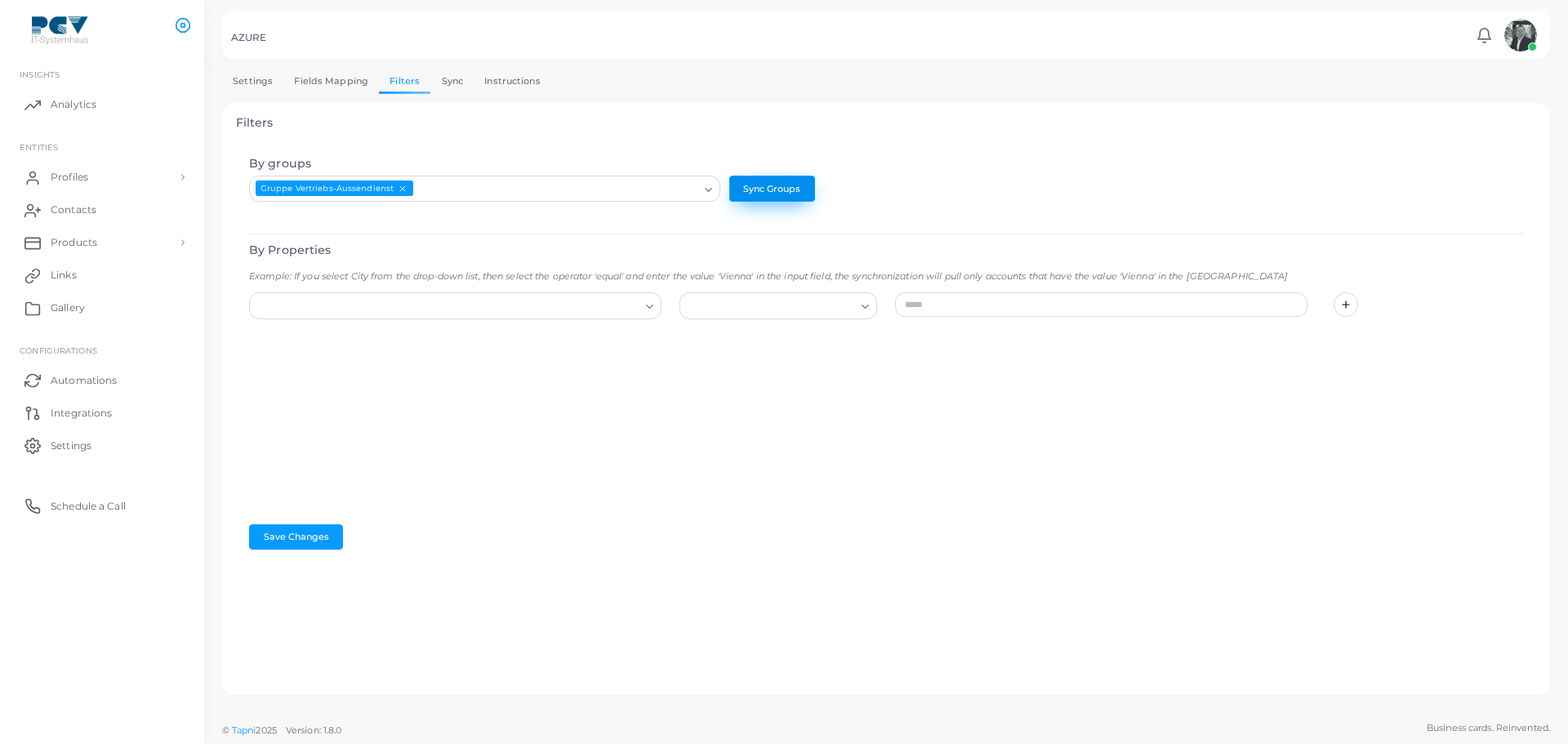
click at [751, 193] on button "Sync Groups" at bounding box center [772, 188] width 86 height 26
